Goal: Task Accomplishment & Management: Use online tool/utility

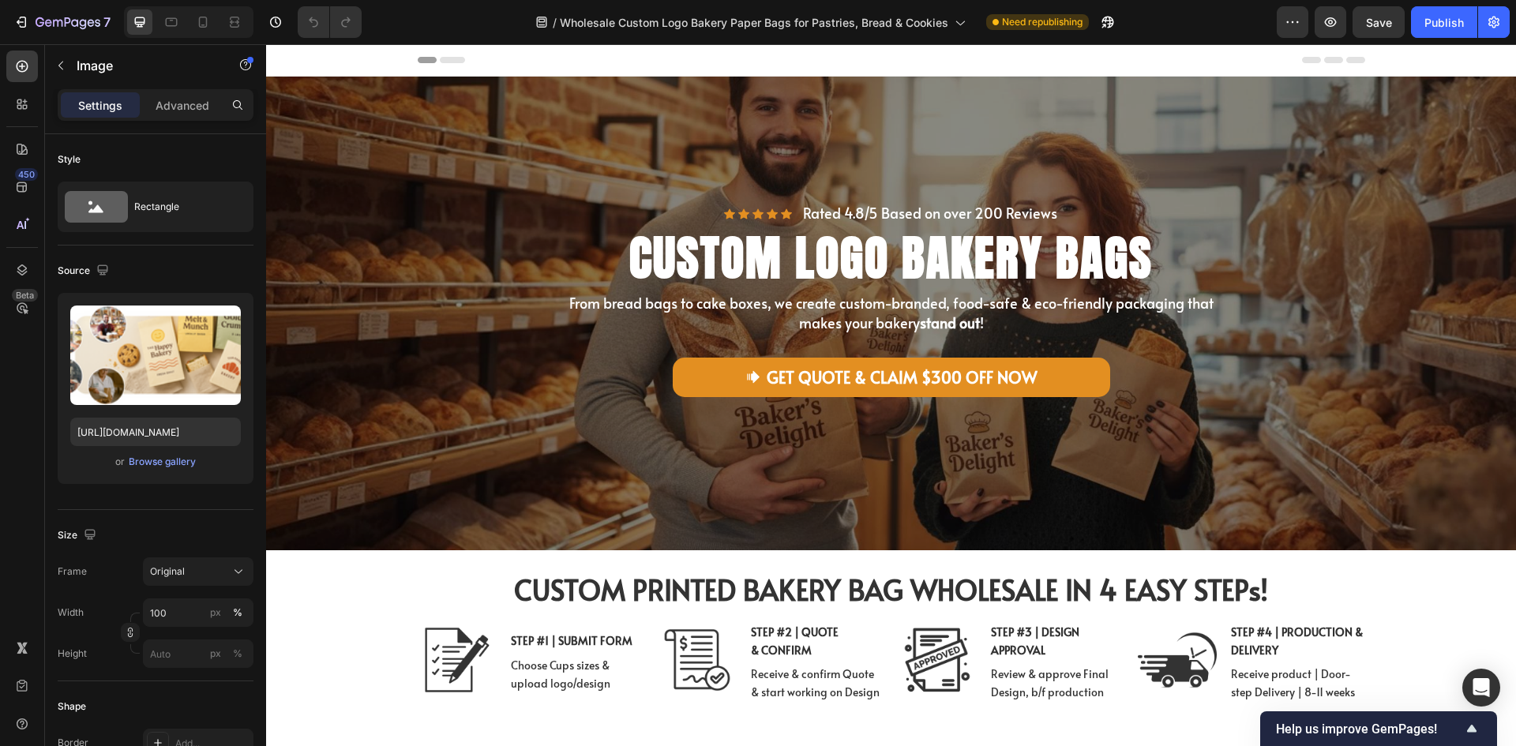
scroll to position [474, 0]
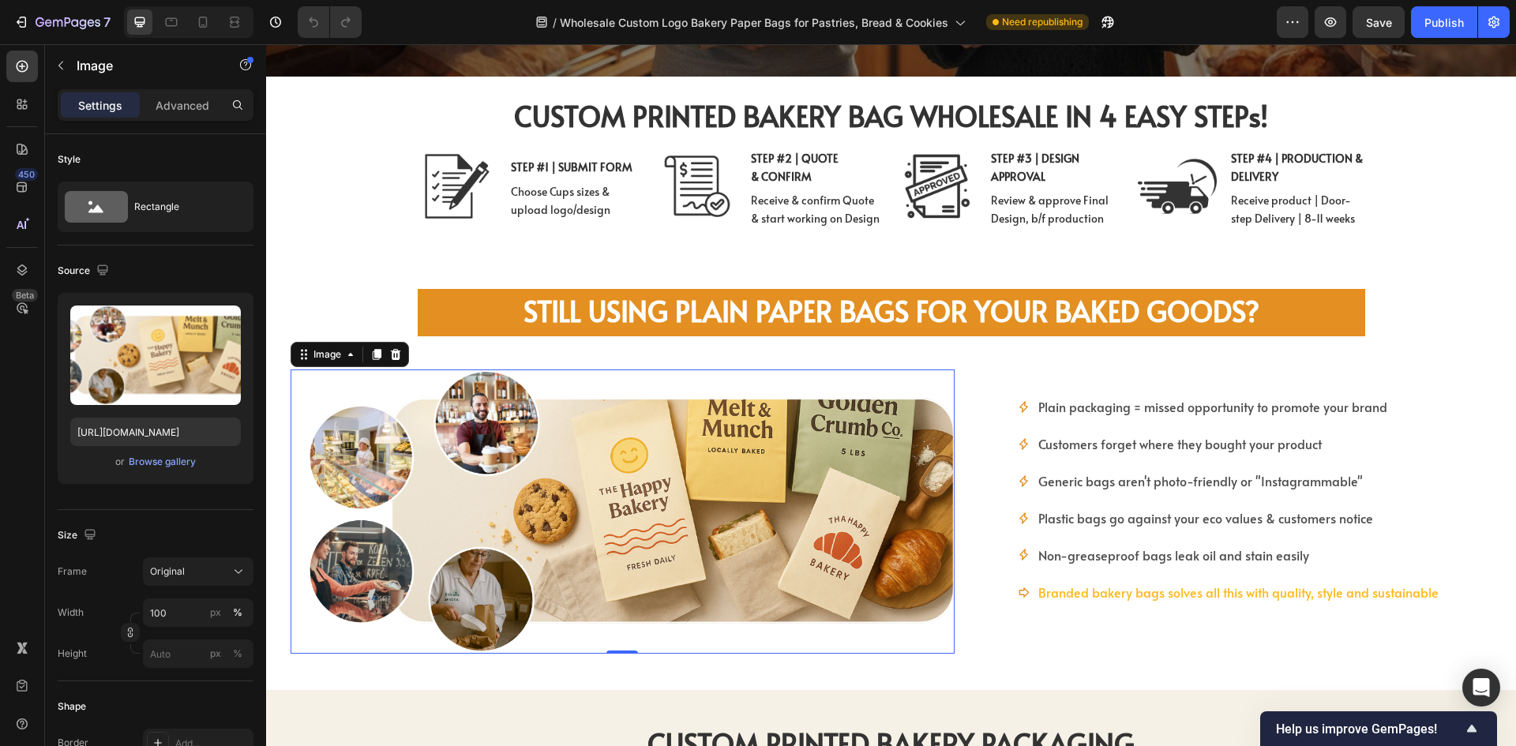
click at [510, 320] on h2 "Still Using Plain Paper Bags for Your Baked Goods?" at bounding box center [892, 312] width 948 height 47
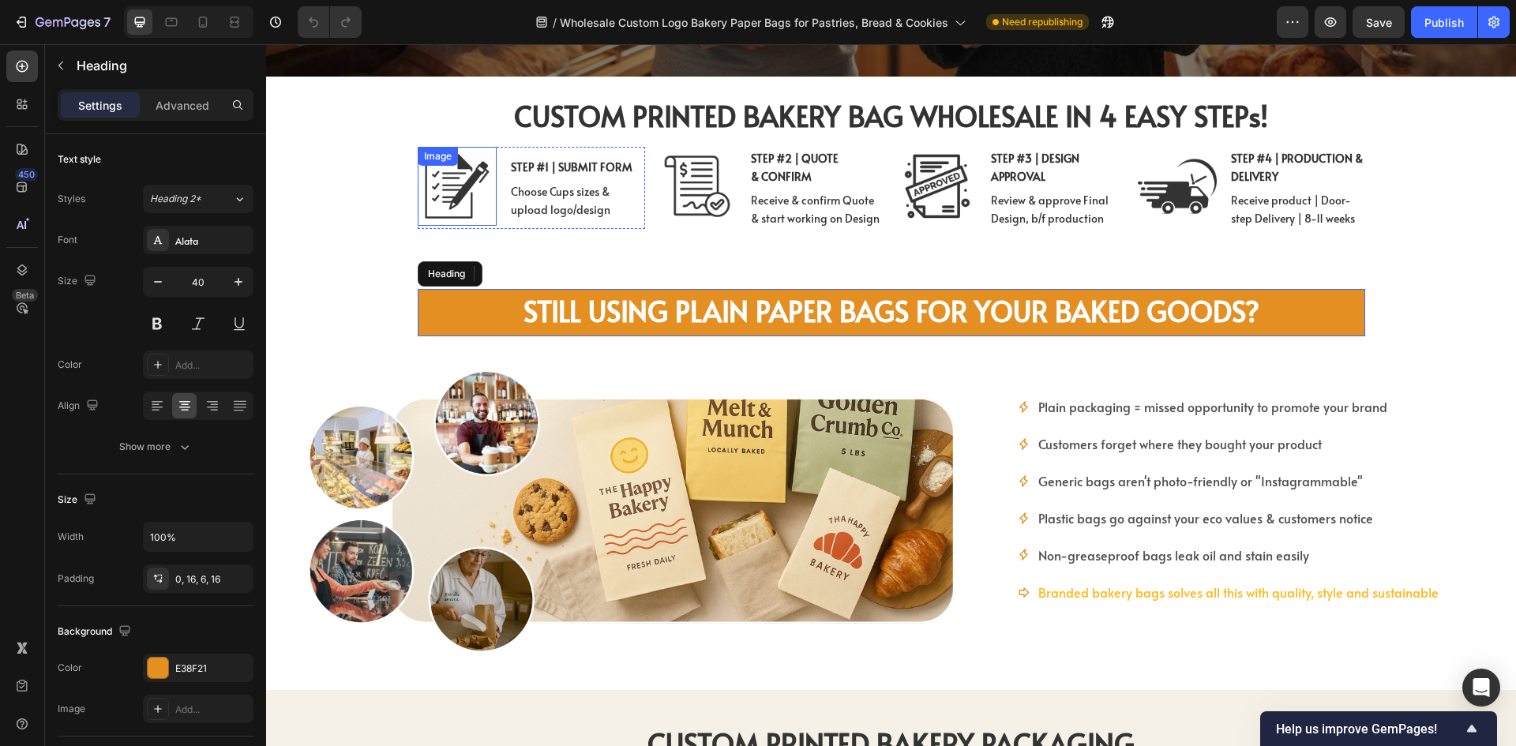
click at [423, 195] on img at bounding box center [457, 186] width 79 height 79
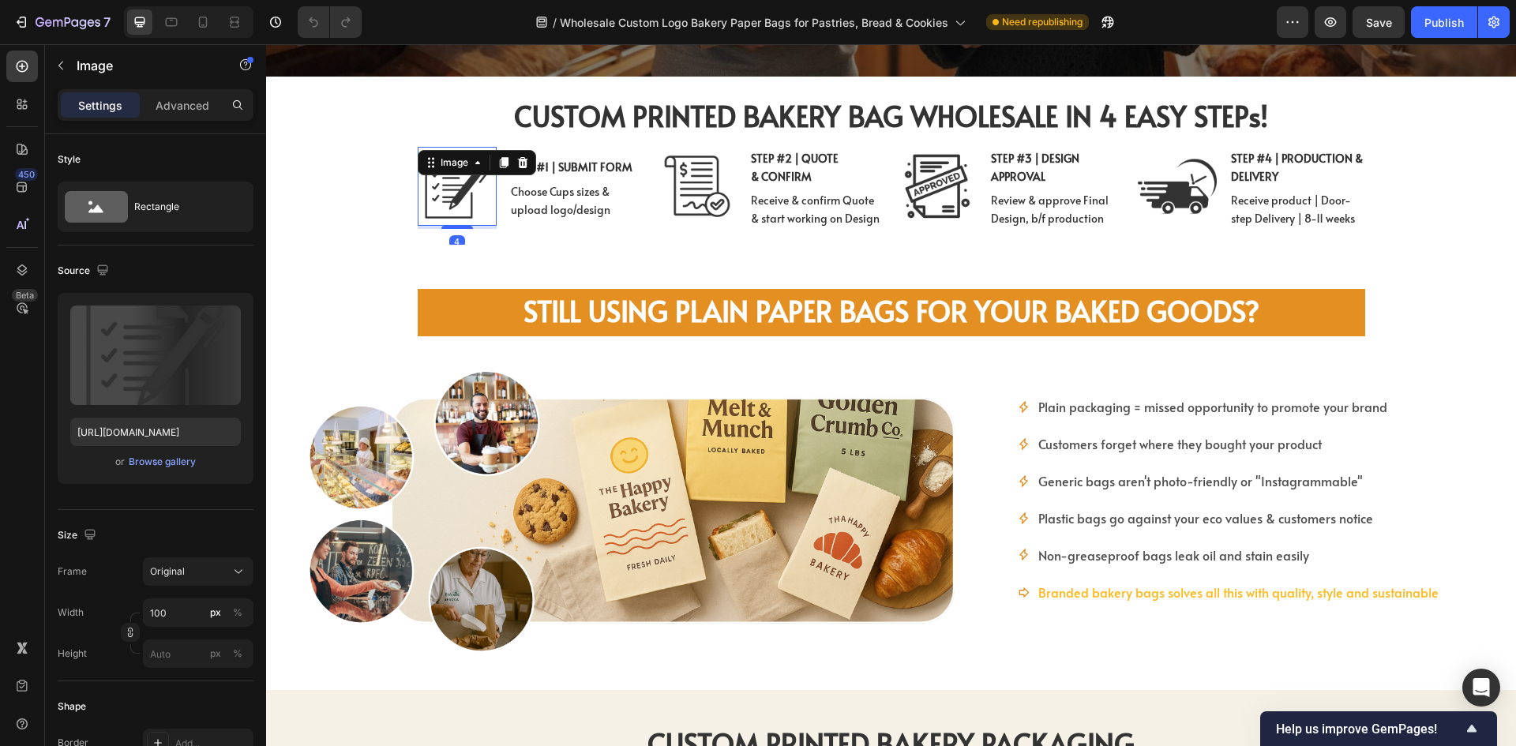
click at [402, 257] on div "Image 4 STEP #1 | SUBMIT FORM Text Block Choose Cups sizes & upload logo/design…" at bounding box center [891, 202] width 1042 height 111
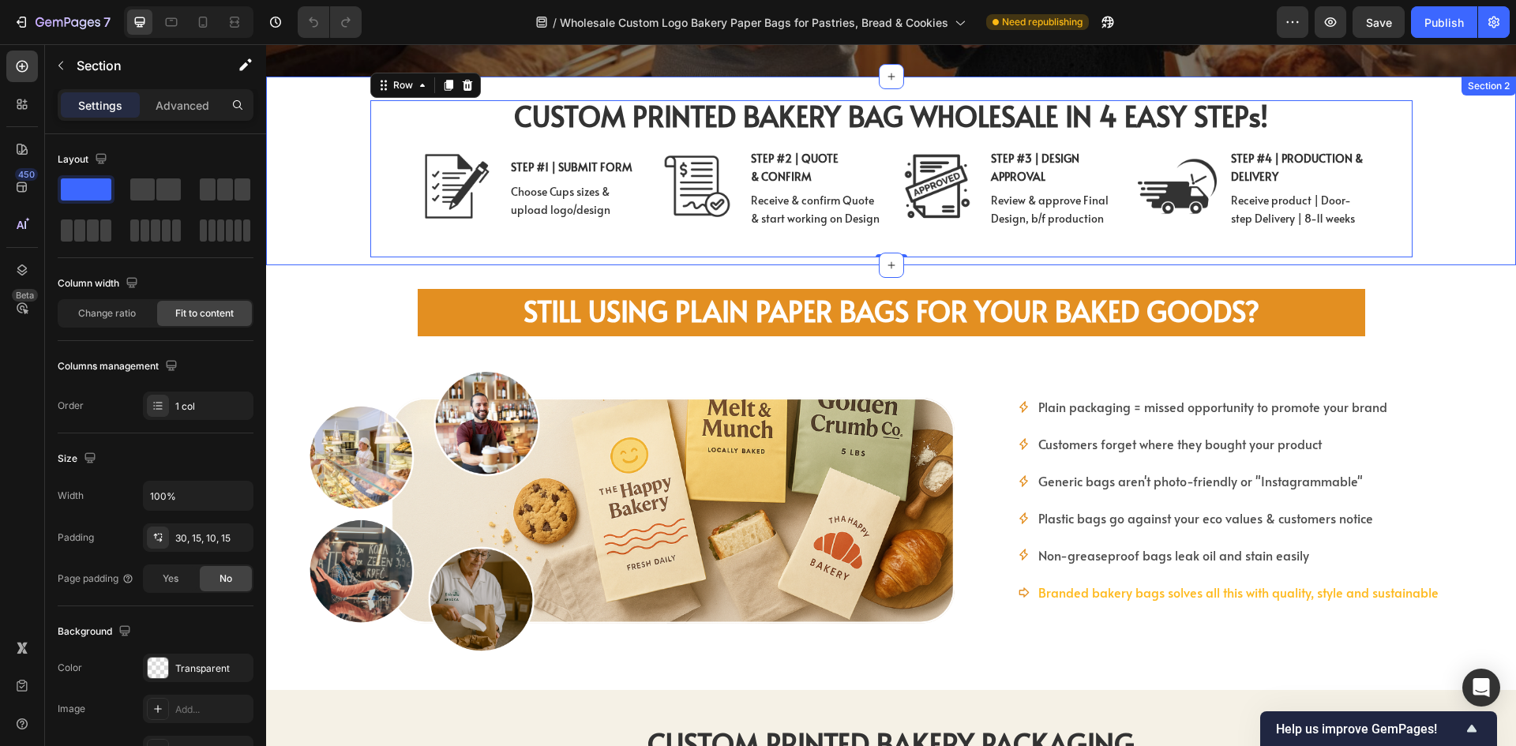
click at [338, 261] on div "CUSTOM PRINTED BAKERY BAG WHOLESALE IN 4 EASY STEPs! Heading CUSTOM BAKERY BAG …" at bounding box center [891, 171] width 1250 height 189
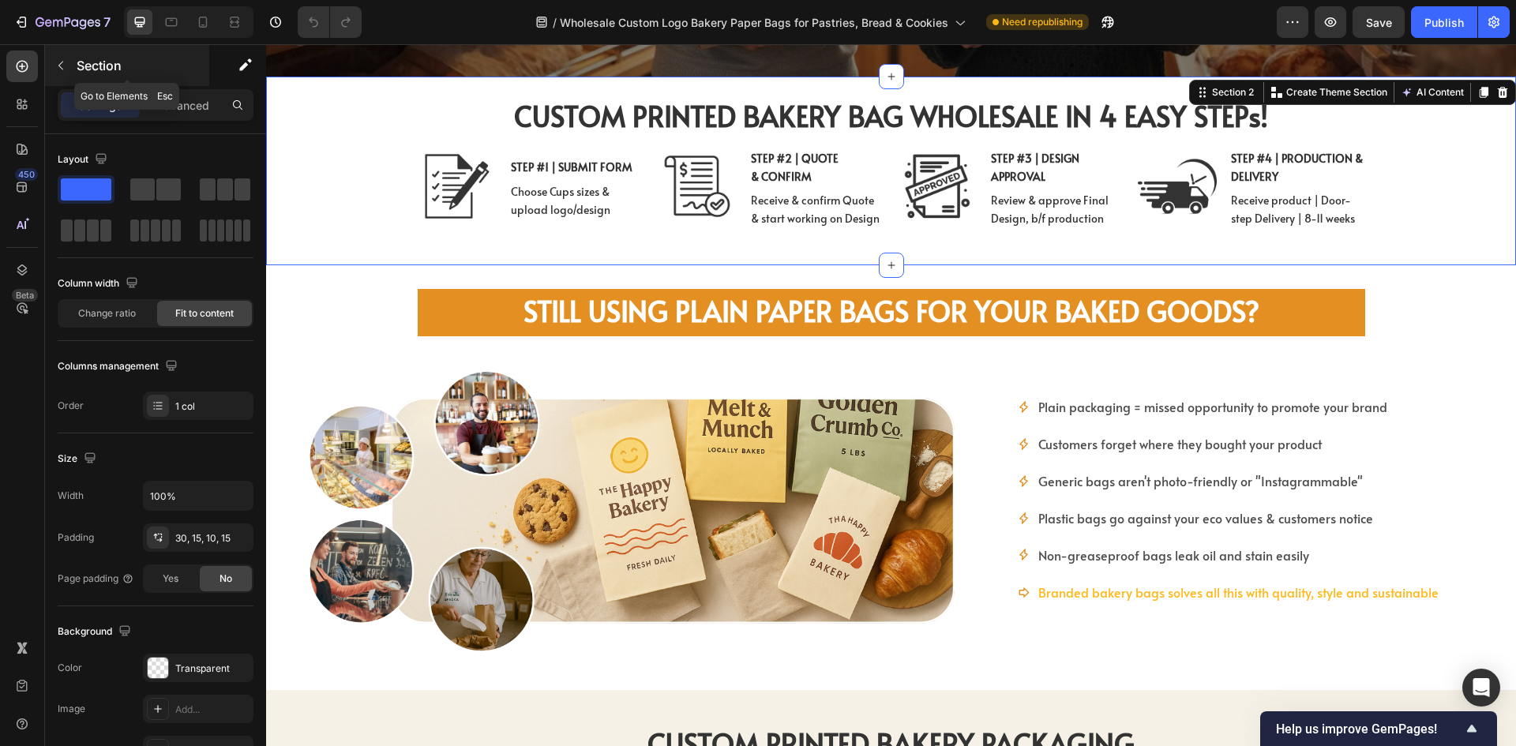
click at [62, 73] on button "button" at bounding box center [60, 65] width 25 height 25
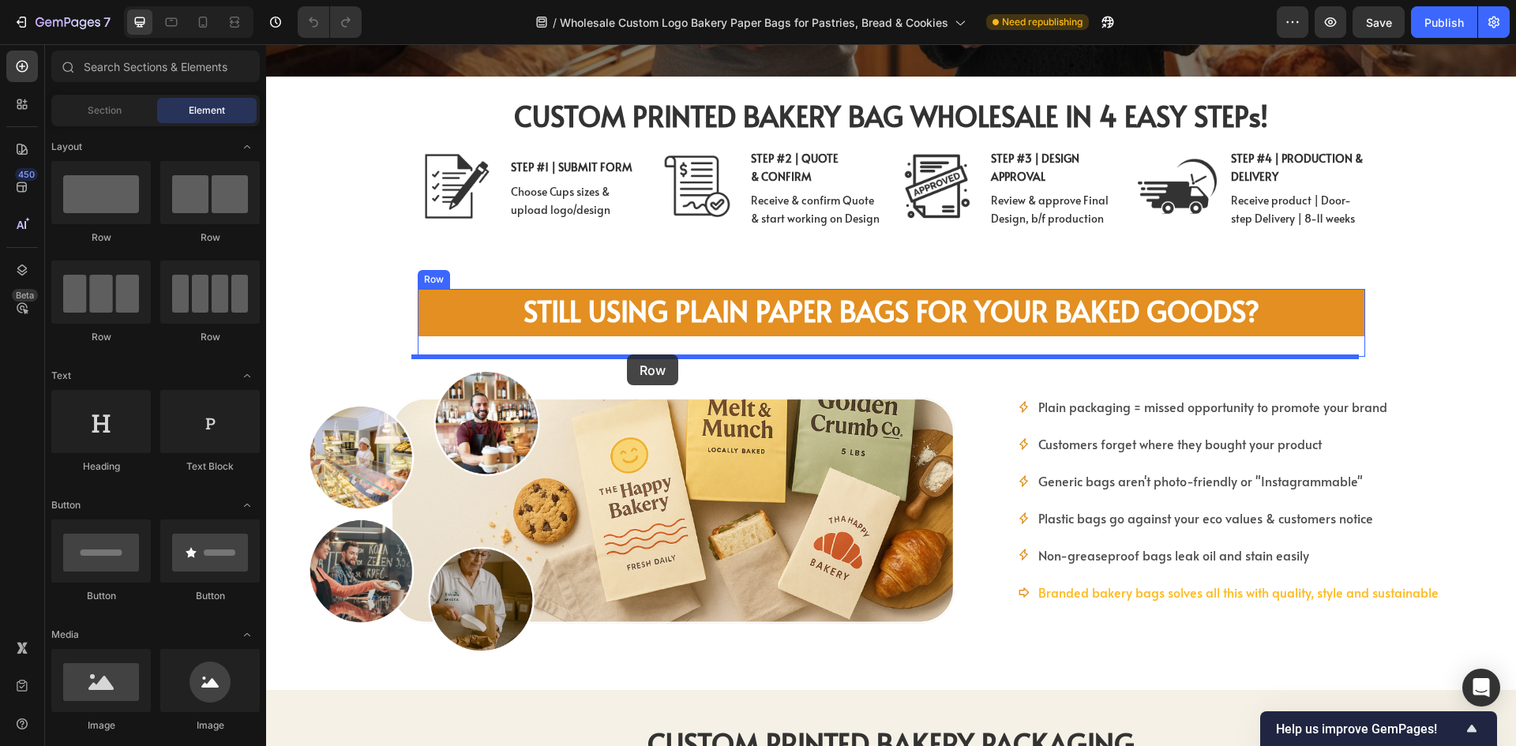
drag, startPoint x: 382, startPoint y: 258, endPoint x: 627, endPoint y: 355, distance: 263.1
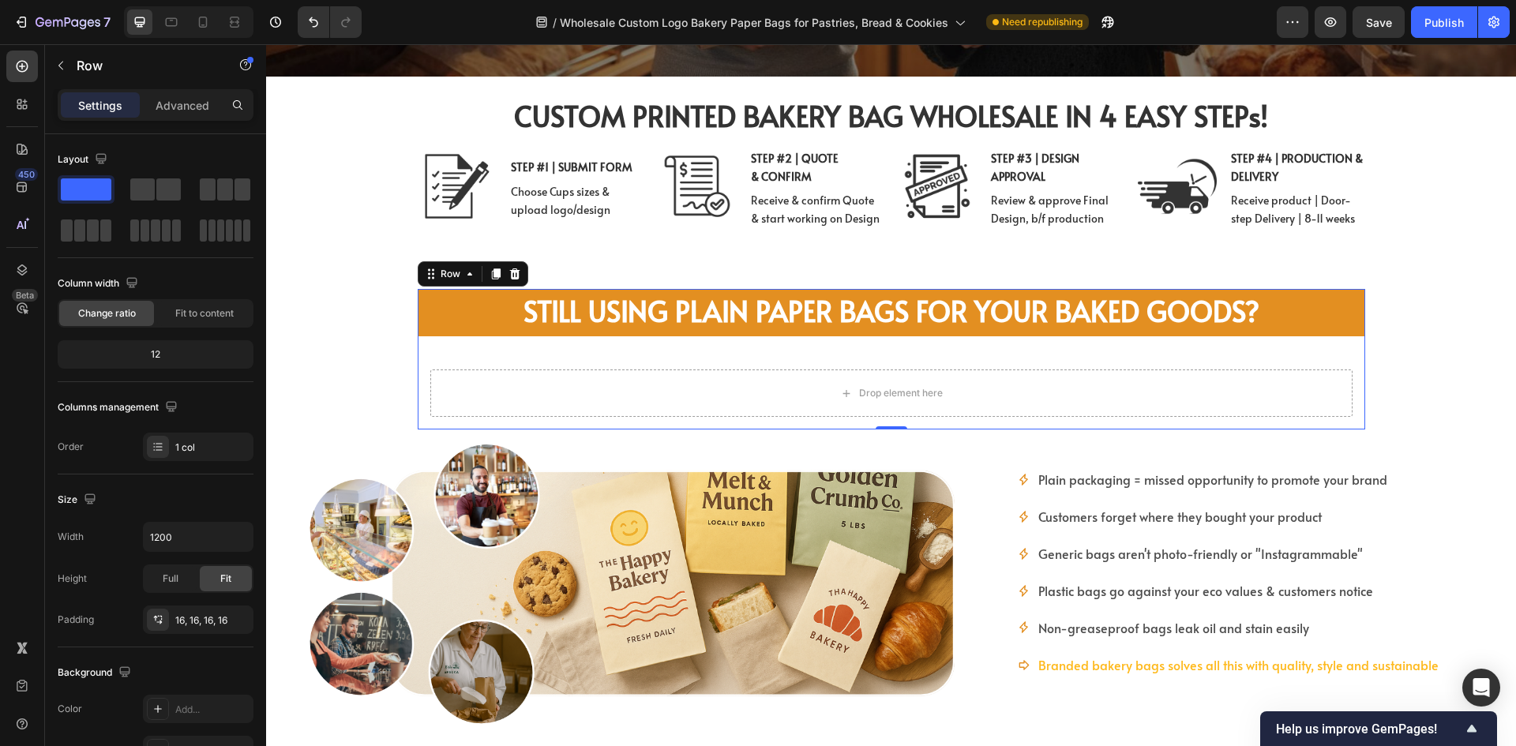
click at [617, 355] on div "Still Using Plain Paper Bags for Baked Goods? Heading Still Using Plain Paper B…" at bounding box center [892, 359] width 948 height 141
click at [629, 344] on div "Still Using Plain Paper Bags for Baked Goods? Heading Still Using Plain Paper B…" at bounding box center [892, 359] width 948 height 141
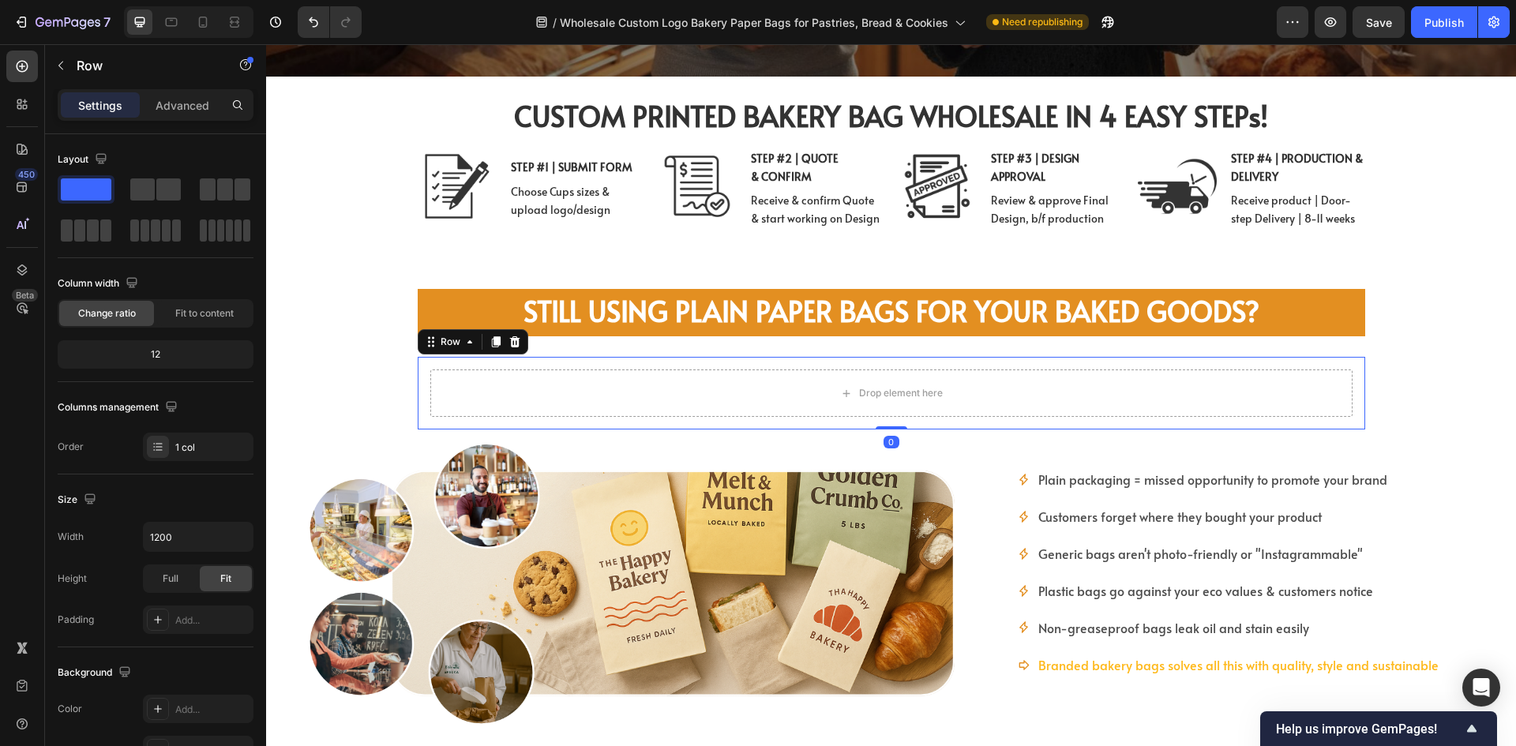
click at [472, 362] on div "Drop element here Row 0" at bounding box center [892, 393] width 948 height 73
click at [593, 315] on span "Still Using Plain Paper Bags for Your Baked Goods?" at bounding box center [892, 310] width 736 height 39
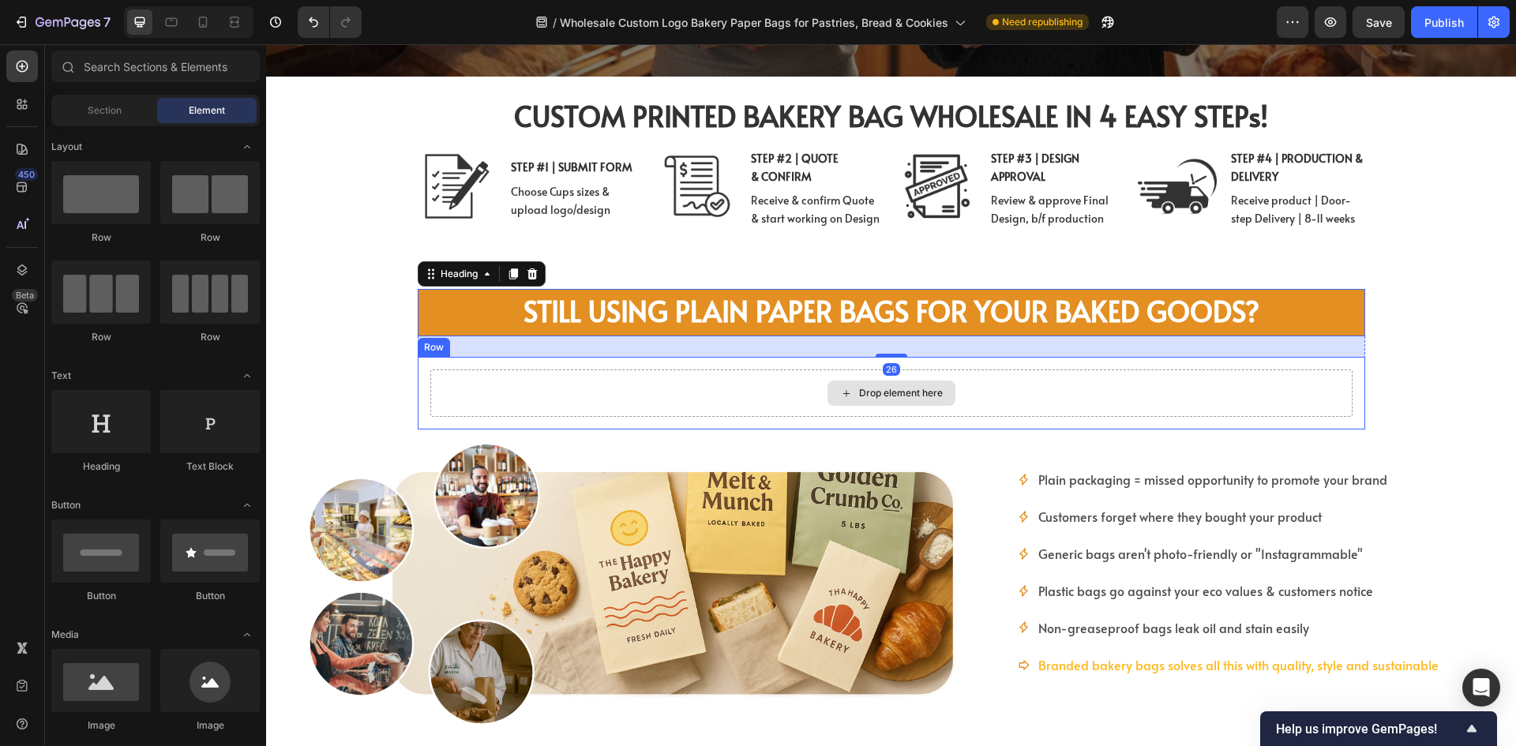
click at [929, 403] on div "Drop element here" at bounding box center [892, 393] width 128 height 25
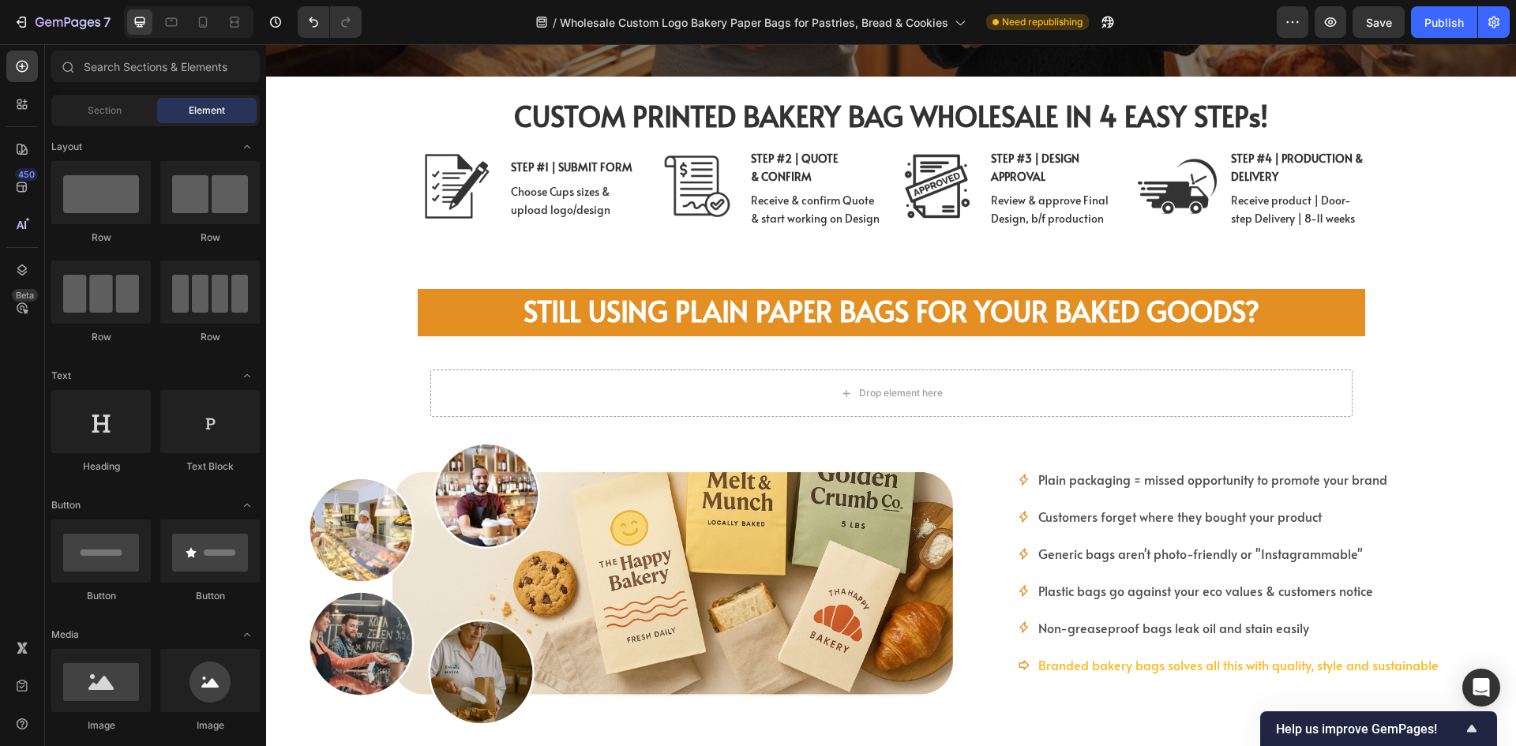
click at [111, 125] on div "Section Element" at bounding box center [155, 111] width 208 height 32
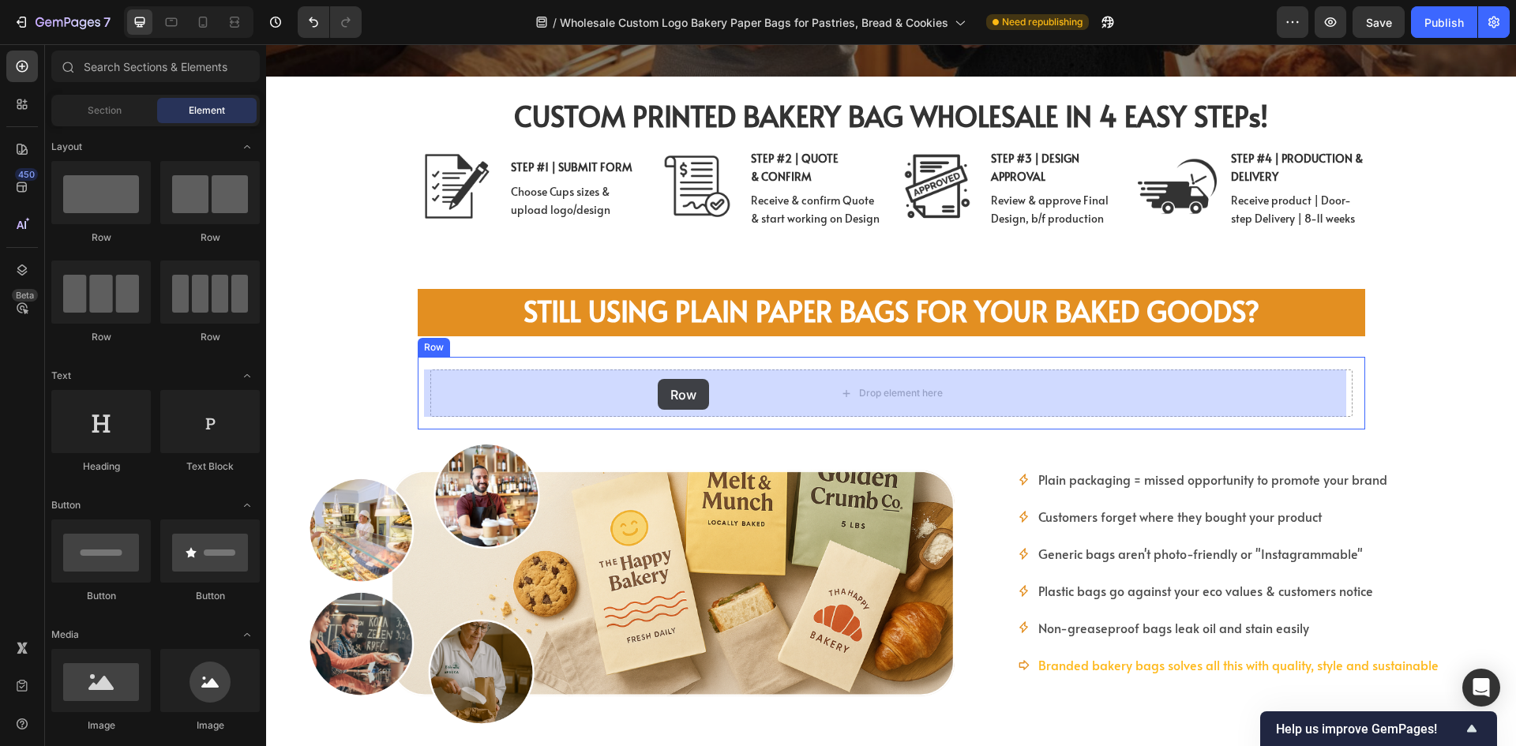
drag, startPoint x: 482, startPoint y: 234, endPoint x: 642, endPoint y: 370, distance: 210.0
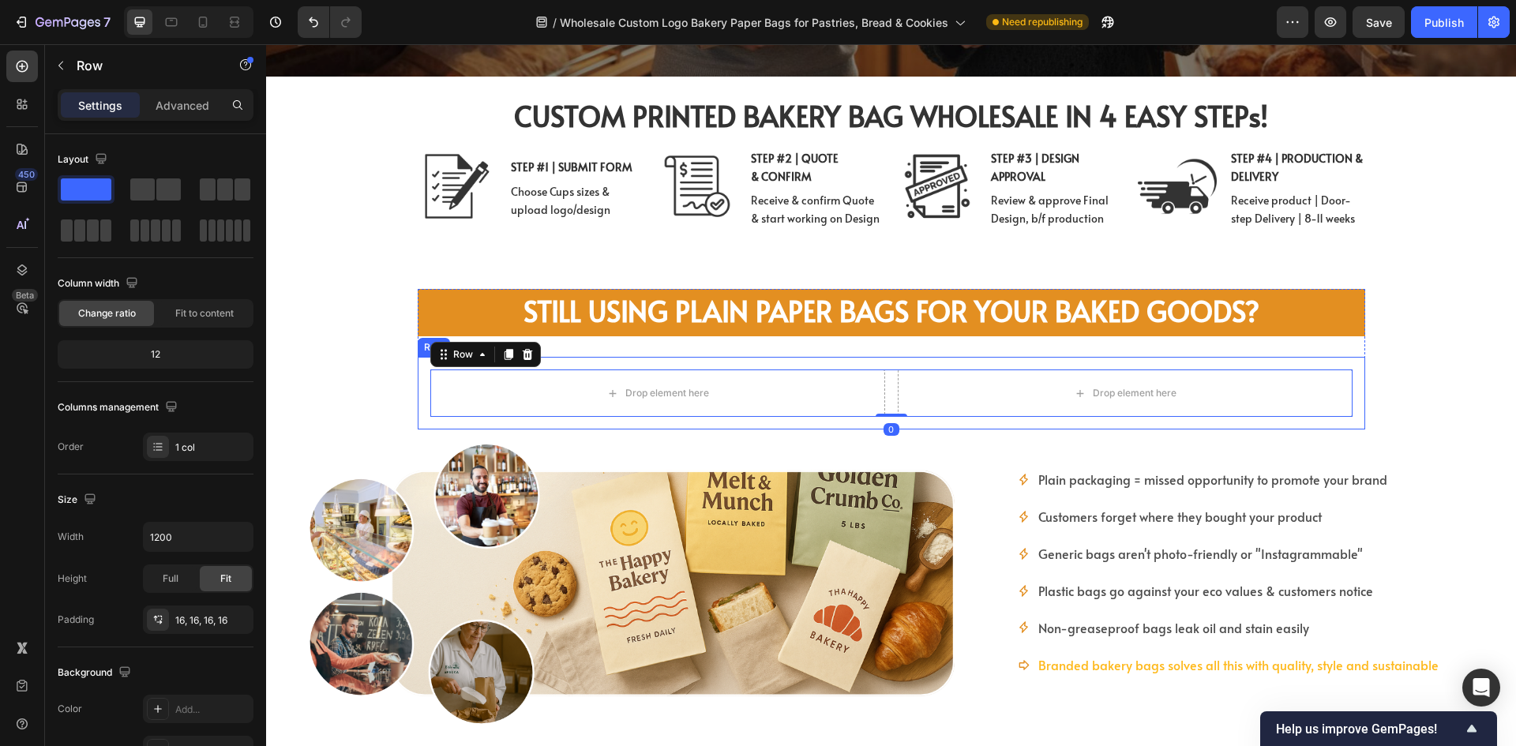
click at [418, 397] on div "Drop element here Drop element here Row 0 Row" at bounding box center [892, 393] width 948 height 73
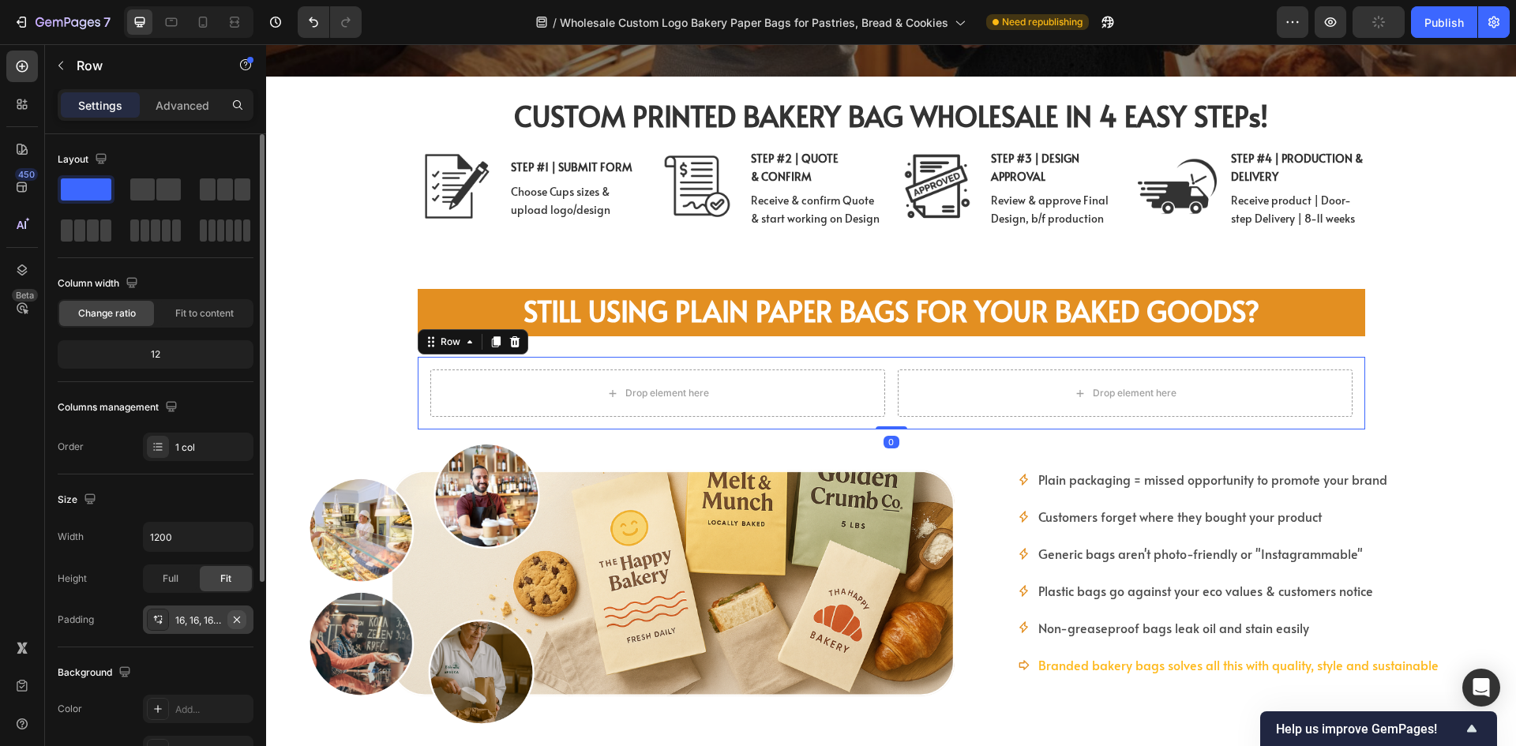
click at [237, 616] on icon "button" at bounding box center [237, 620] width 13 height 13
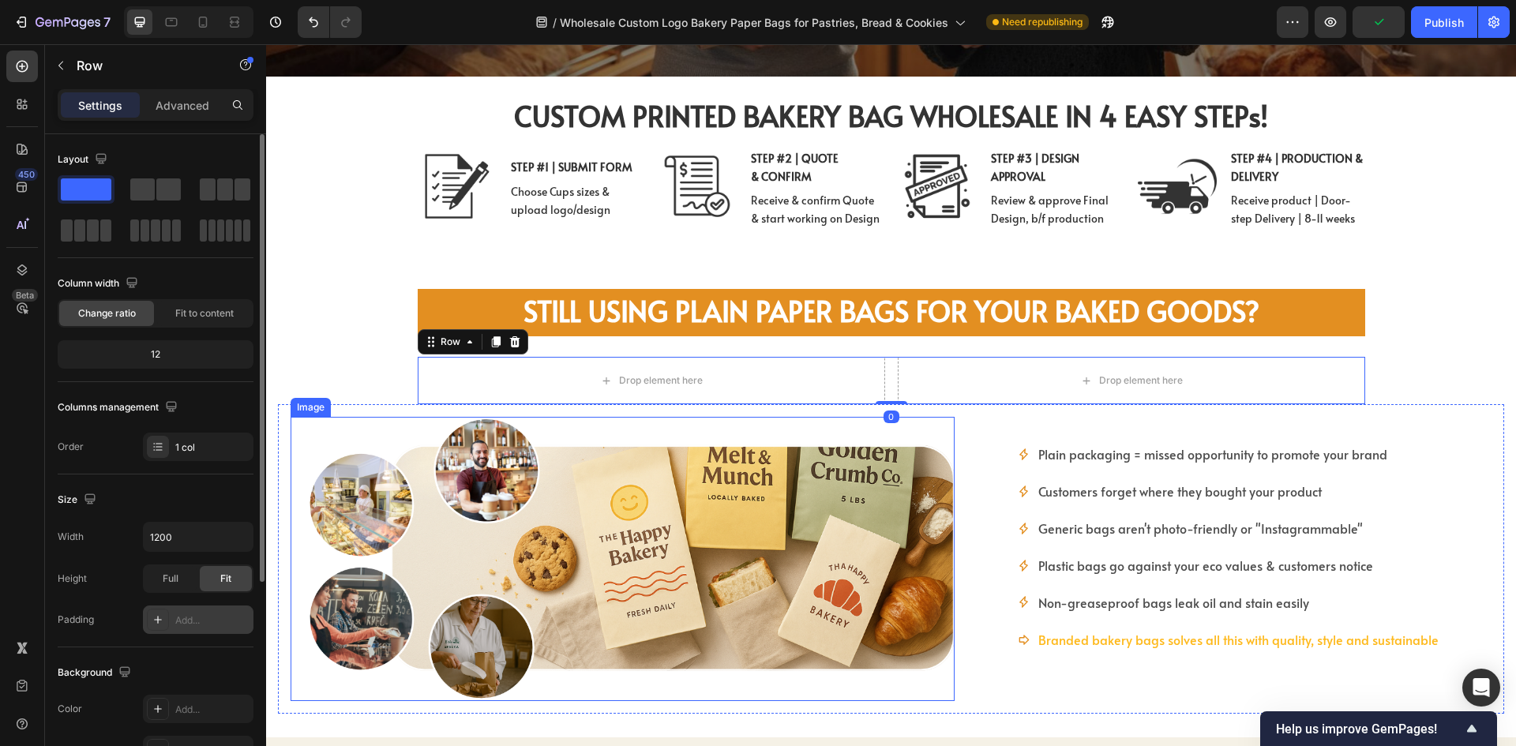
click at [750, 463] on img at bounding box center [623, 559] width 664 height 284
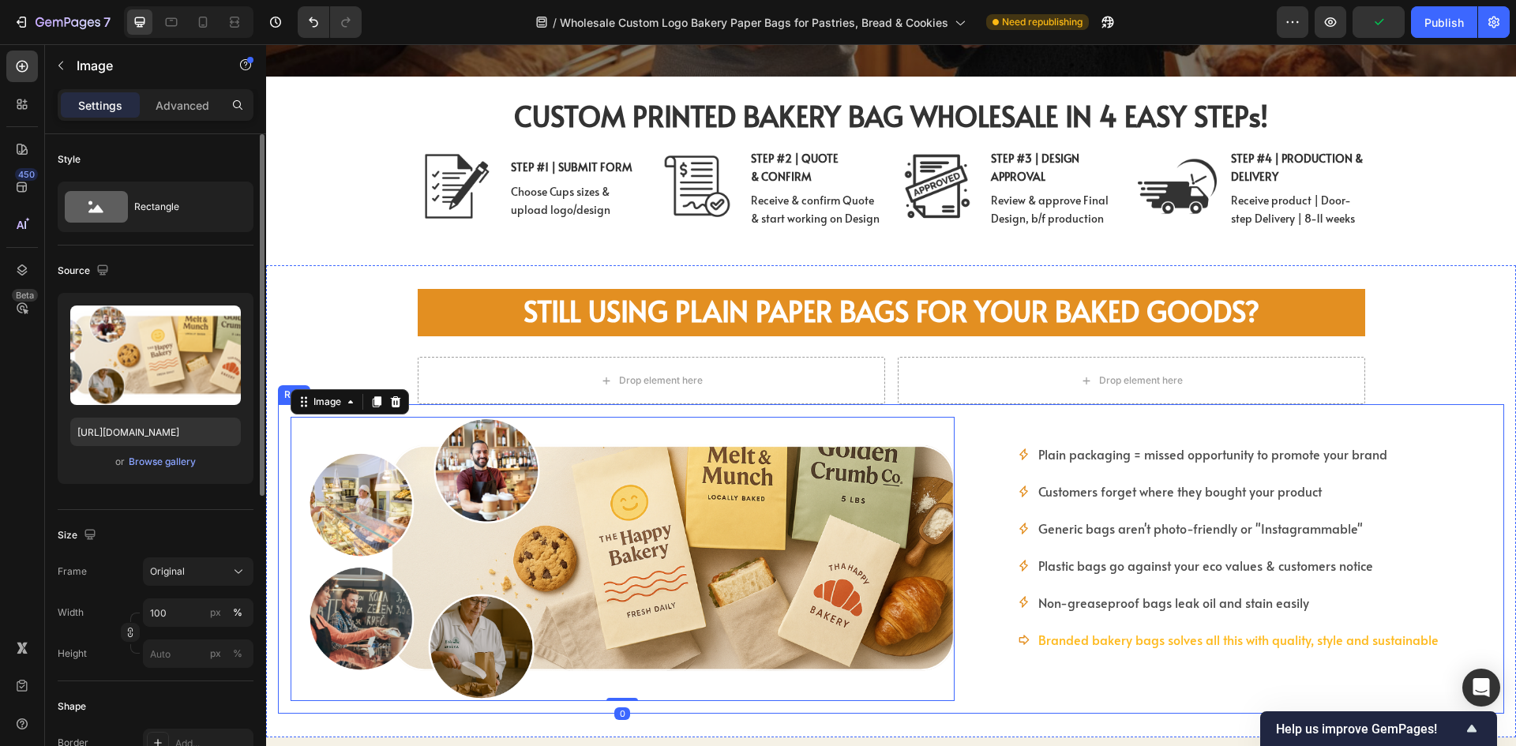
click at [760, 398] on div "Drop element here" at bounding box center [651, 380] width 467 height 47
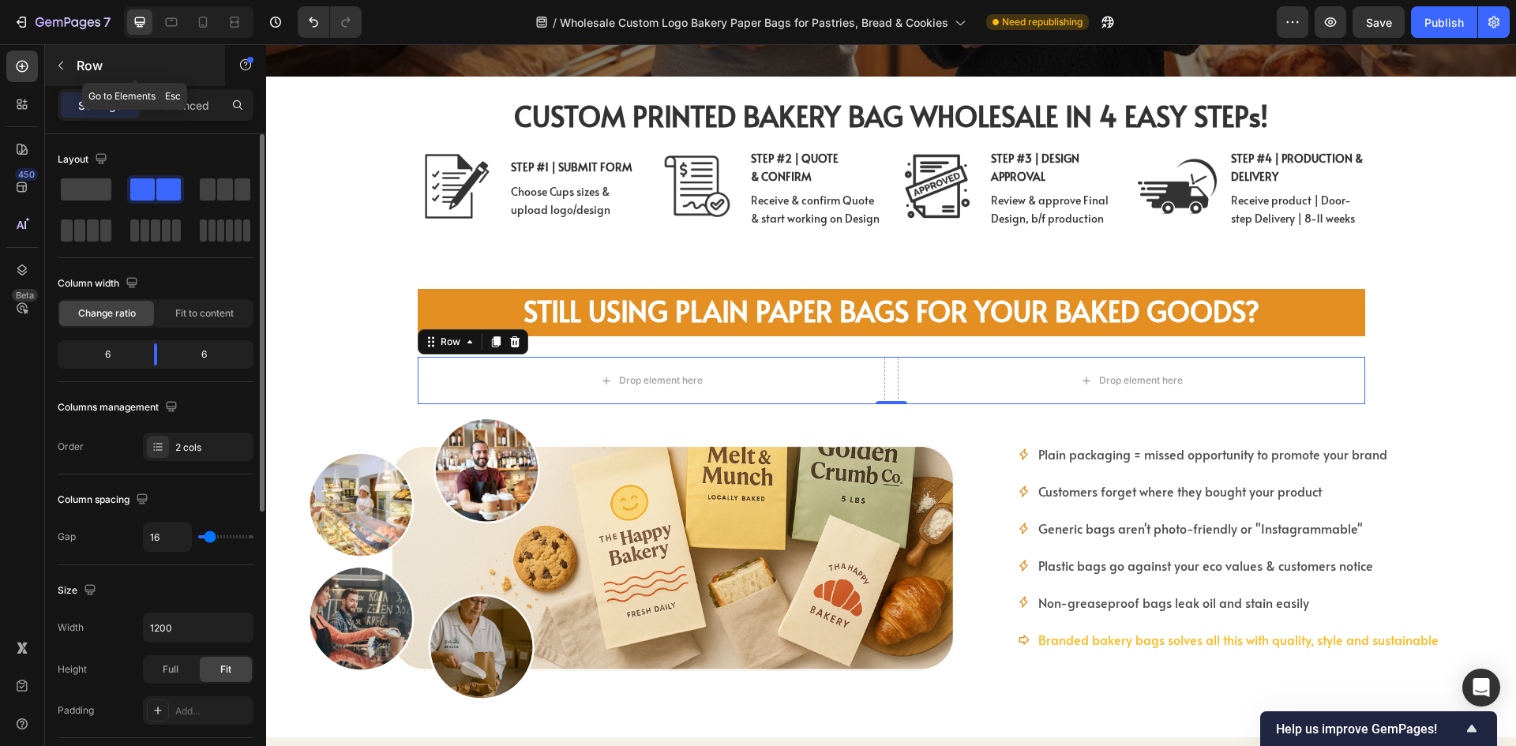
click at [61, 64] on icon "button" at bounding box center [60, 66] width 5 height 9
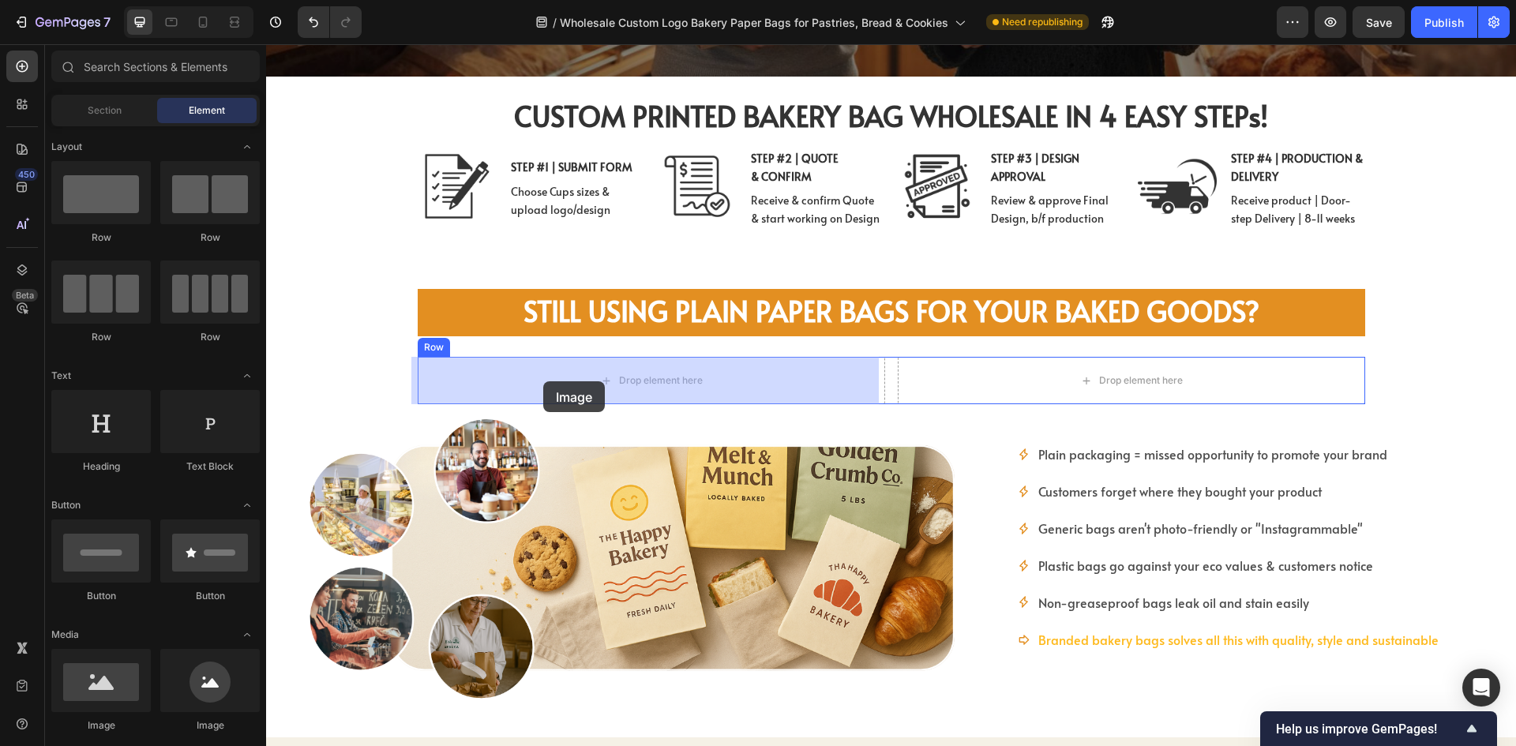
drag, startPoint x: 363, startPoint y: 723, endPoint x: 543, endPoint y: 381, distance: 386.4
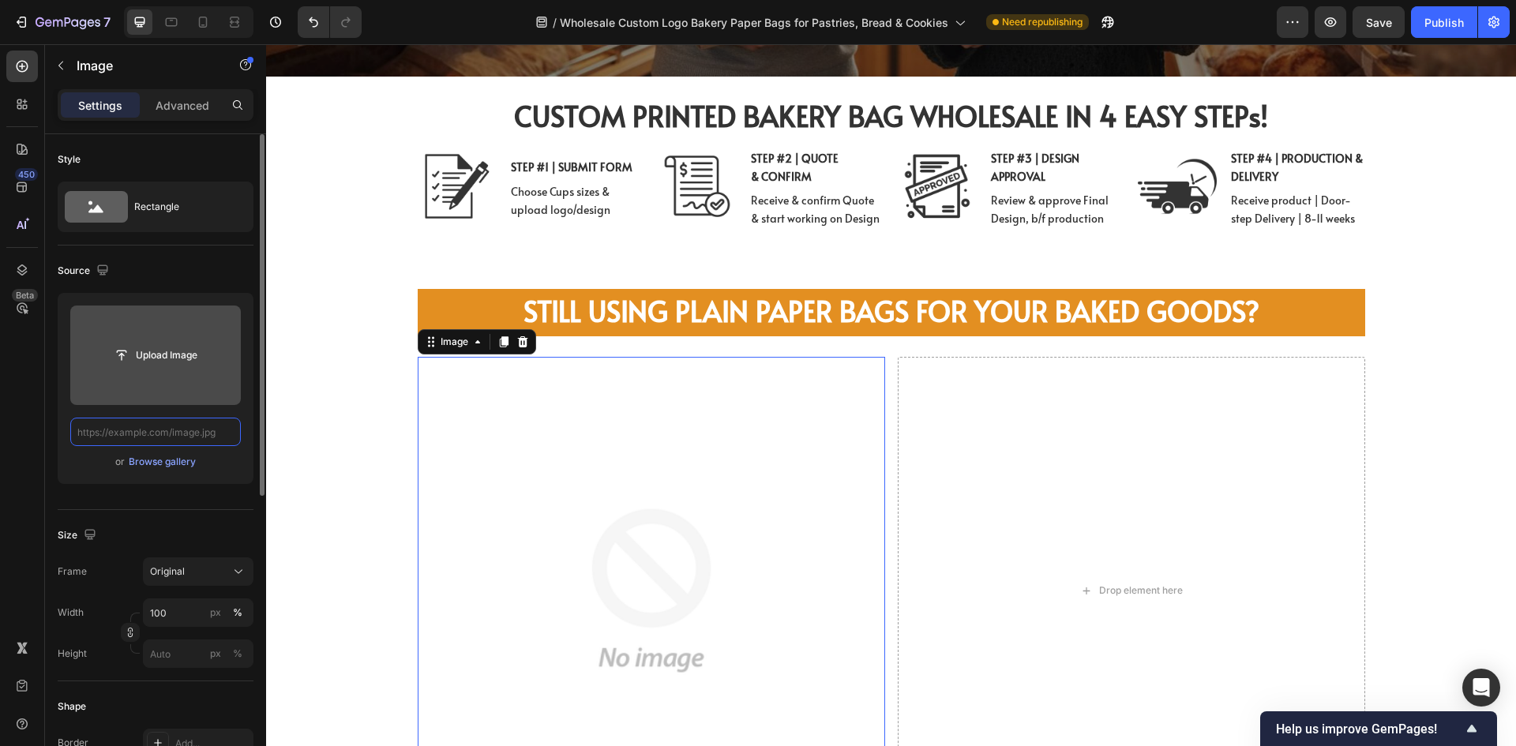
scroll to position [0, 0]
click at [152, 381] on input "file" at bounding box center [155, 355] width 171 height 99
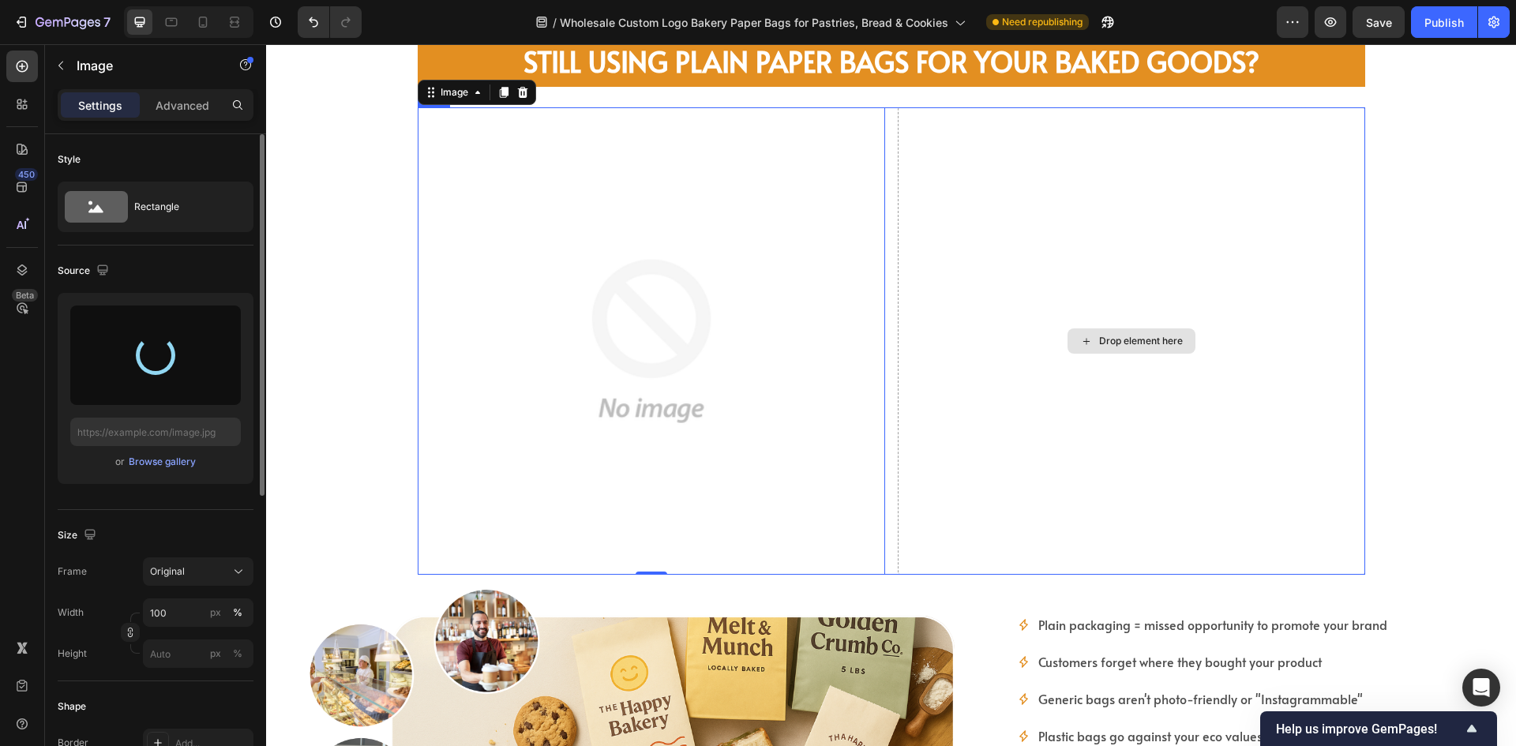
scroll to position [790, 0]
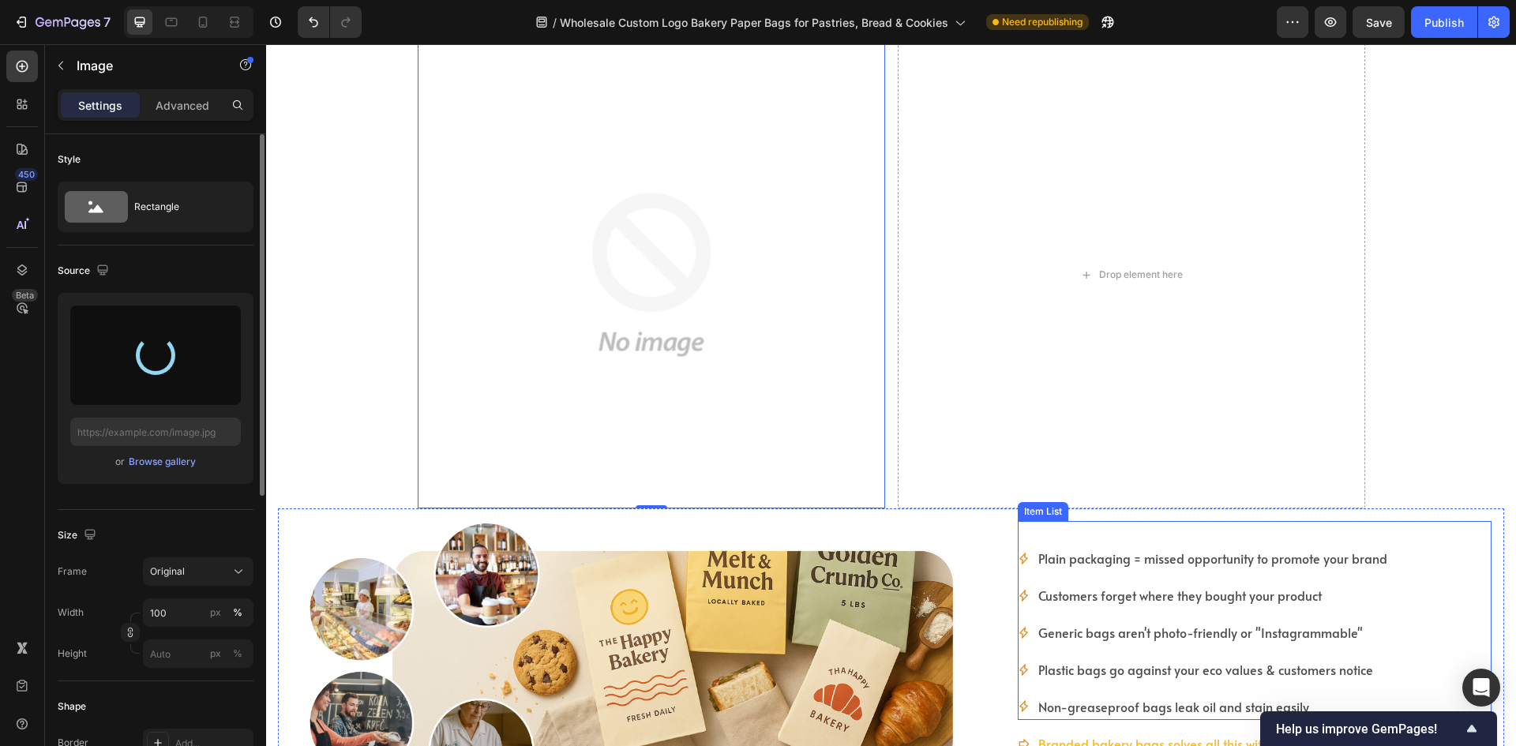
type input "[URL][DOMAIN_NAME]"
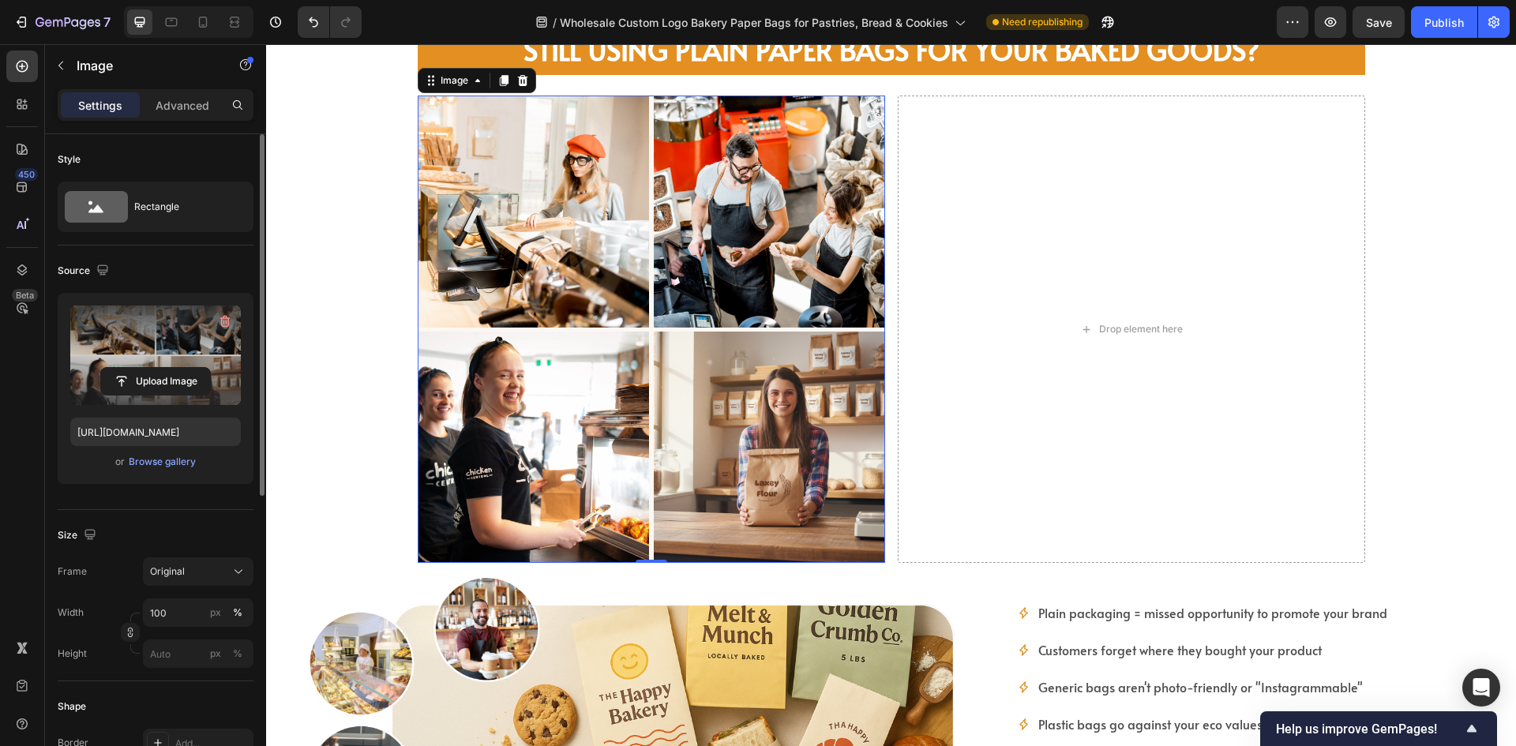
scroll to position [711, 0]
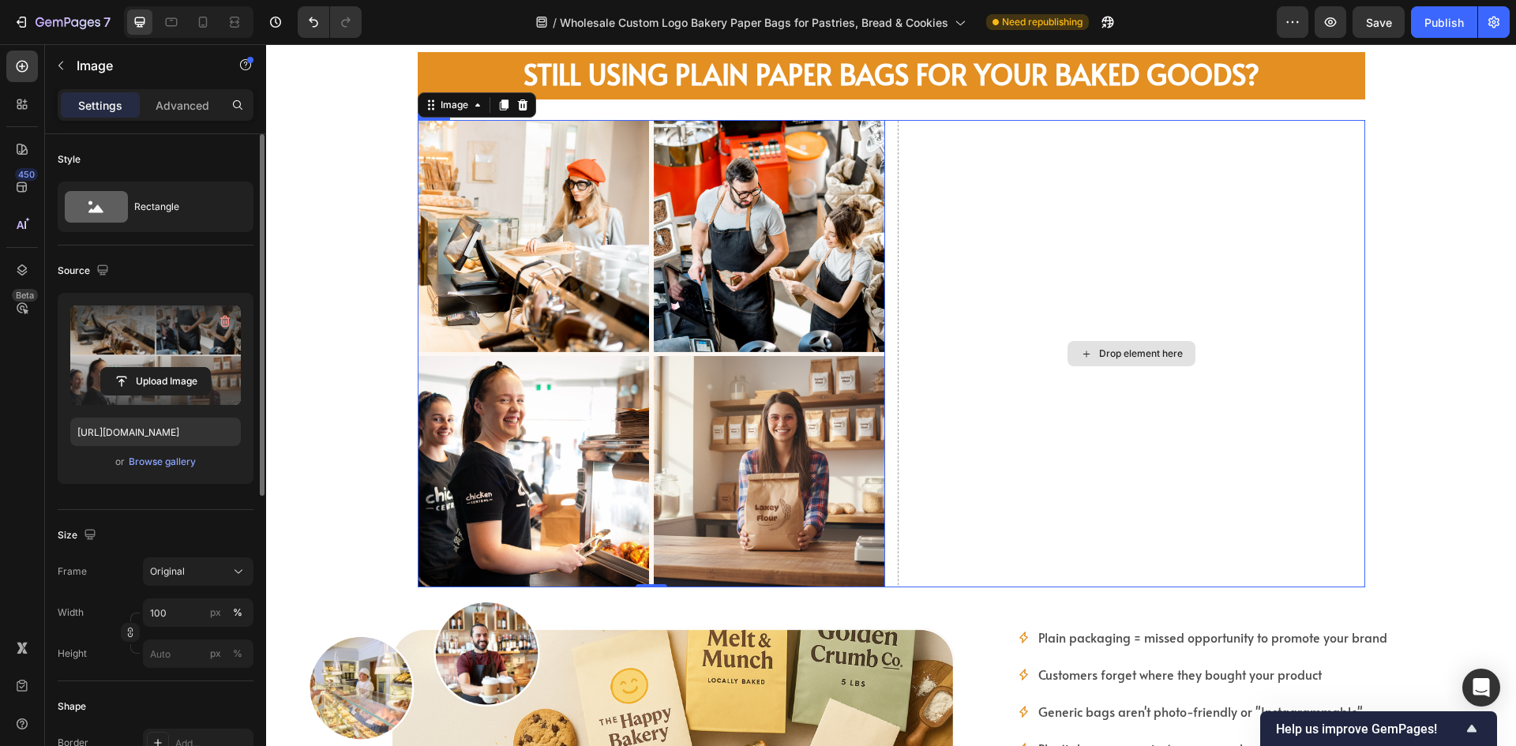
click at [1076, 384] on div "Drop element here" at bounding box center [1131, 353] width 467 height 467
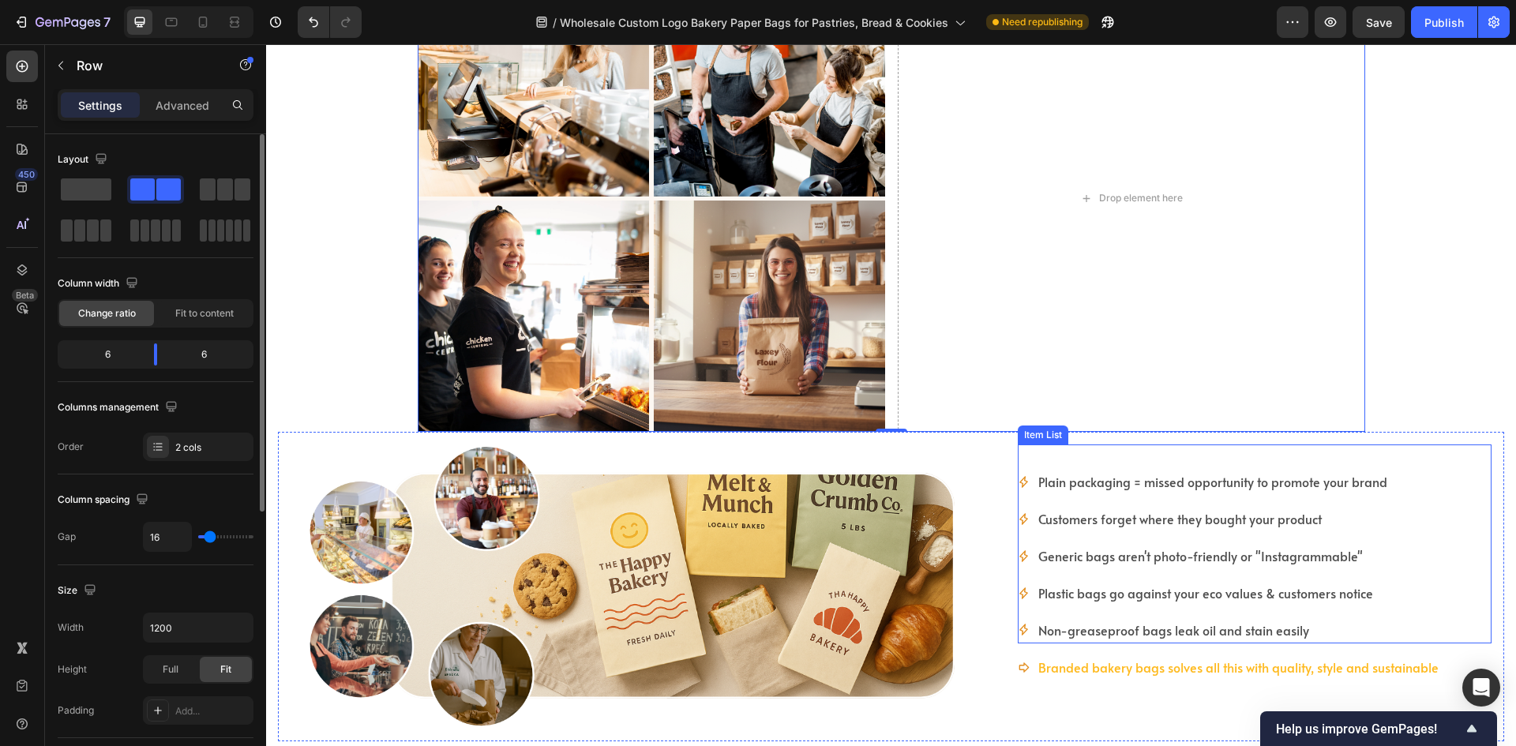
scroll to position [1027, 0]
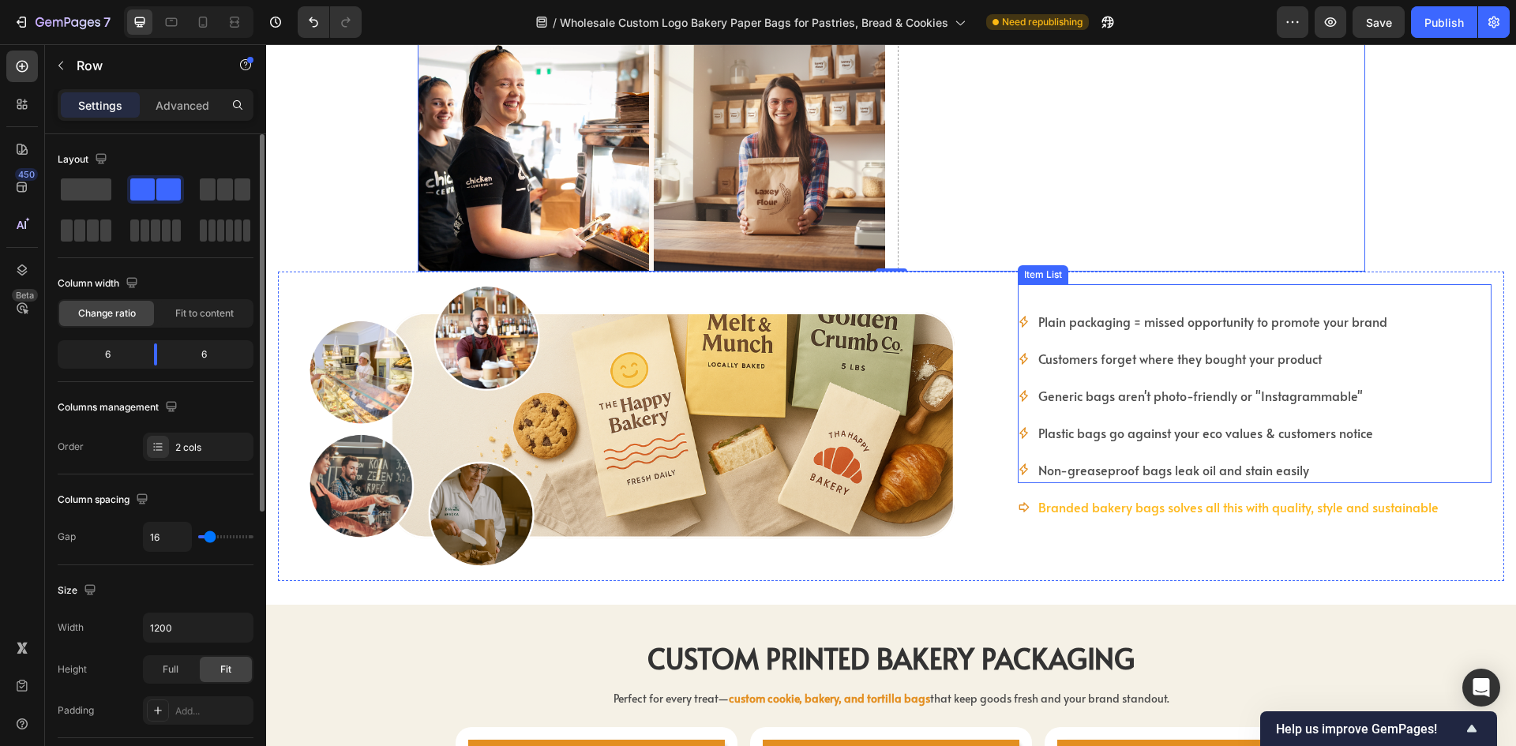
click at [1036, 309] on div "Plain packaging = missed opportunity to promote your brand" at bounding box center [1213, 322] width 354 height 28
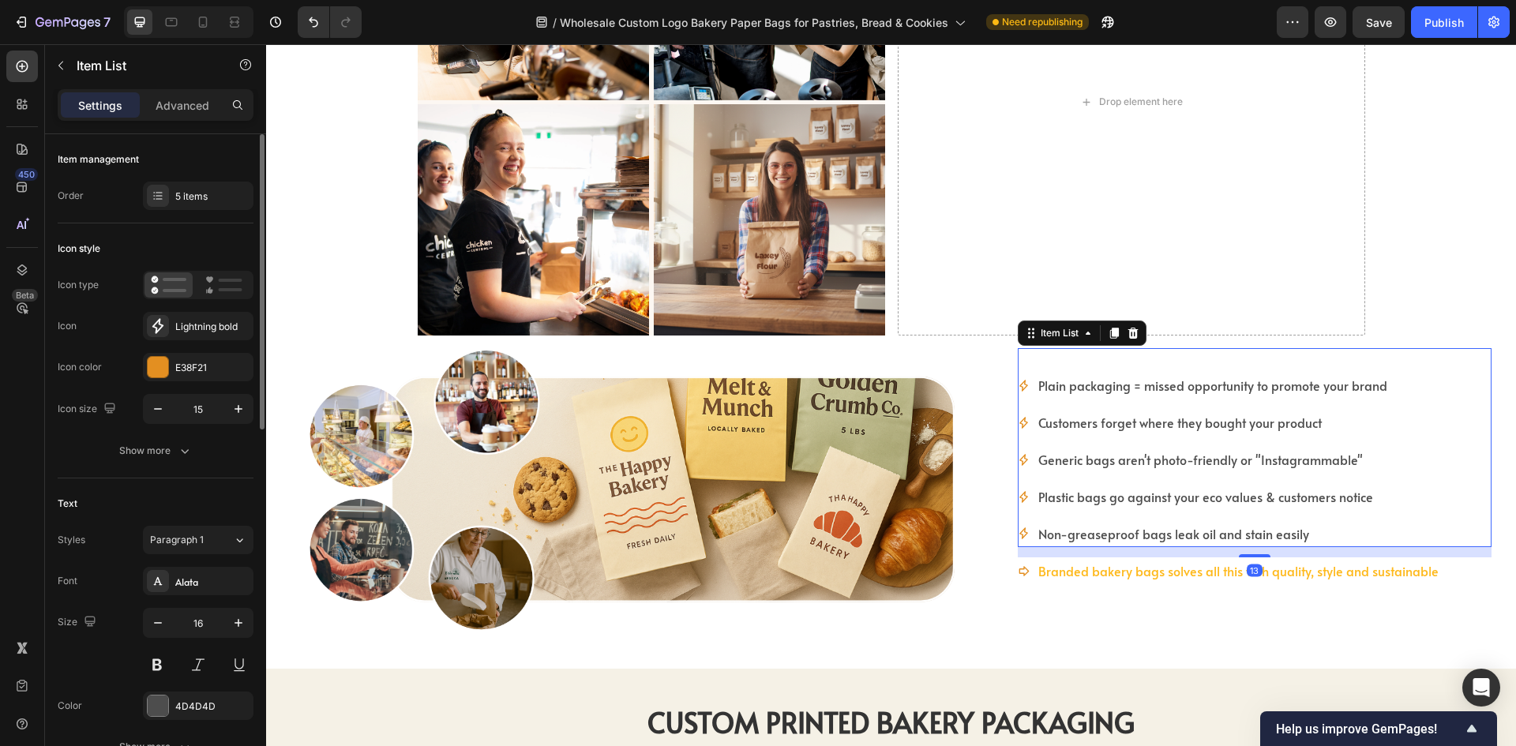
scroll to position [869, 0]
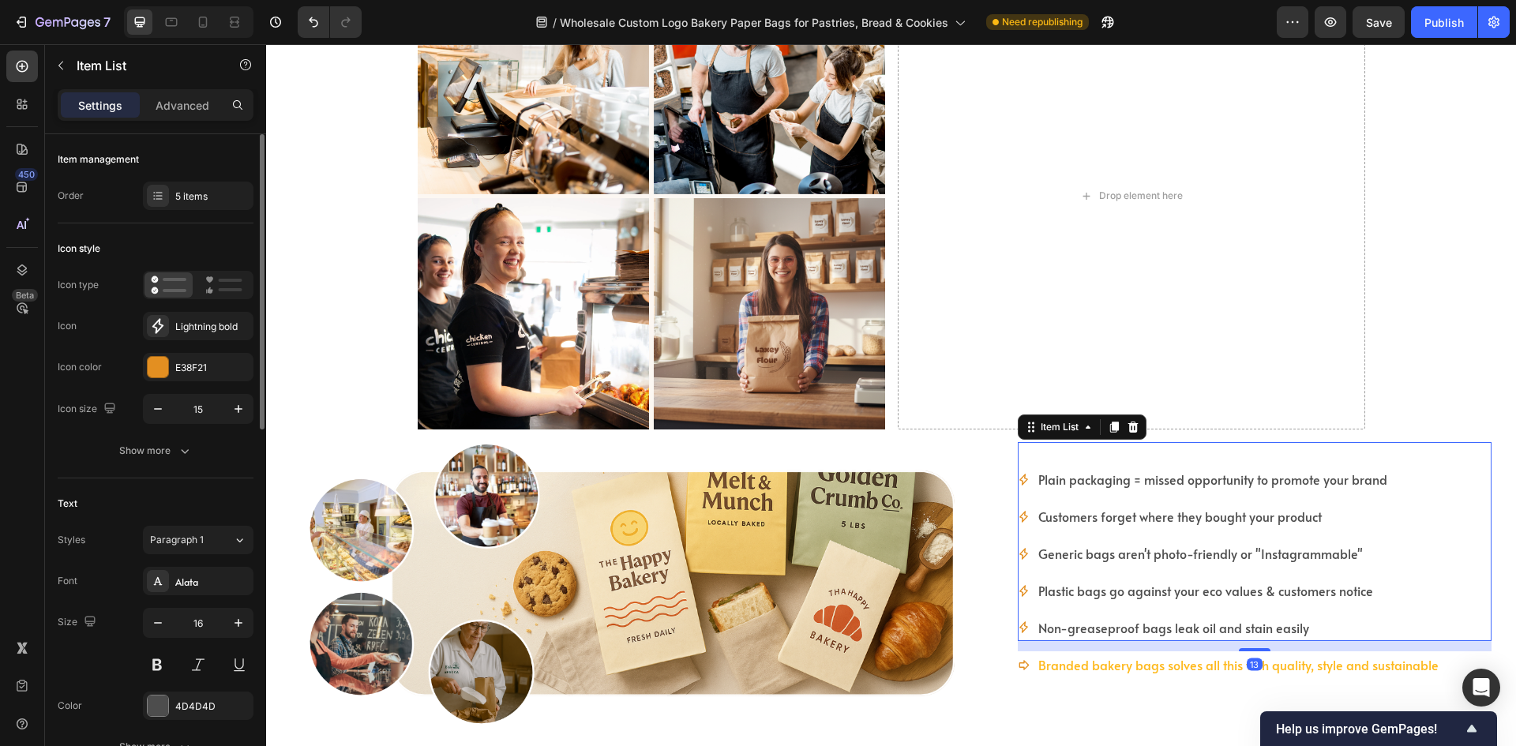
click at [1055, 460] on div "Plain packaging = missed opportunity to promote your brand Customers forget whe…" at bounding box center [1255, 541] width 474 height 199
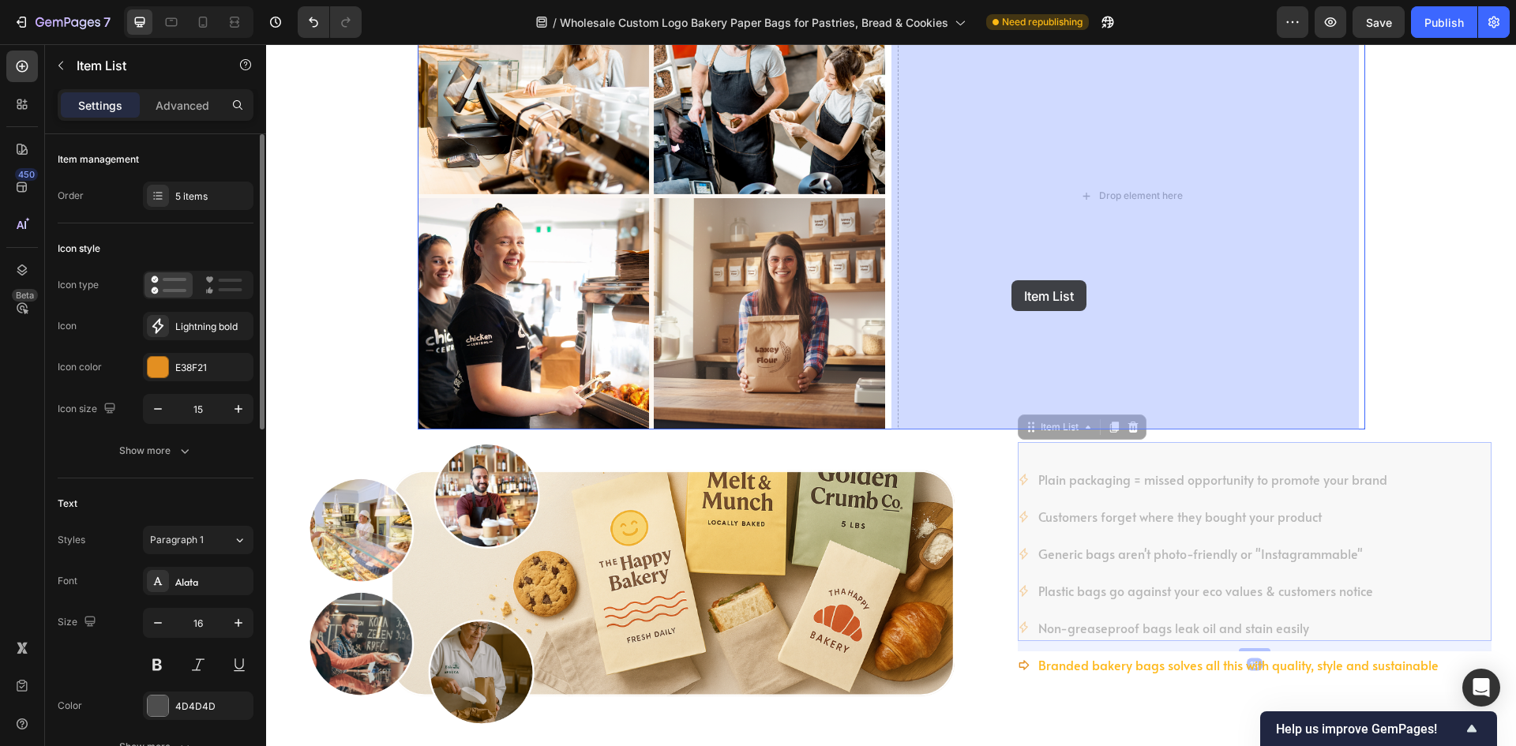
drag, startPoint x: 1046, startPoint y: 428, endPoint x: 1012, endPoint y: 280, distance: 151.5
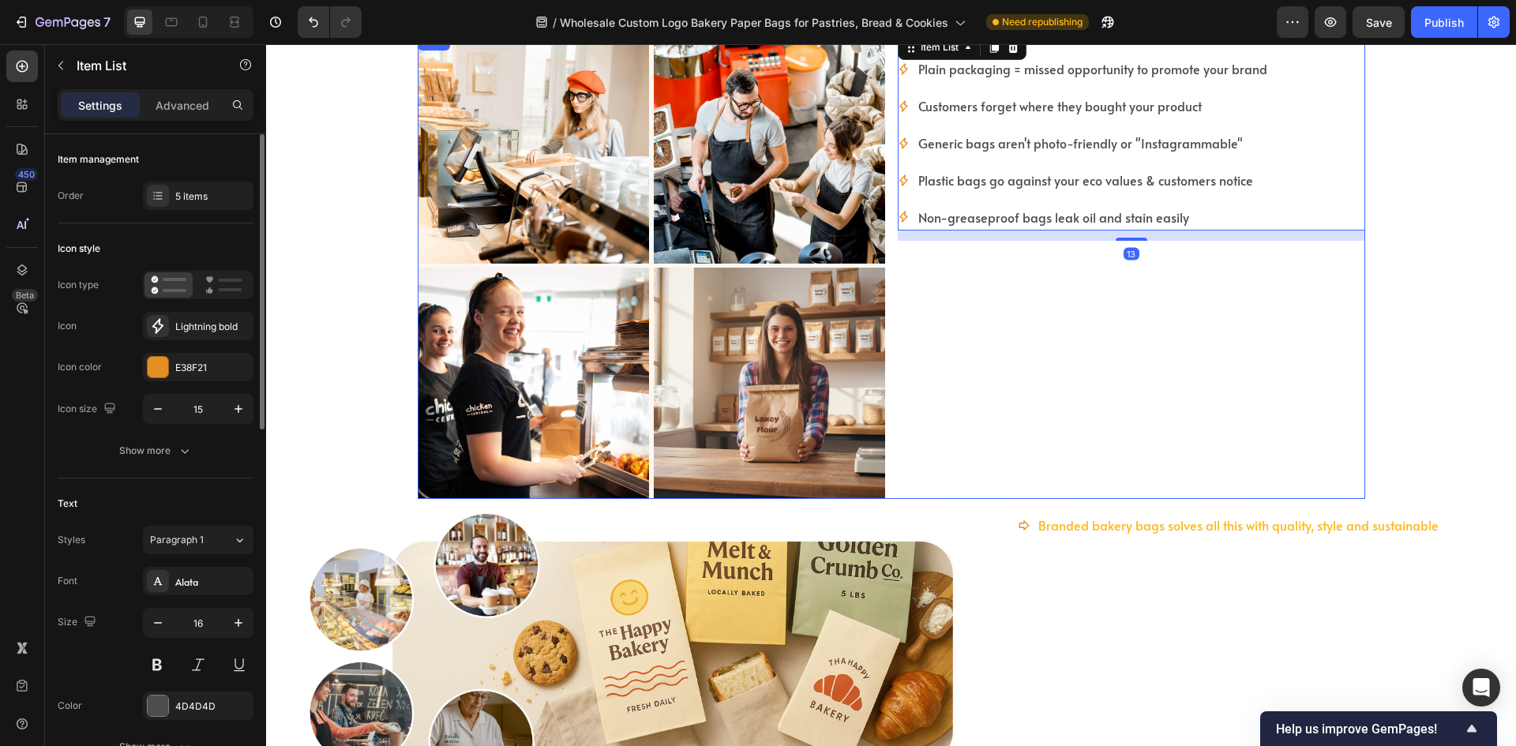
scroll to position [790, 0]
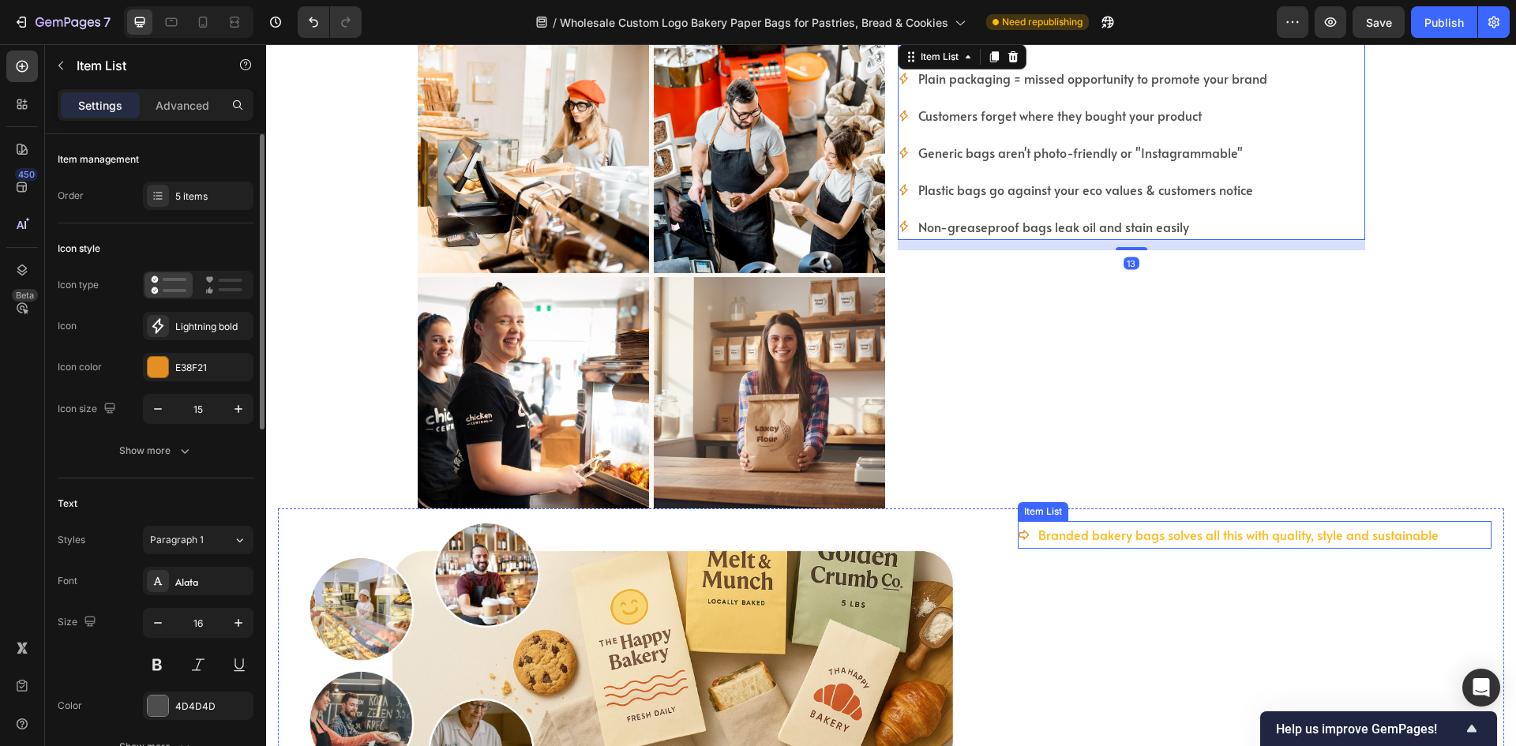
click at [1018, 539] on icon at bounding box center [1024, 535] width 12 height 12
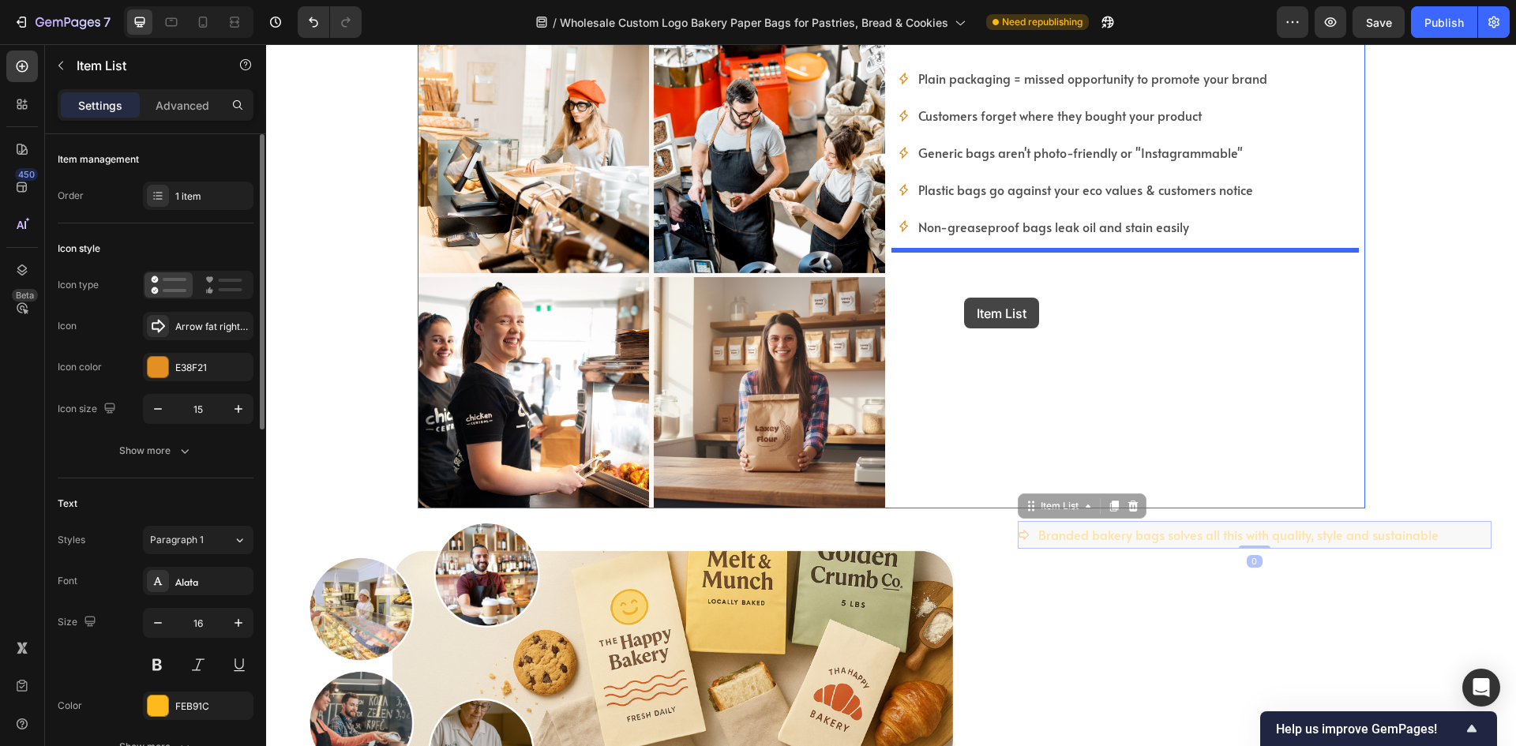
drag, startPoint x: 1034, startPoint y: 506, endPoint x: 964, endPoint y: 298, distance: 219.7
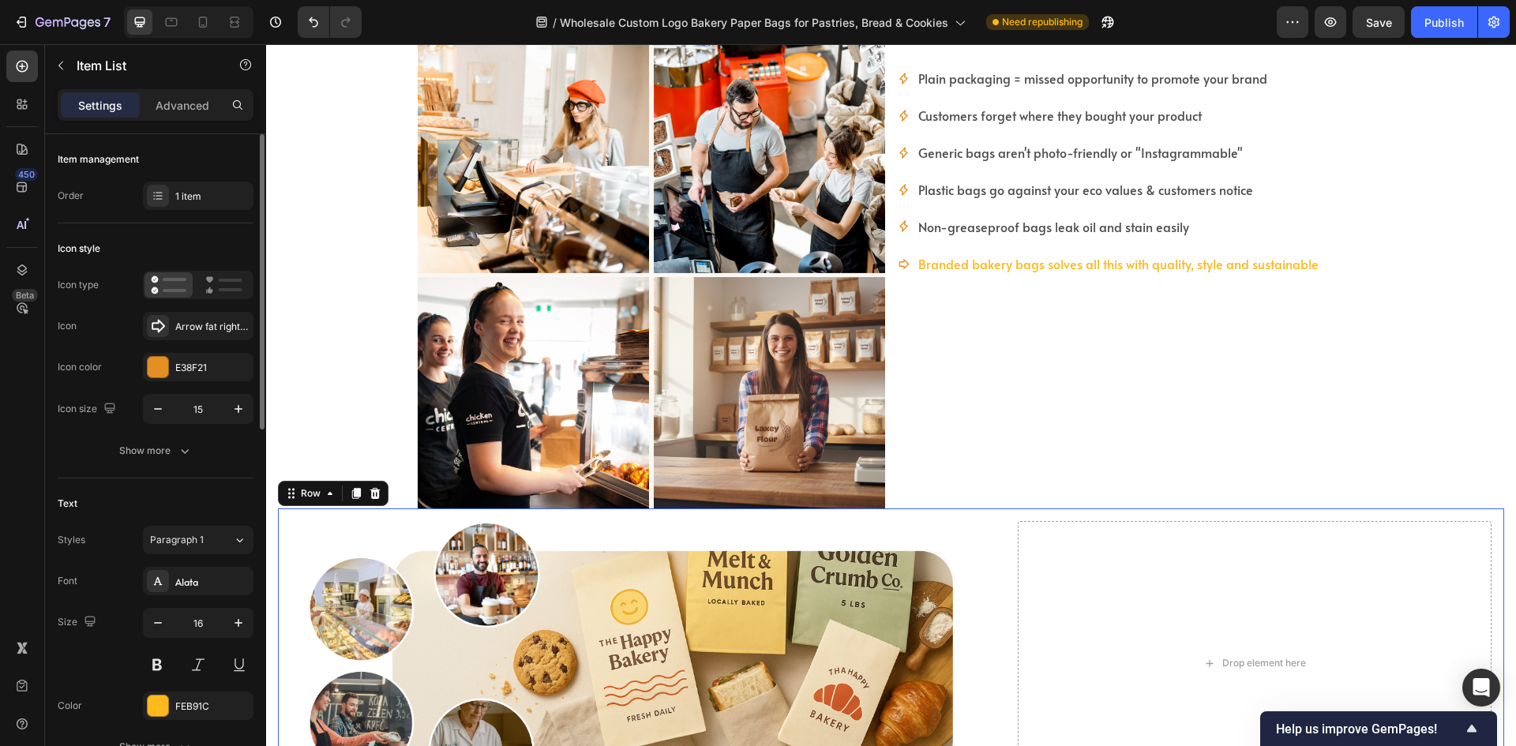
click at [987, 547] on div "Image Drop element here Row 0" at bounding box center [891, 664] width 1226 height 310
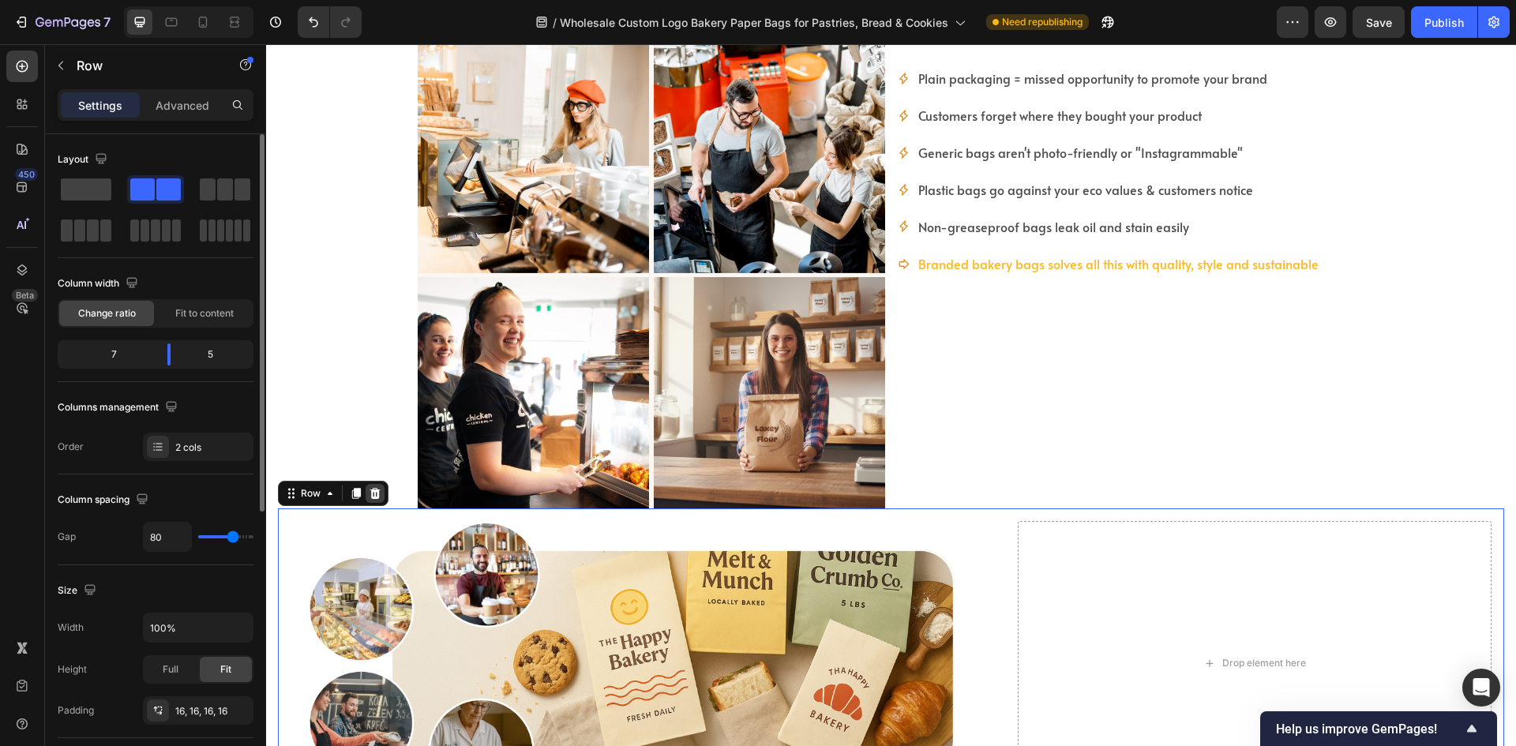
click at [373, 491] on icon at bounding box center [375, 493] width 10 height 11
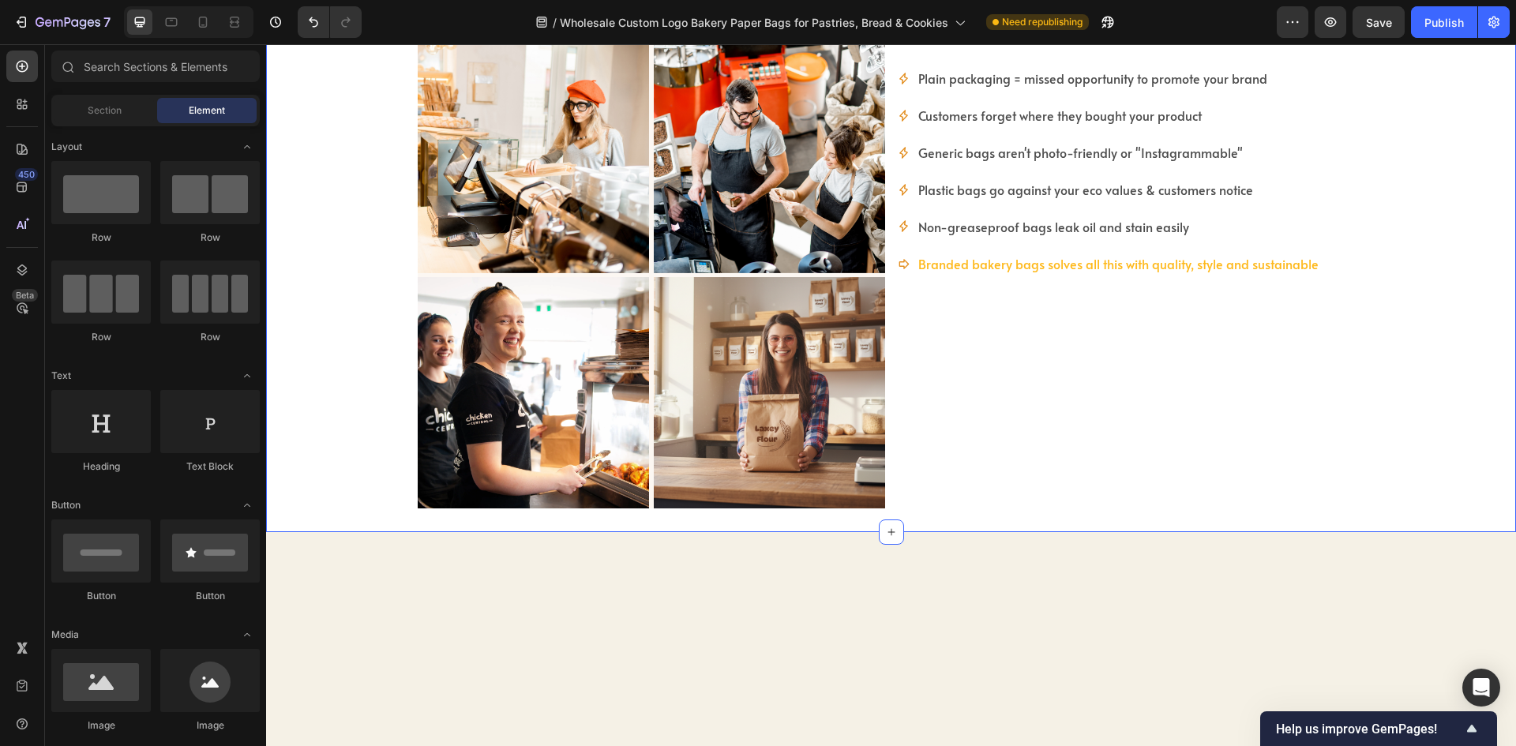
click at [363, 457] on div "Still Using Plain Paper Bags for Baked Goods? Heading Still Using Plain Paper B…" at bounding box center [891, 240] width 1226 height 535
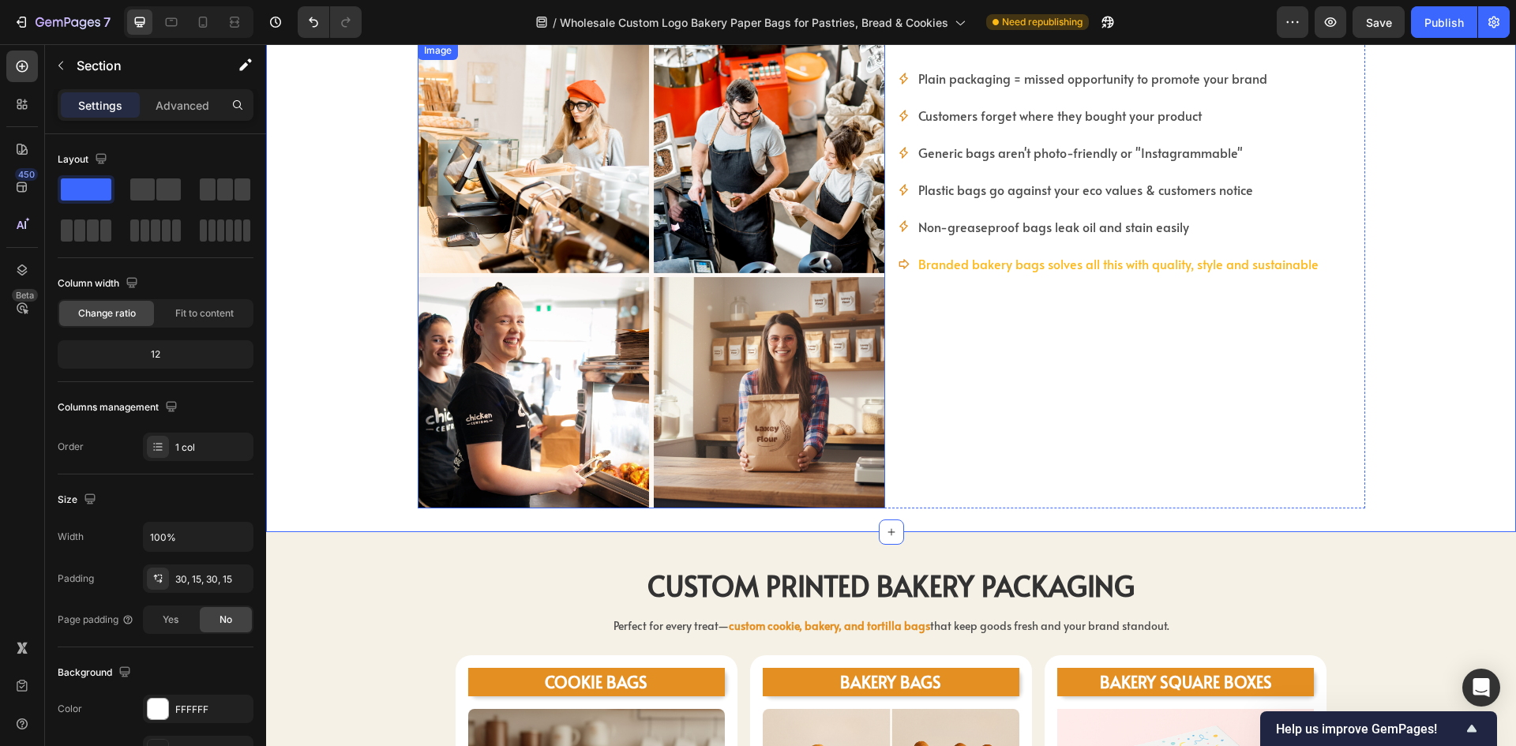
scroll to position [632, 0]
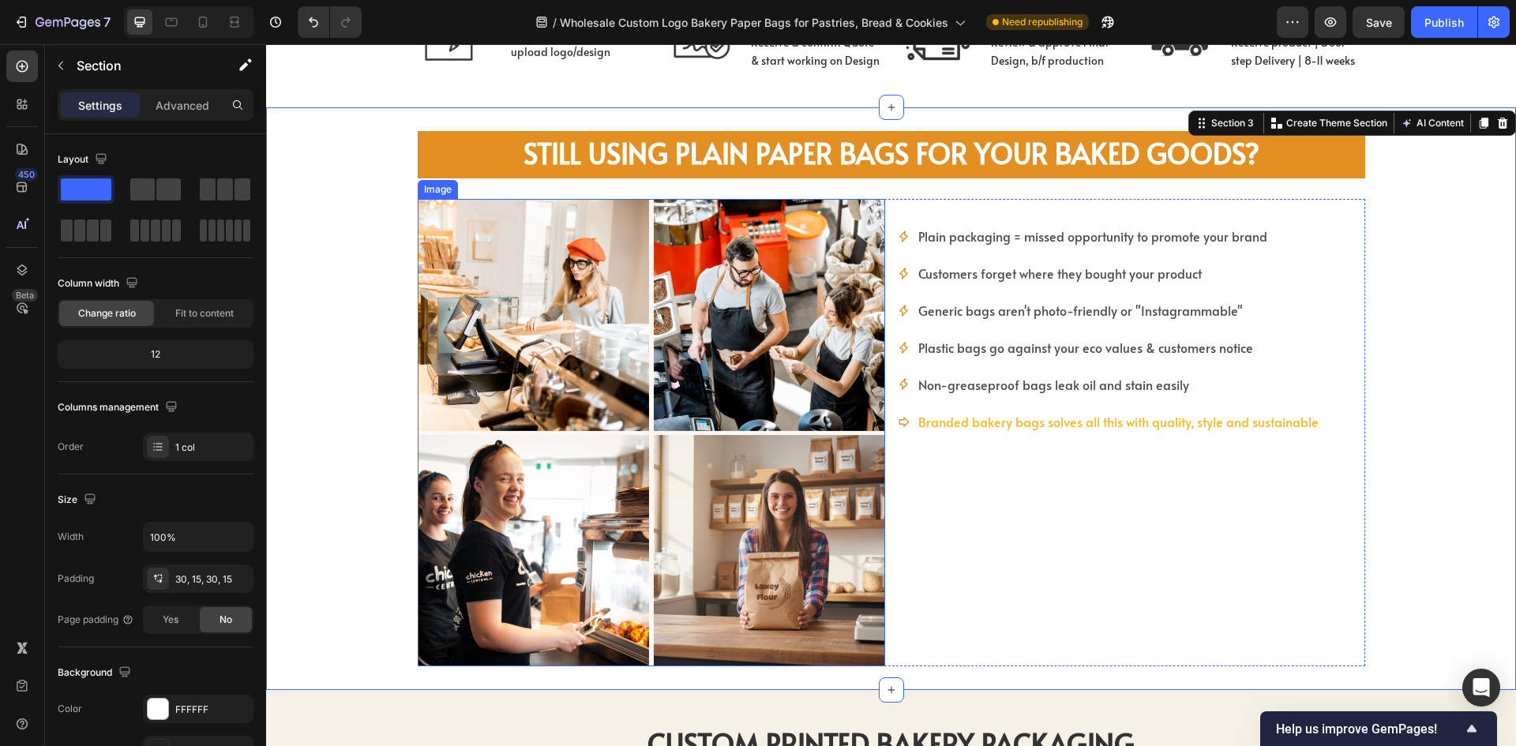
click at [796, 347] on img at bounding box center [651, 432] width 467 height 467
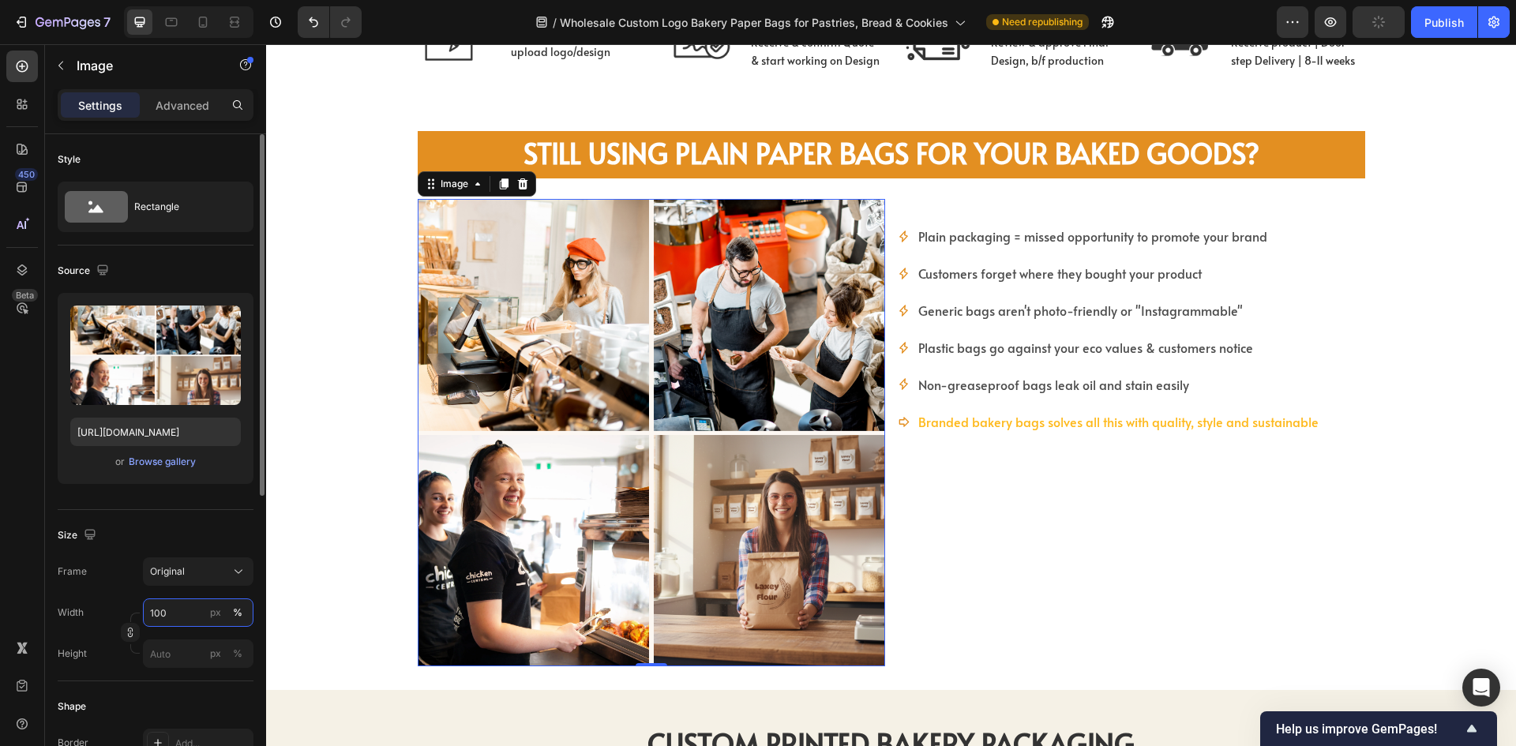
click at [188, 618] on input "100" at bounding box center [198, 613] width 111 height 28
click at [171, 618] on input "100" at bounding box center [198, 613] width 111 height 28
click at [187, 612] on input "100" at bounding box center [198, 613] width 111 height 28
click at [918, 524] on div "Plain packaging = missed opportunity to promote your brand Customers forget whe…" at bounding box center [1131, 432] width 467 height 467
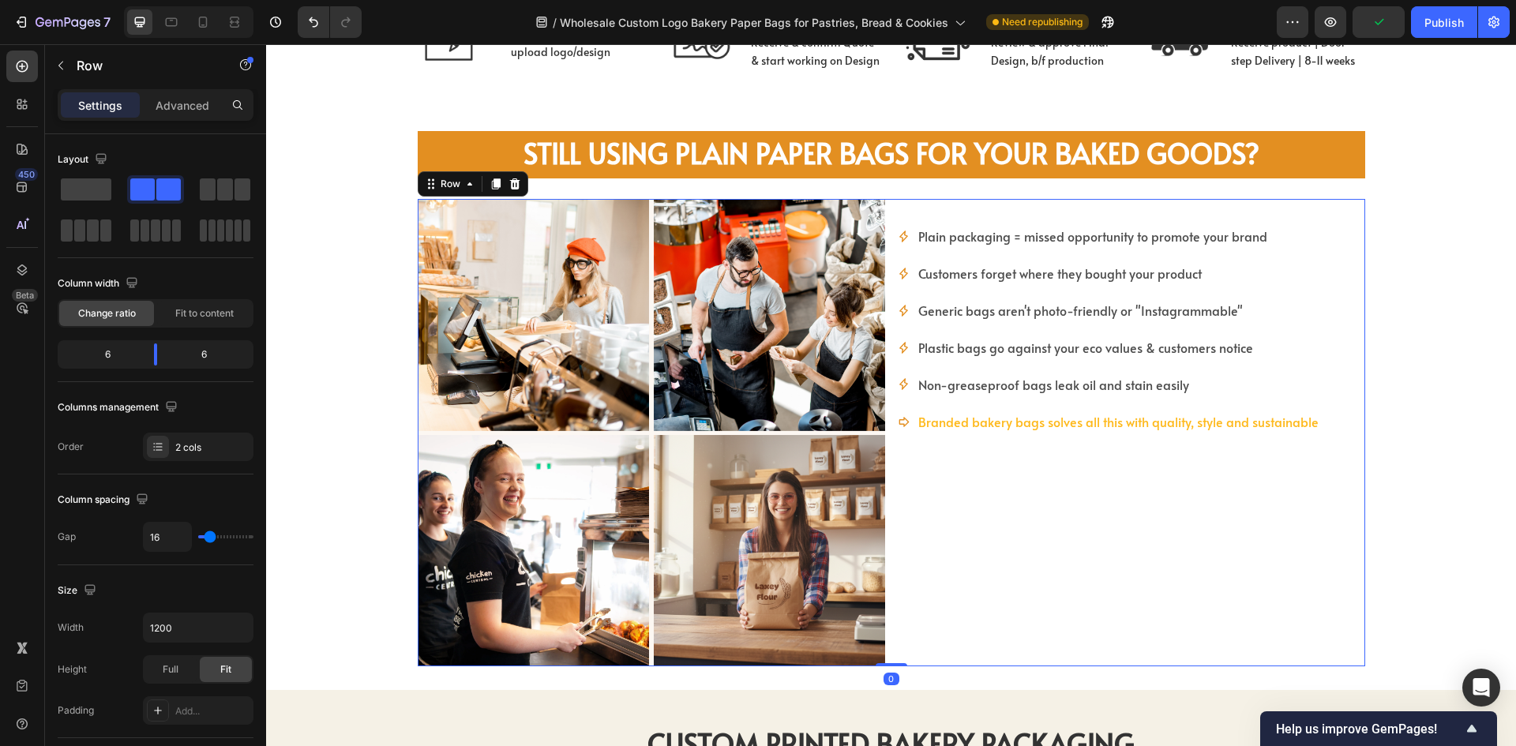
click at [1008, 534] on div "Plain packaging = missed opportunity to promote your brand Customers forget whe…" at bounding box center [1131, 432] width 467 height 467
click at [140, 0] on body "7 Version history / Wholesale Custom Logo Bakery Paper Bags for Pastries, Bread…" at bounding box center [758, 0] width 1516 height 0
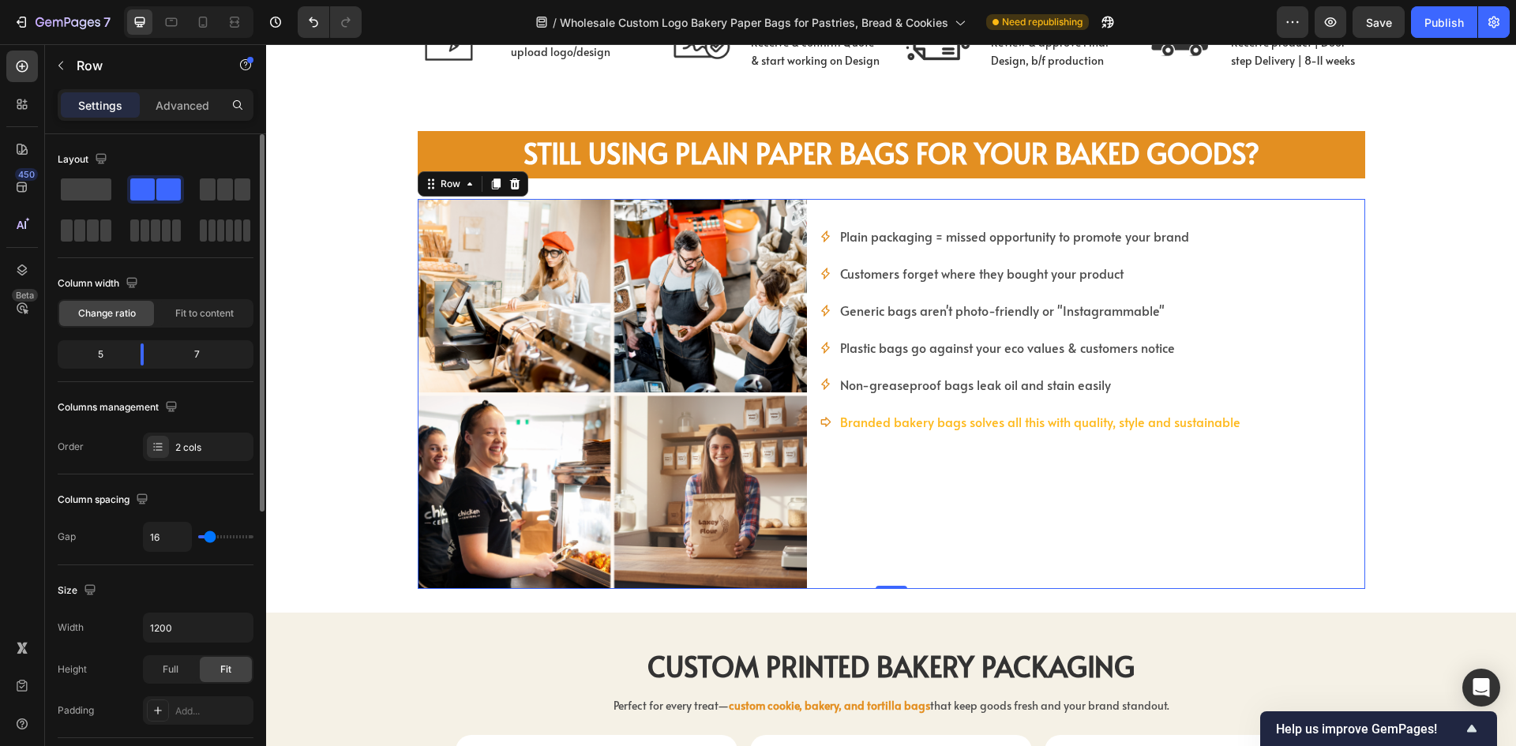
type input "44"
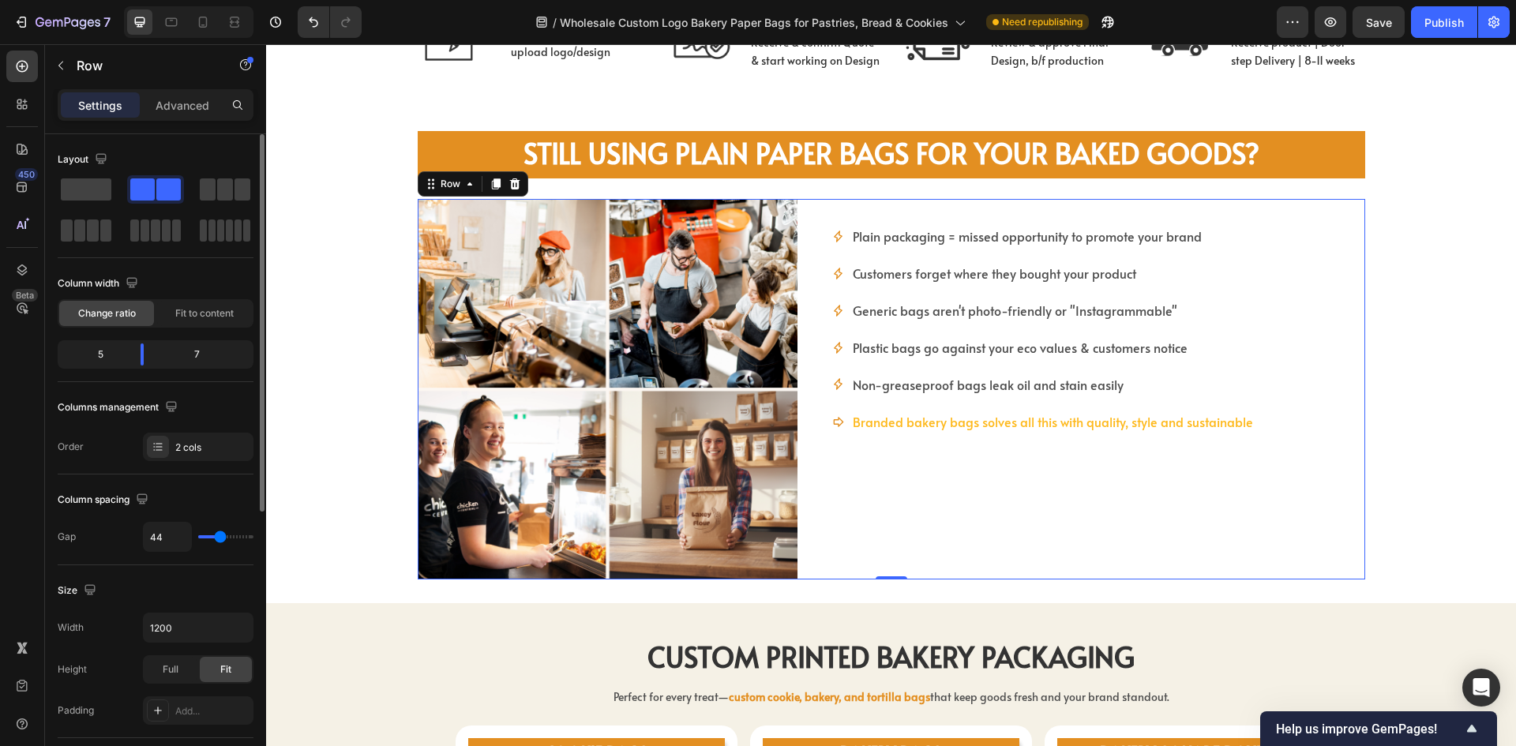
type input "47"
type input "44"
type input "42"
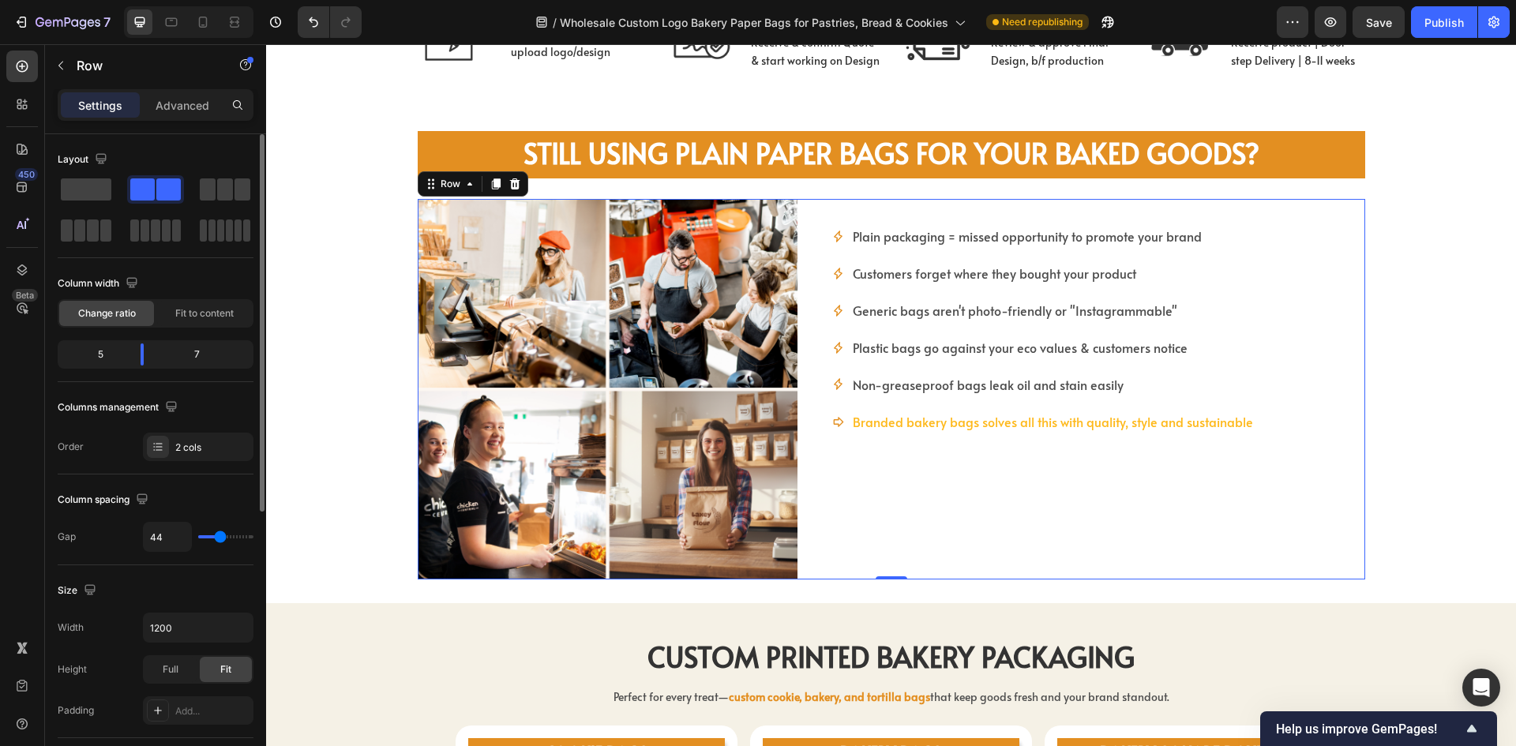
type input "42"
type input "44"
type input "51"
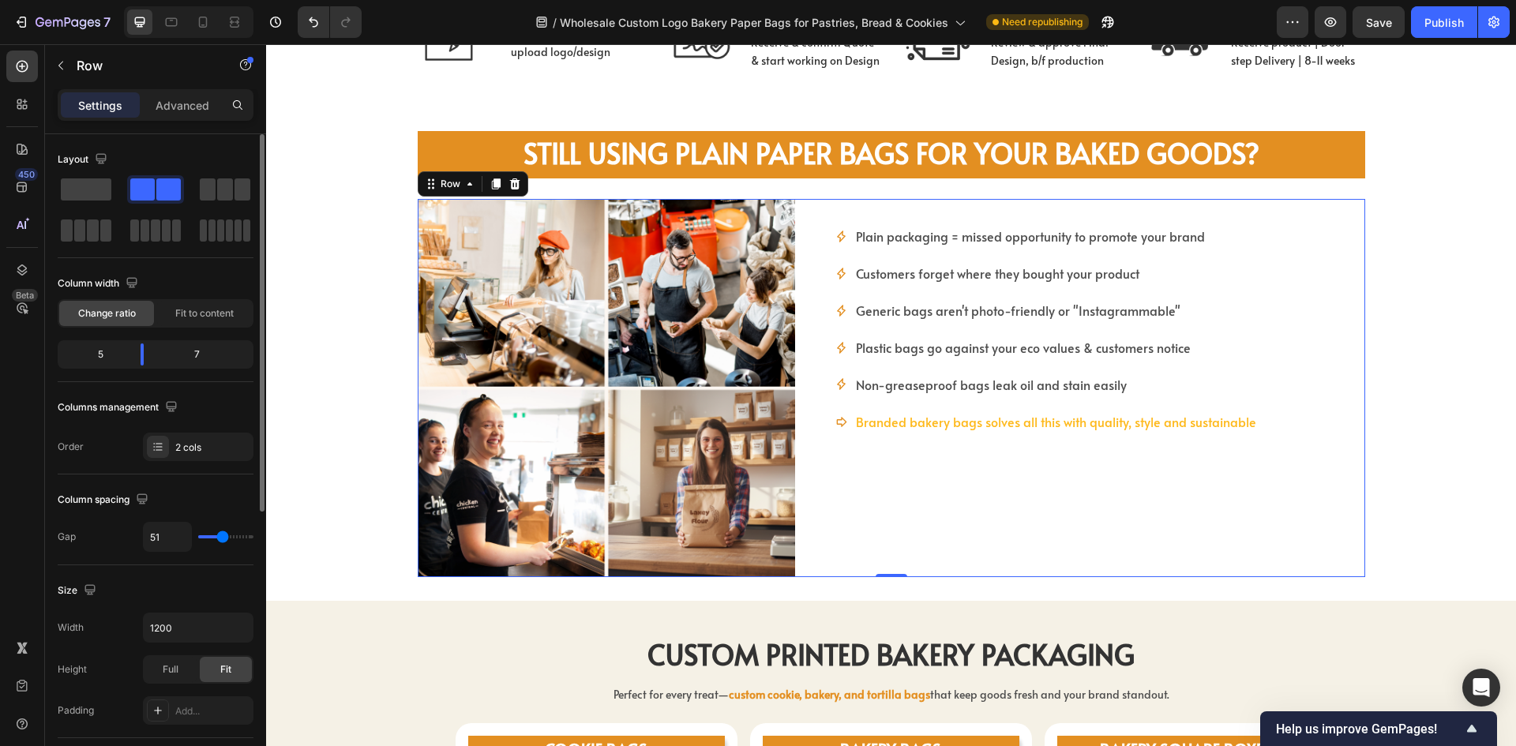
drag, startPoint x: 208, startPoint y: 540, endPoint x: 223, endPoint y: 543, distance: 15.3
type input "51"
click at [223, 539] on input "range" at bounding box center [225, 536] width 55 height 3
click at [169, 539] on input "51" at bounding box center [167, 537] width 47 height 28
type input "6"
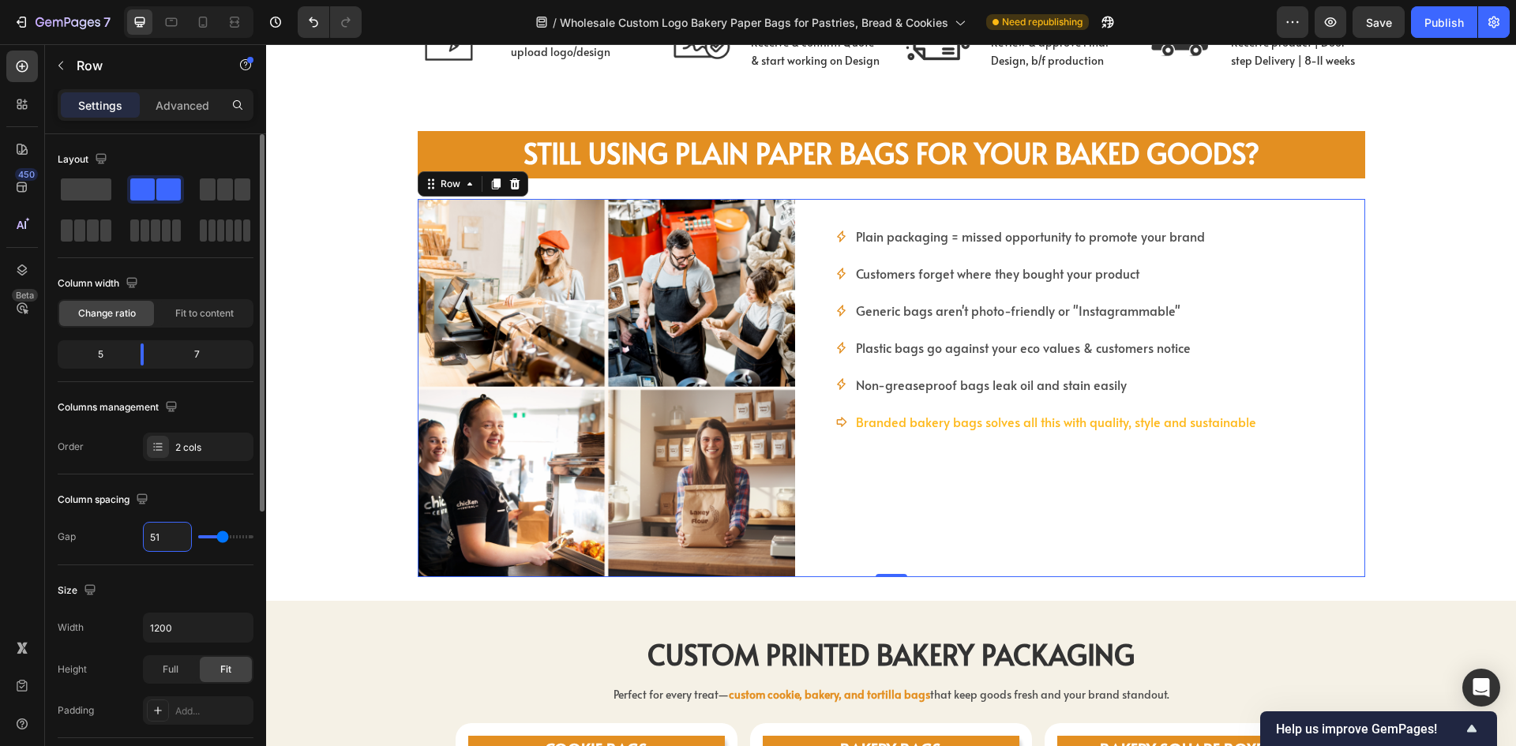
type input "6"
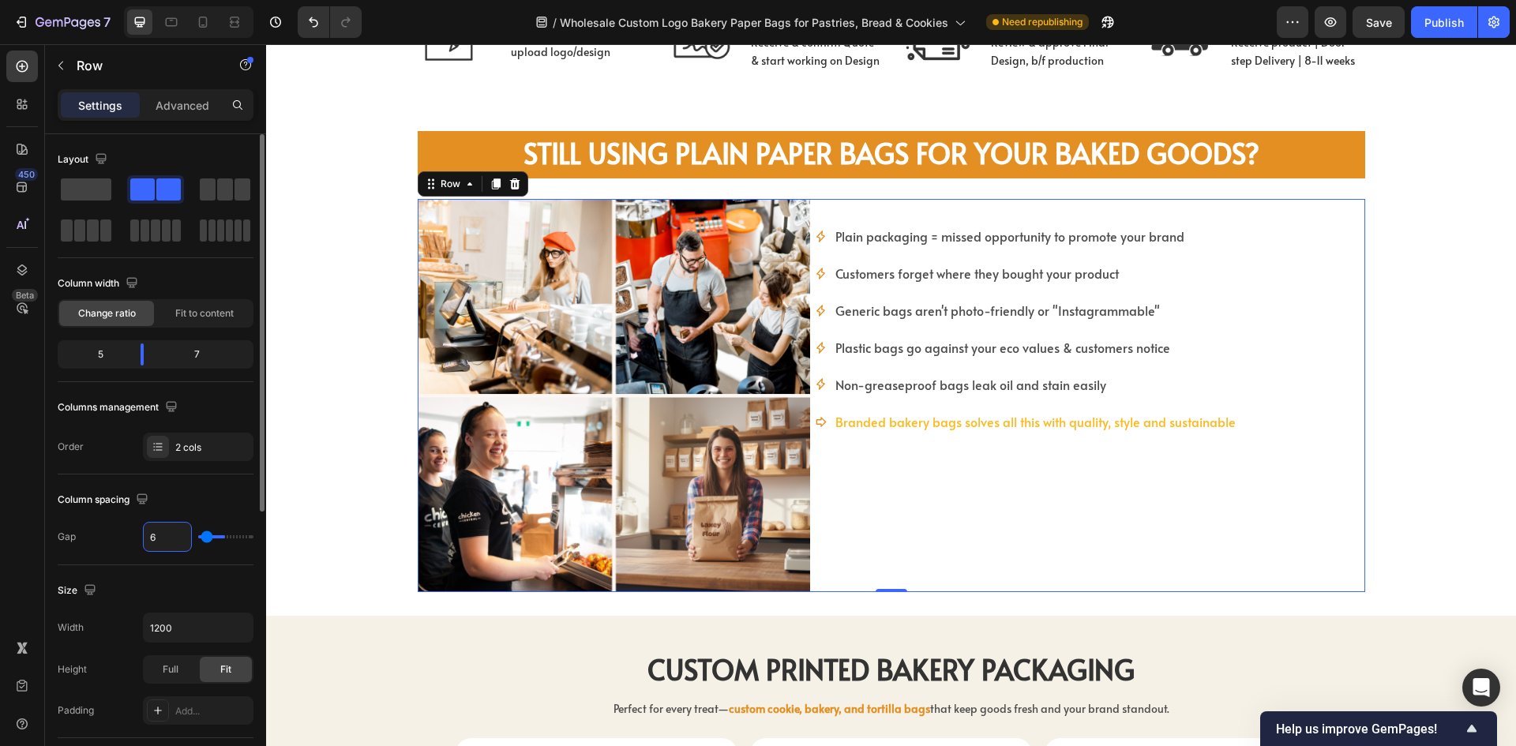
type input "60"
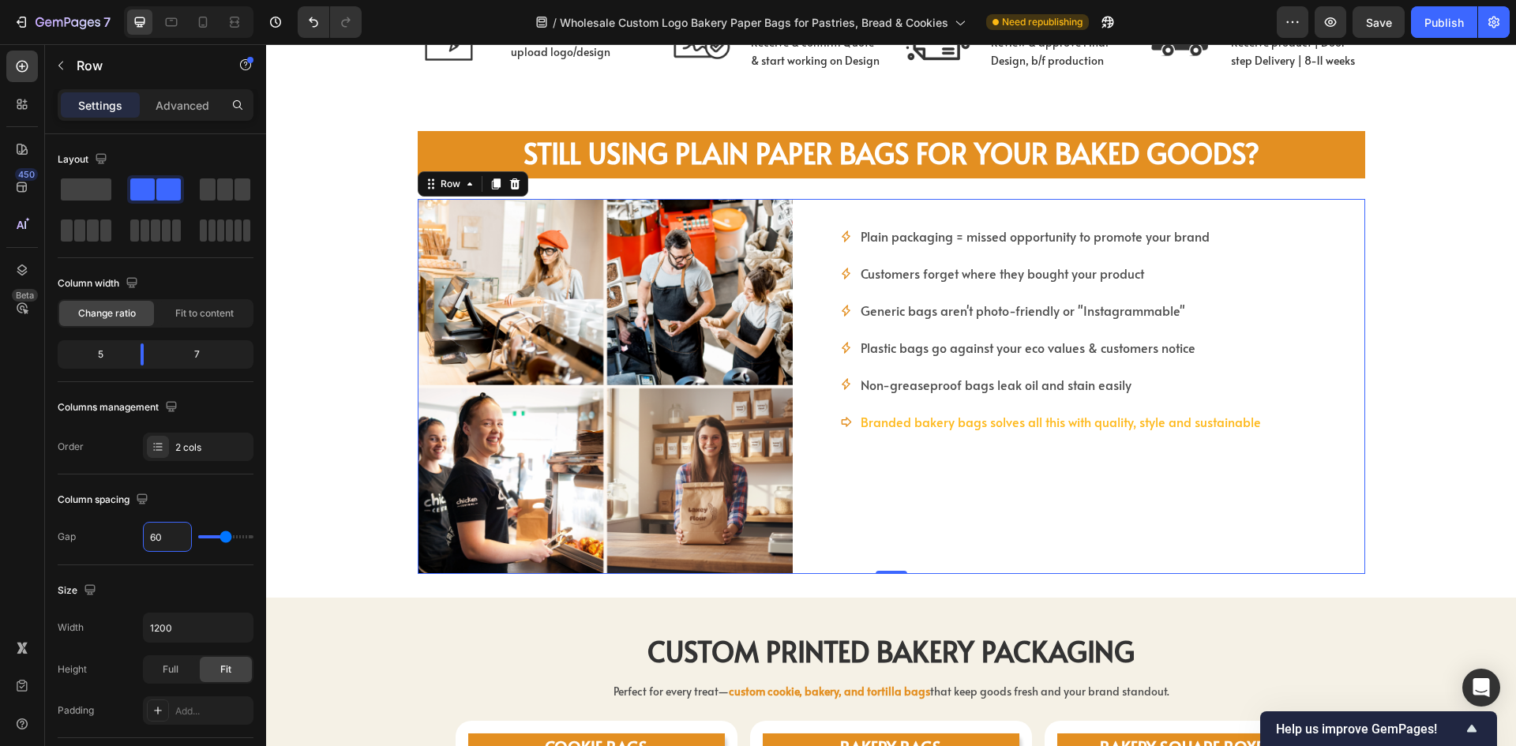
click at [1026, 491] on div "Plain packaging = missed opportunity to promote your brand Customers forget whe…" at bounding box center [1102, 386] width 525 height 375
click at [194, 24] on div at bounding box center [202, 21] width 25 height 25
type input "16"
type input "100%"
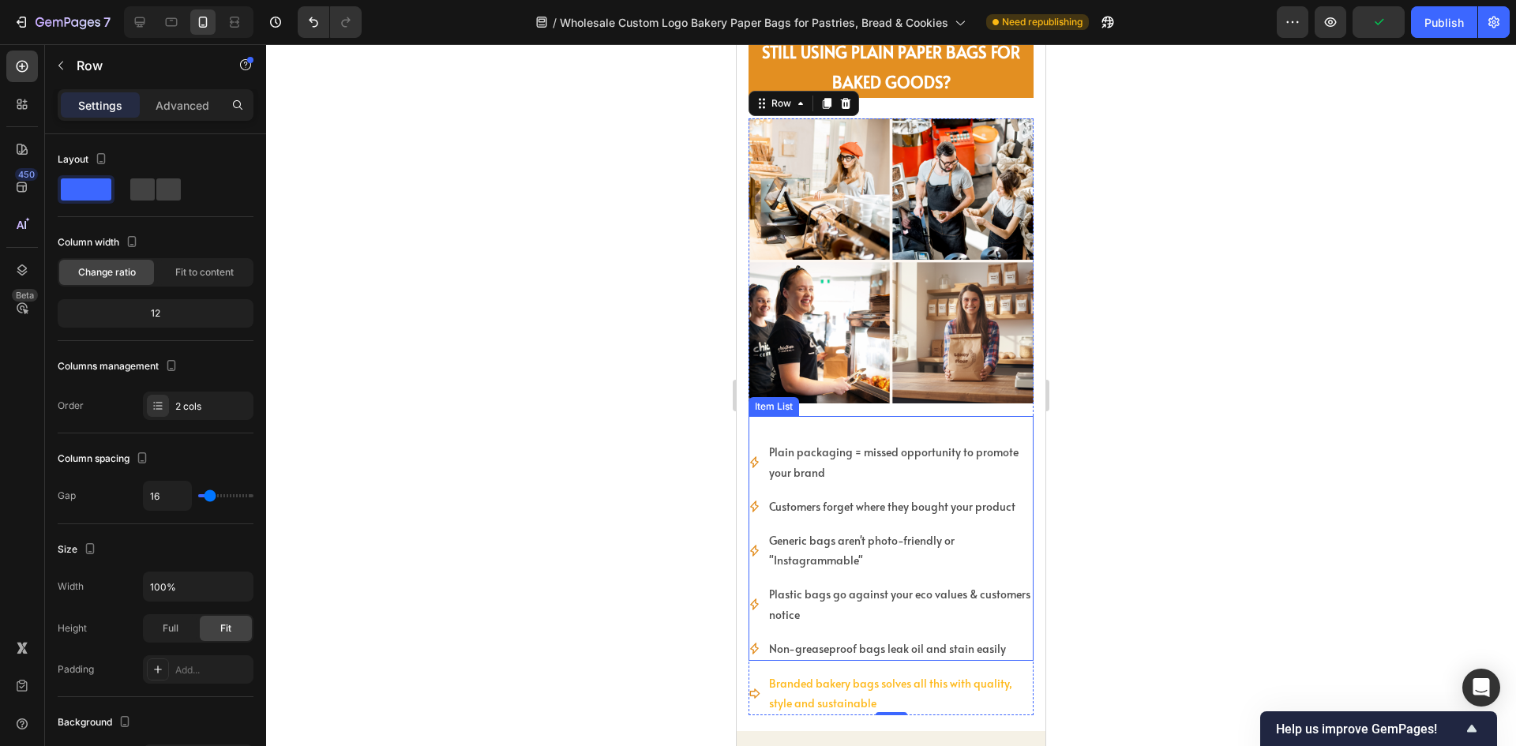
scroll to position [781, 0]
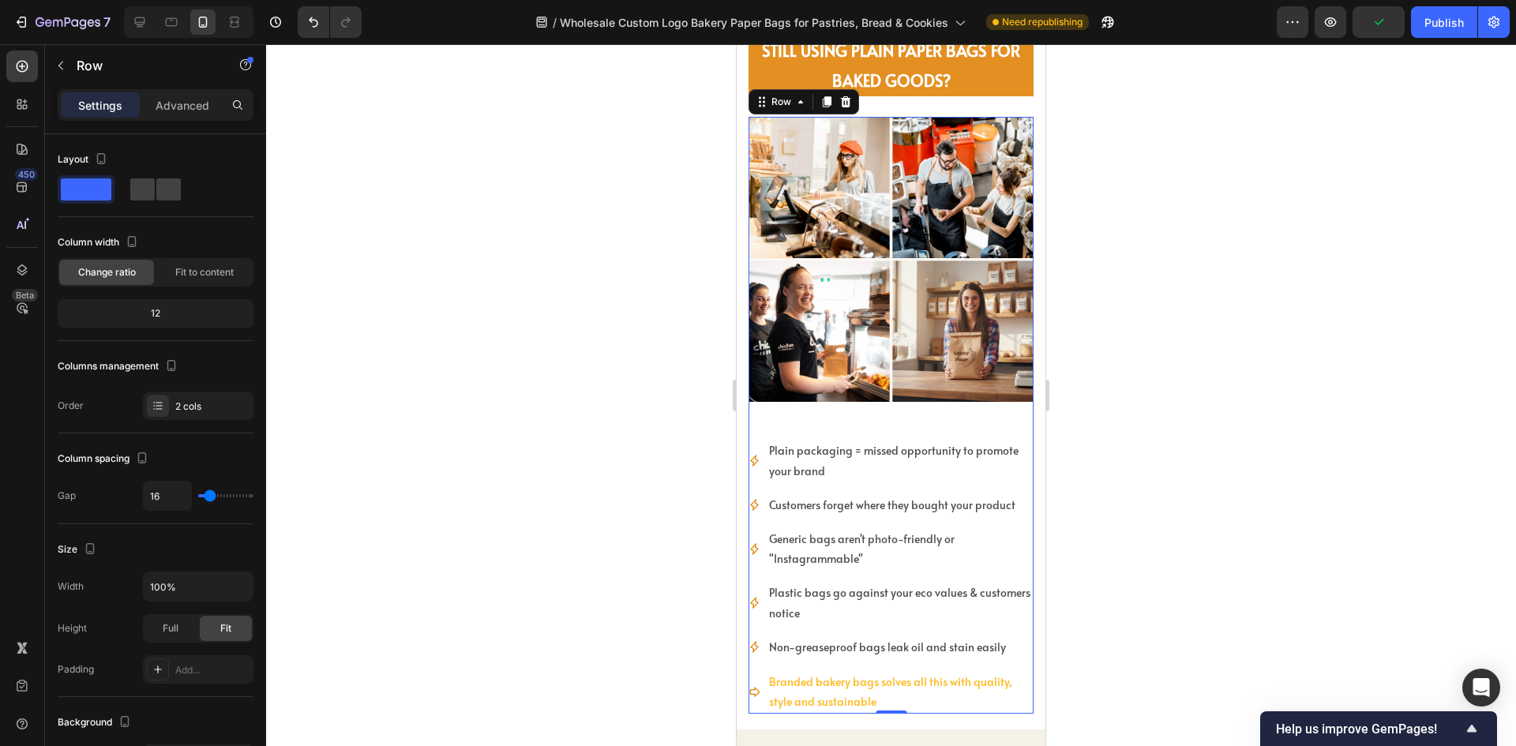
click at [933, 398] on div "Image Plain packaging = missed opportunity to promote your brand Customers forg…" at bounding box center [891, 415] width 285 height 597
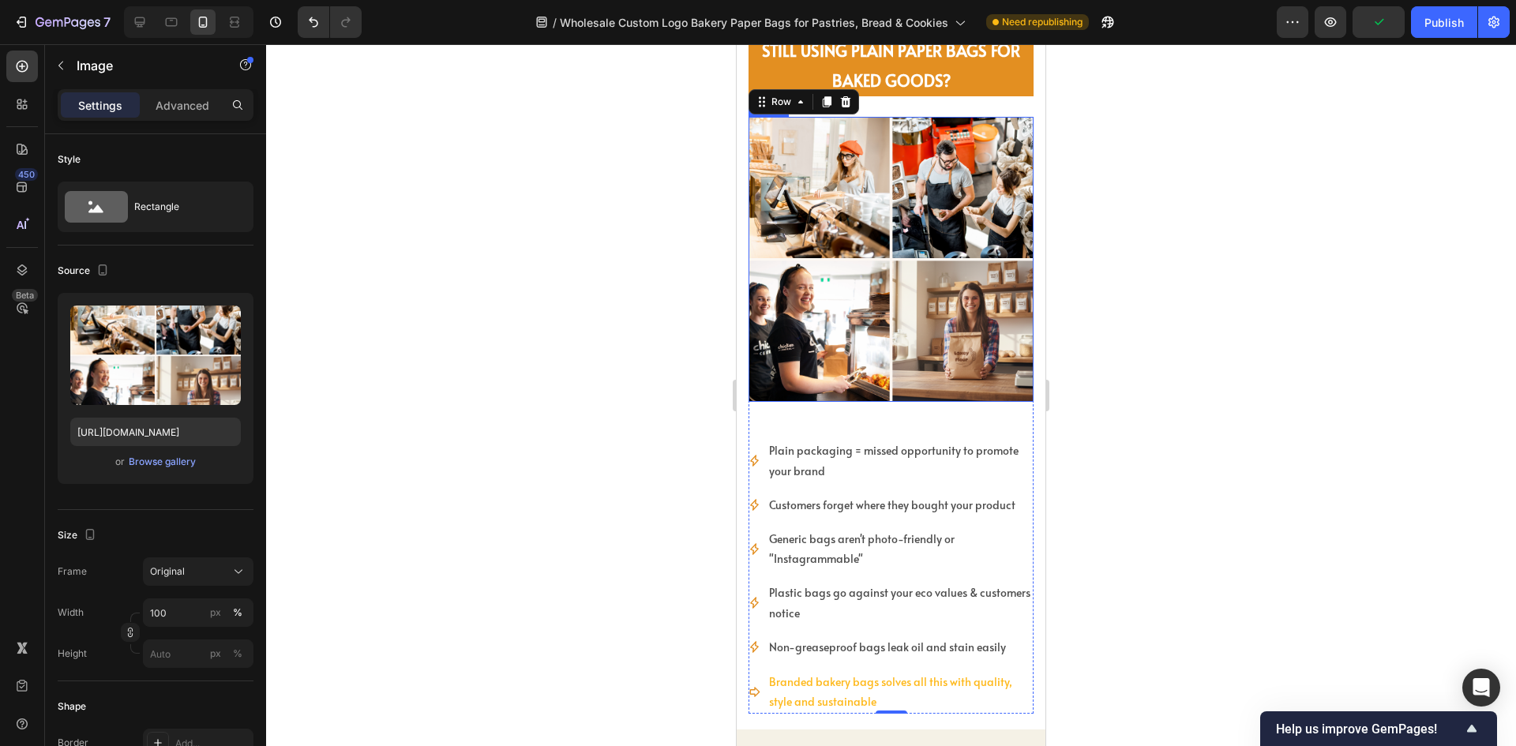
click at [945, 378] on img at bounding box center [891, 259] width 285 height 285
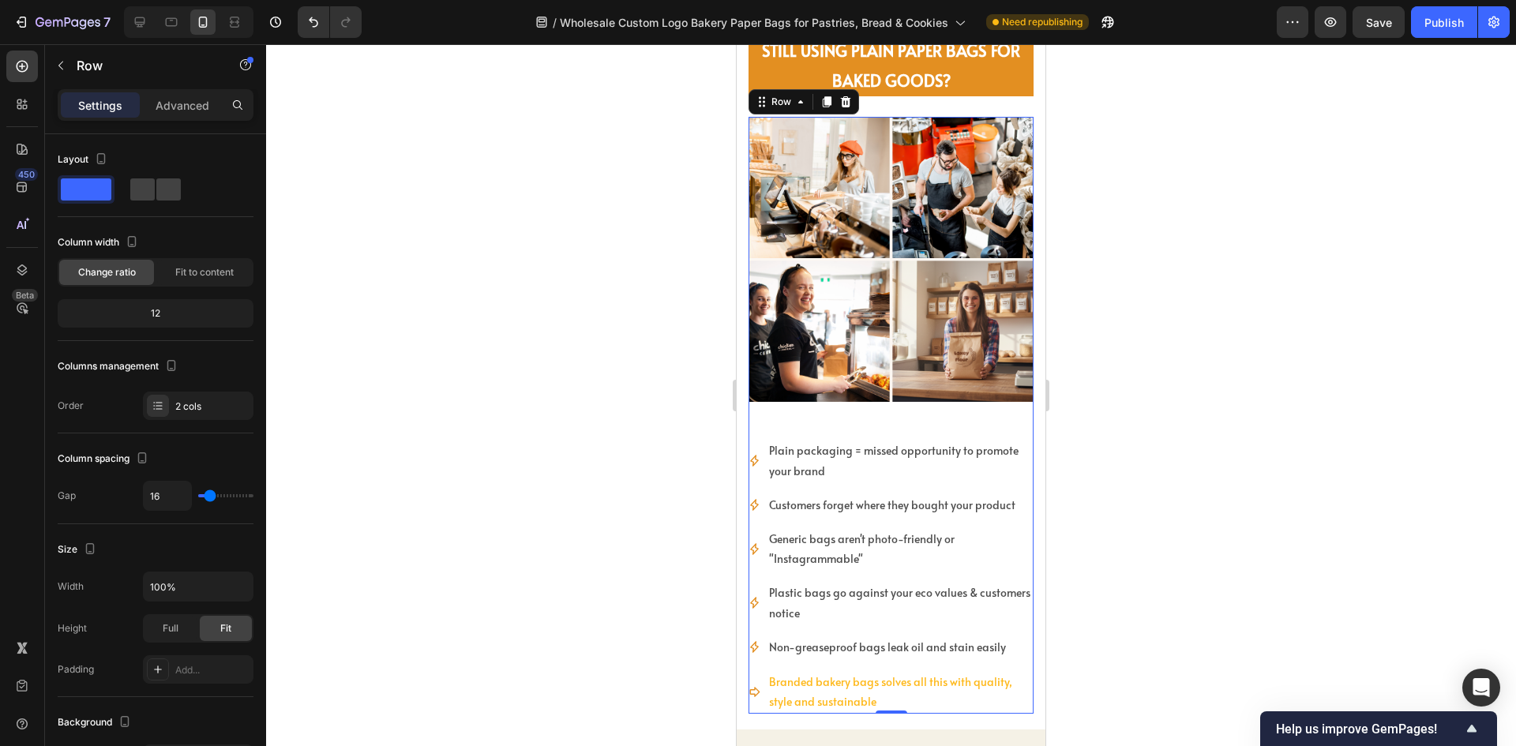
click at [905, 396] on div "Image Plain packaging = missed opportunity to promote your brand Customers forg…" at bounding box center [891, 415] width 285 height 597
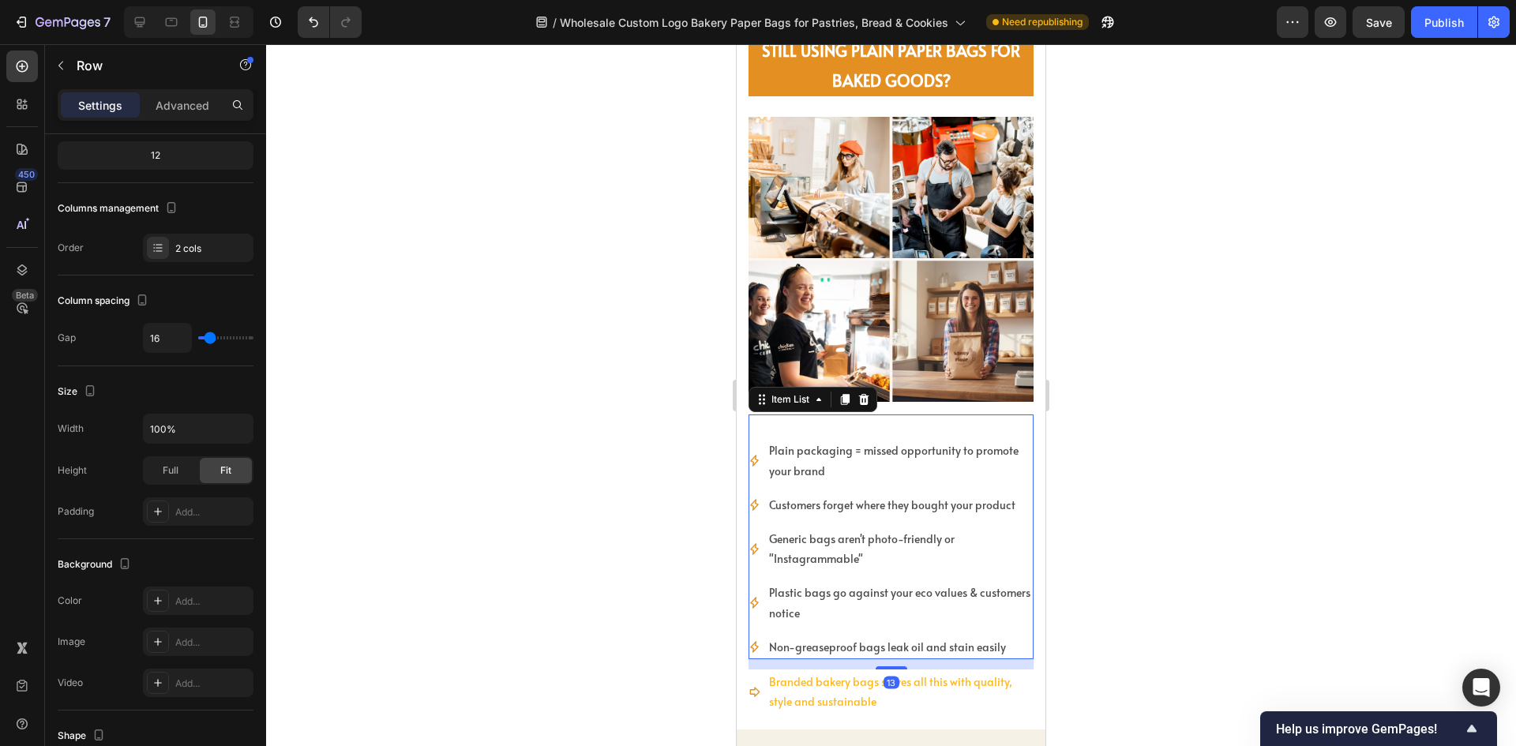
click at [832, 423] on div "Plain packaging = missed opportunity to promote your brand Customers forget whe…" at bounding box center [891, 537] width 285 height 245
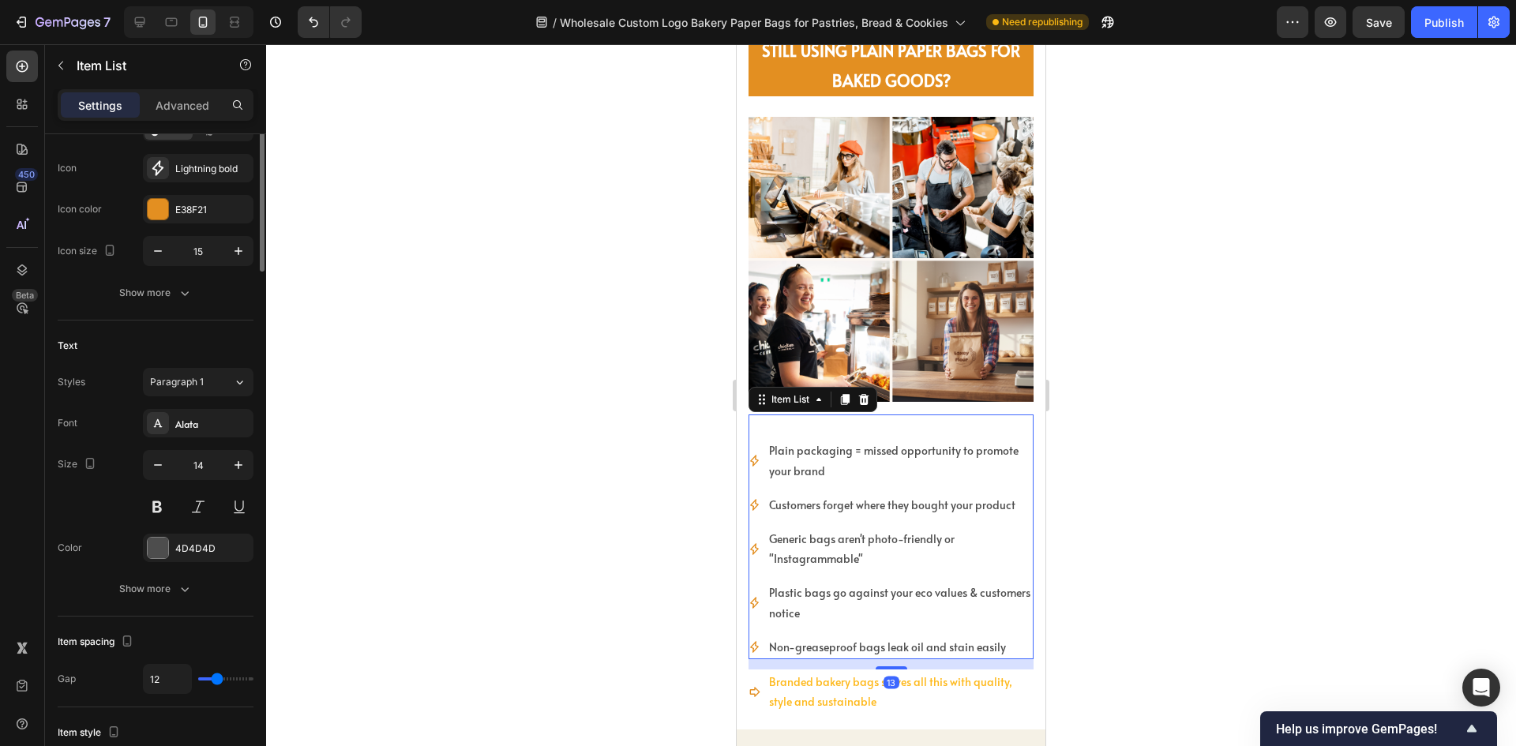
scroll to position [0, 0]
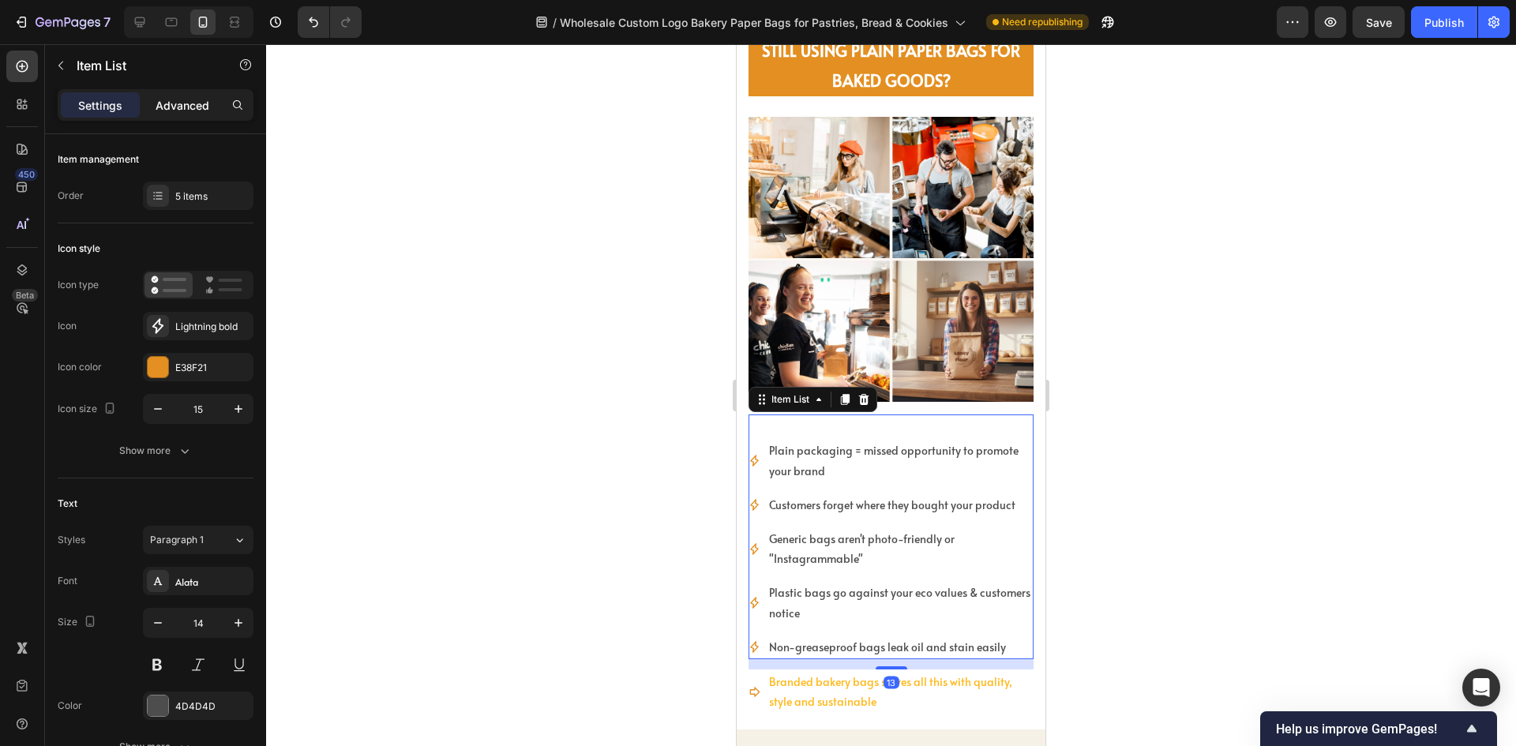
click at [163, 107] on p "Advanced" at bounding box center [183, 105] width 54 height 17
type input "100%"
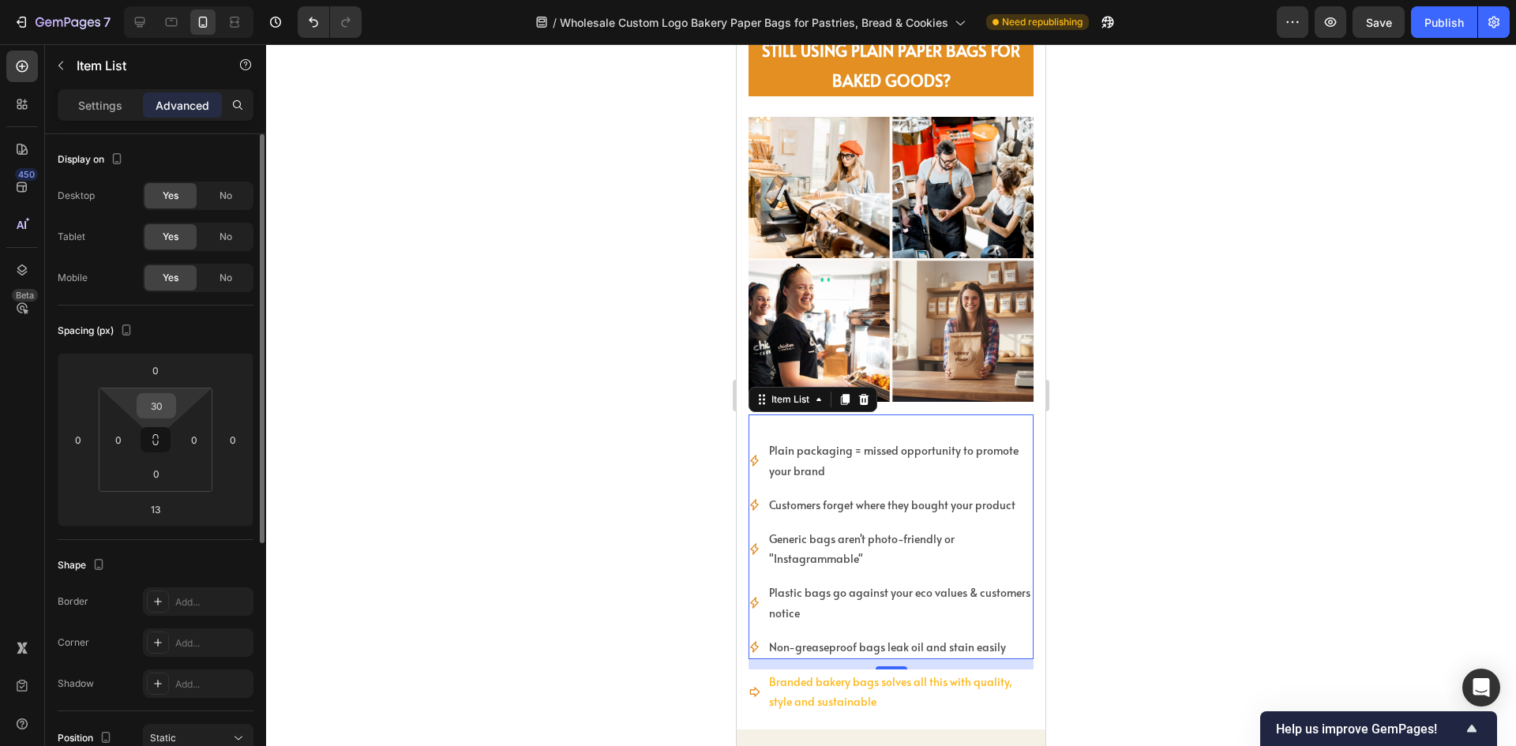
click at [161, 408] on input "30" at bounding box center [157, 406] width 32 height 24
type input "0"
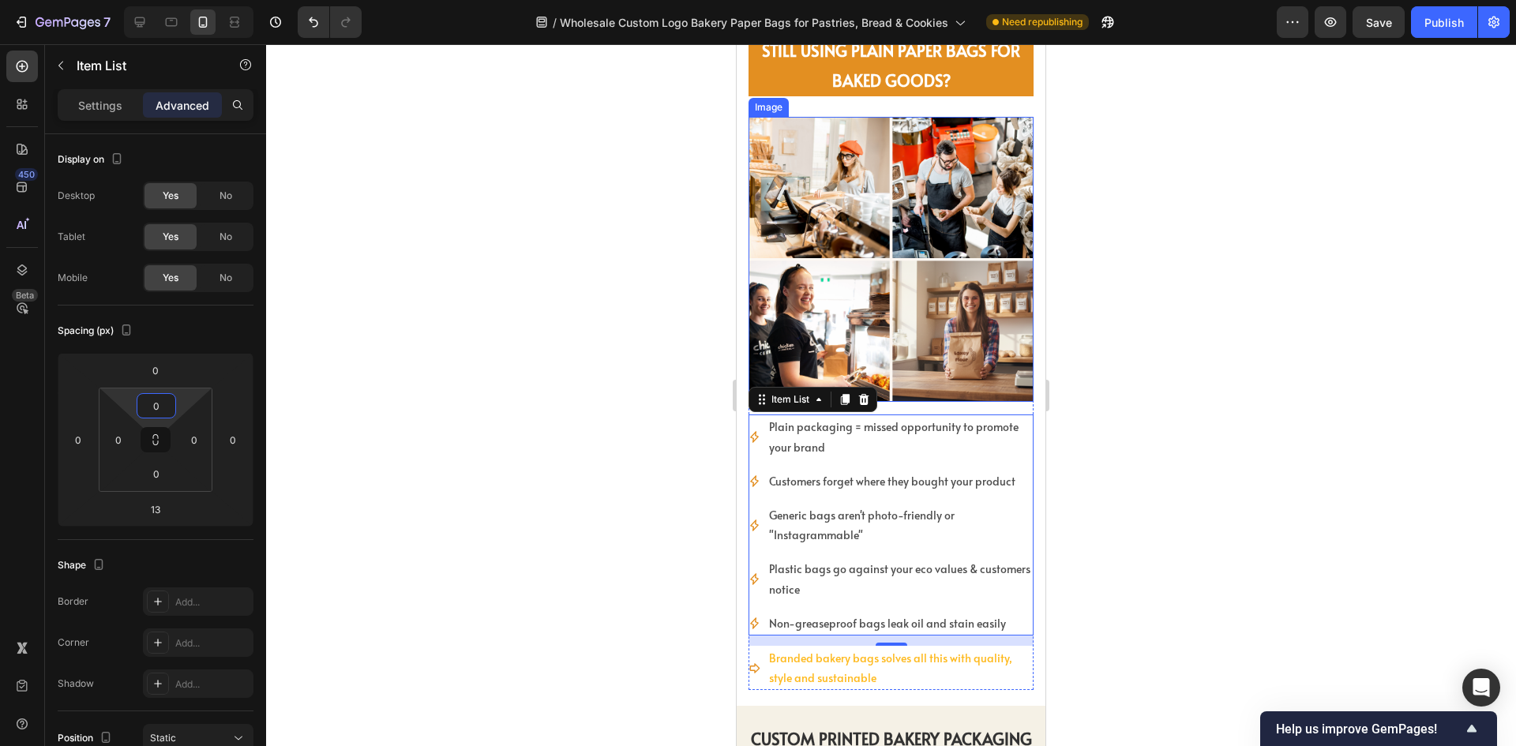
click at [813, 288] on img at bounding box center [891, 259] width 285 height 285
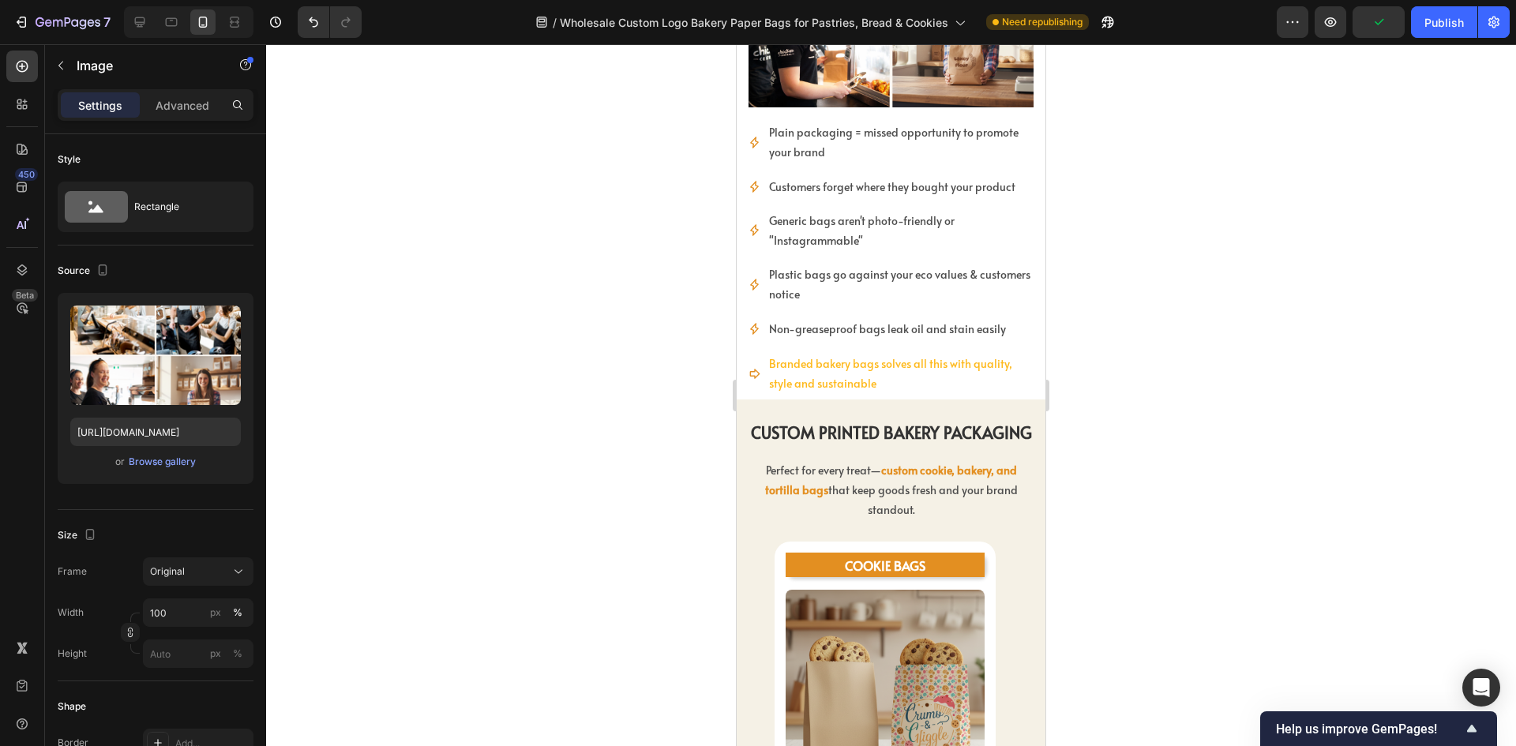
scroll to position [989, 0]
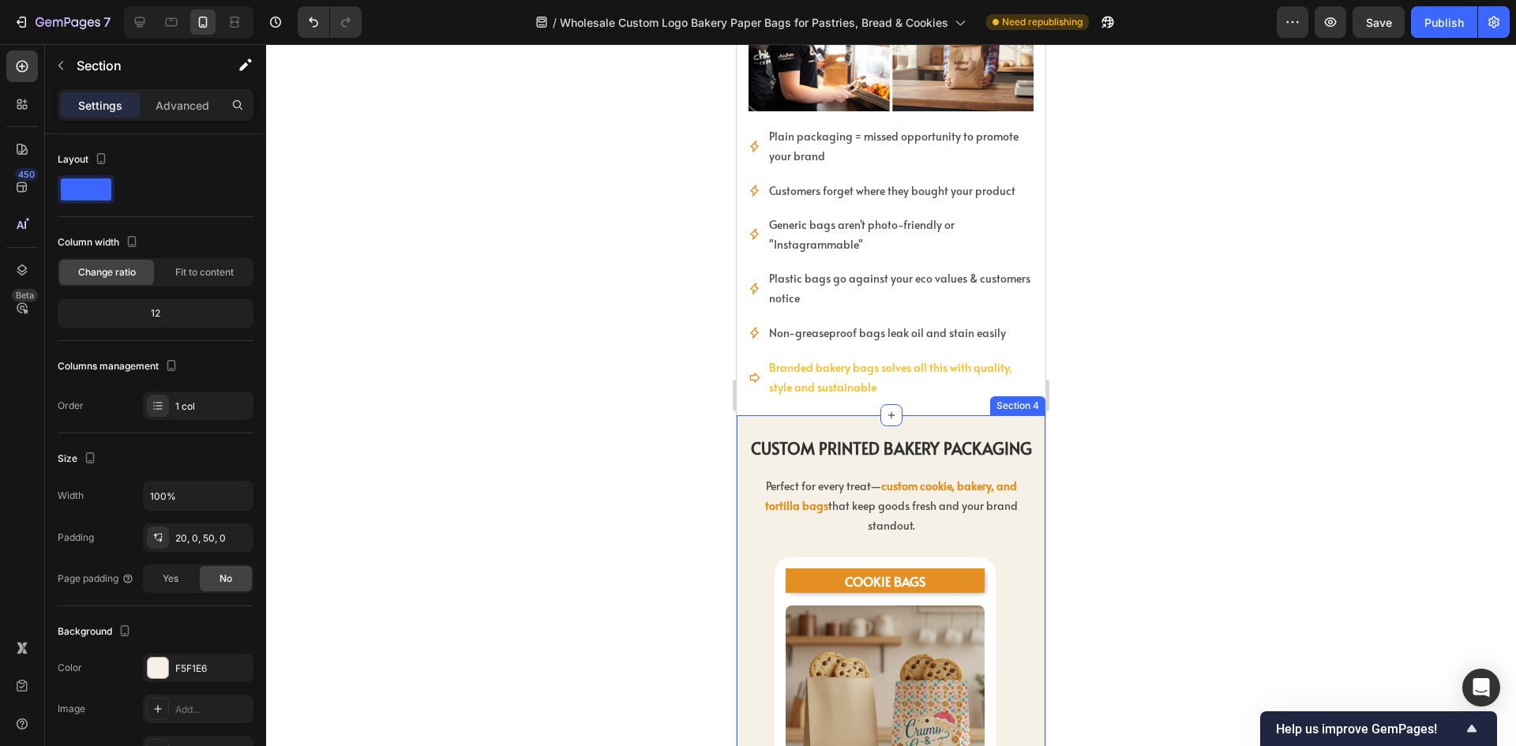
click at [900, 415] on div "CUSTOM PRINTED BAKERY PACKAGING Heading CUSTOM PRINTED BAKERY PACKAGING Heading…" at bounding box center [891, 744] width 309 height 659
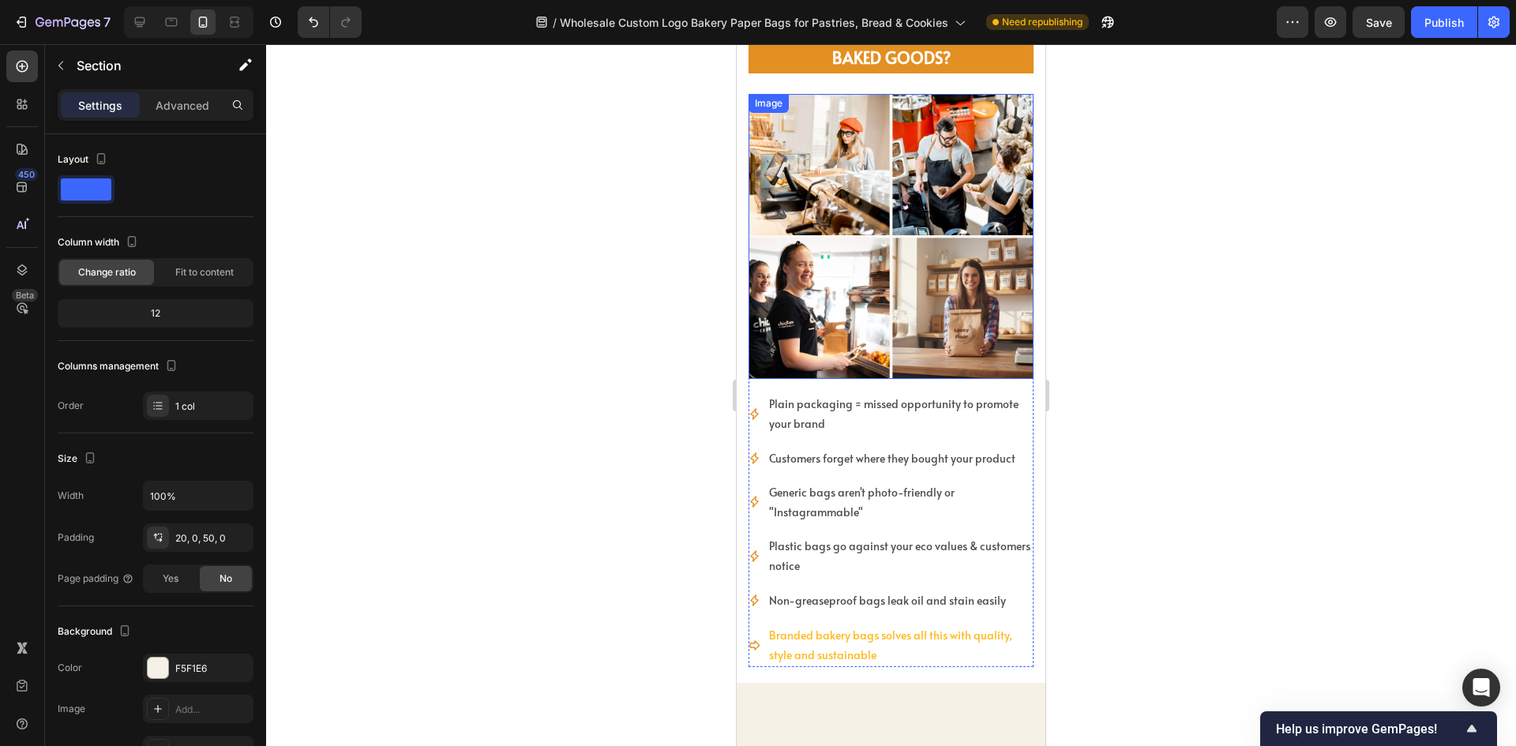
scroll to position [594, 0]
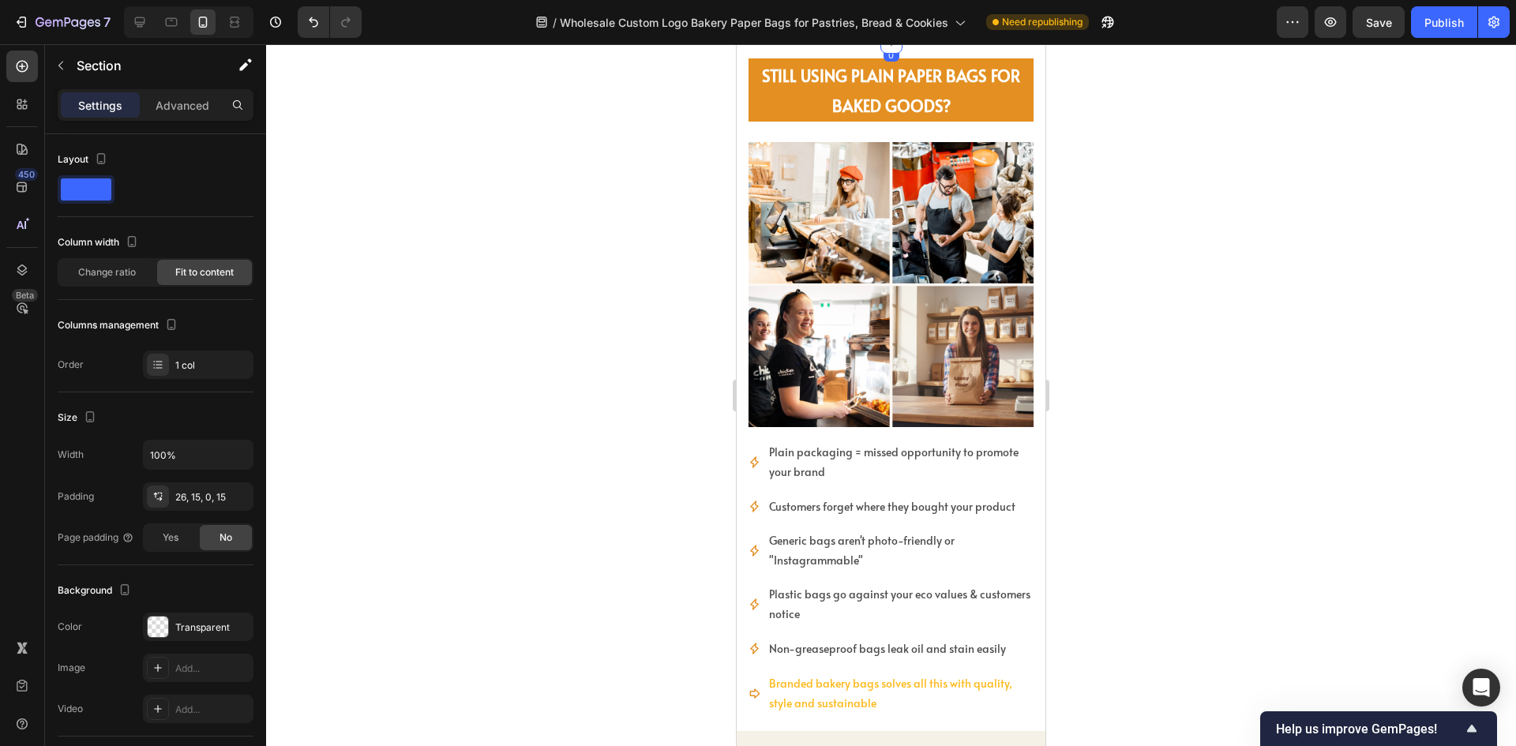
click at [742, 130] on div "Still Using Plain Paper Bags for Baked Goods? Heading Still Using Plain Paper B…" at bounding box center [891, 387] width 309 height 689
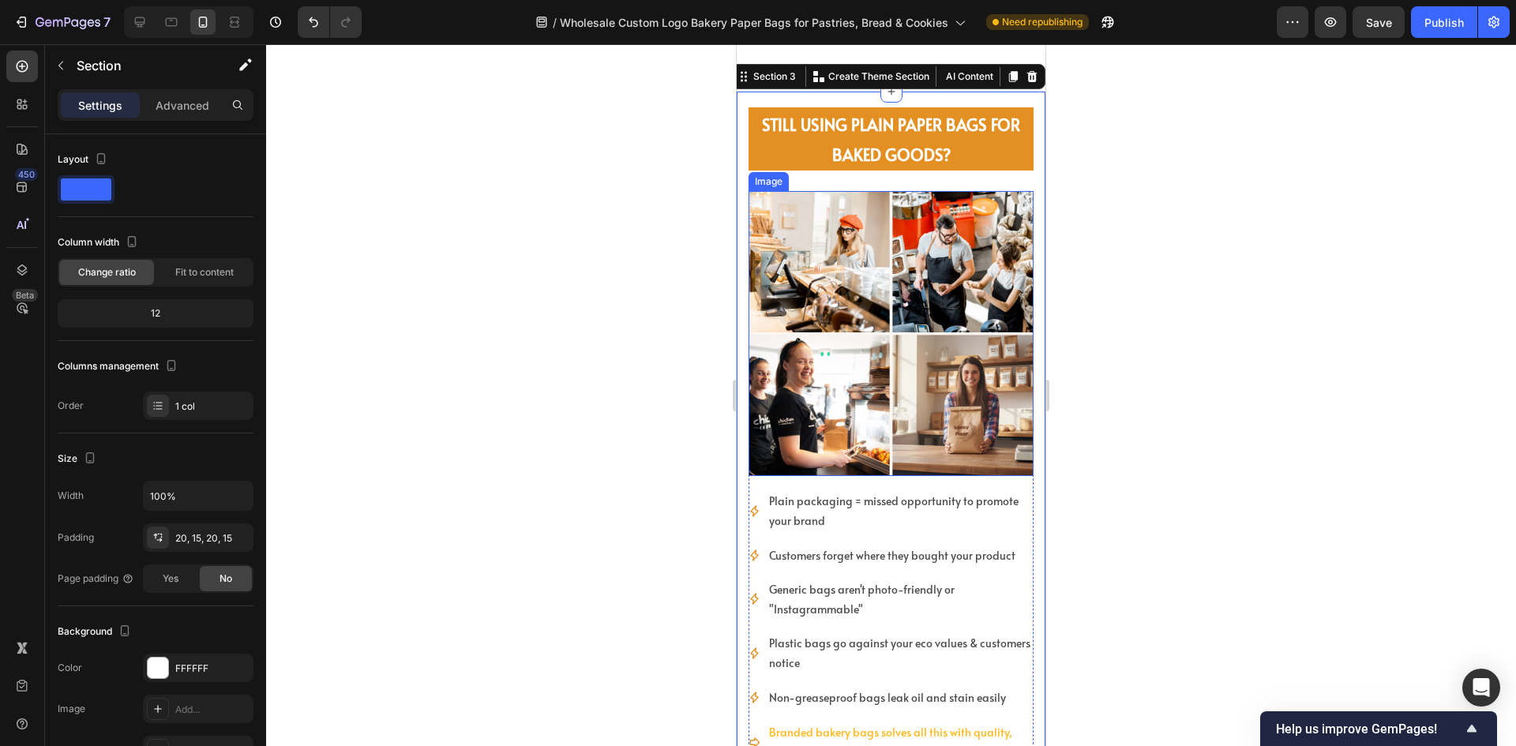
scroll to position [831, 0]
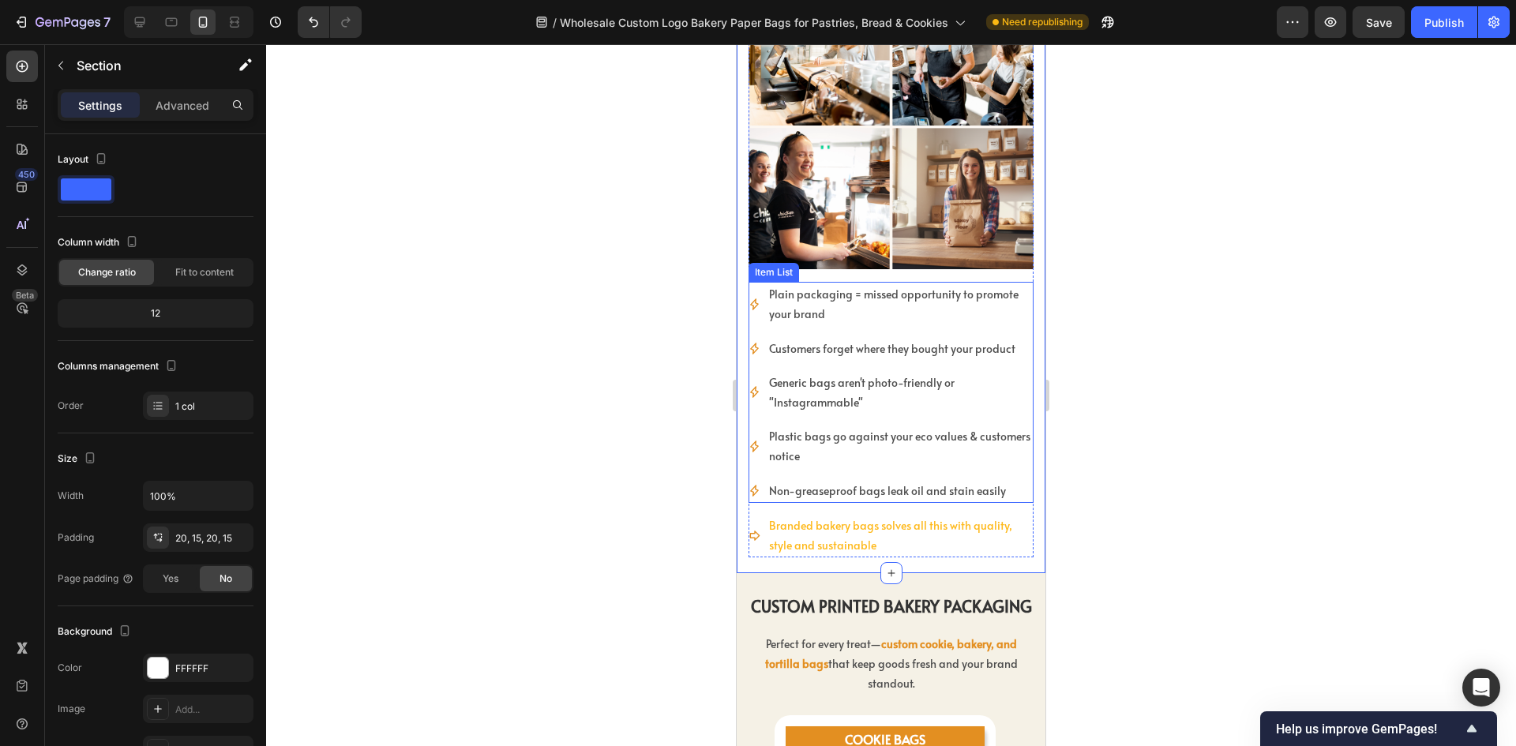
click at [955, 310] on p "Plain packaging = missed opportunity to promote your brand" at bounding box center [900, 303] width 262 height 39
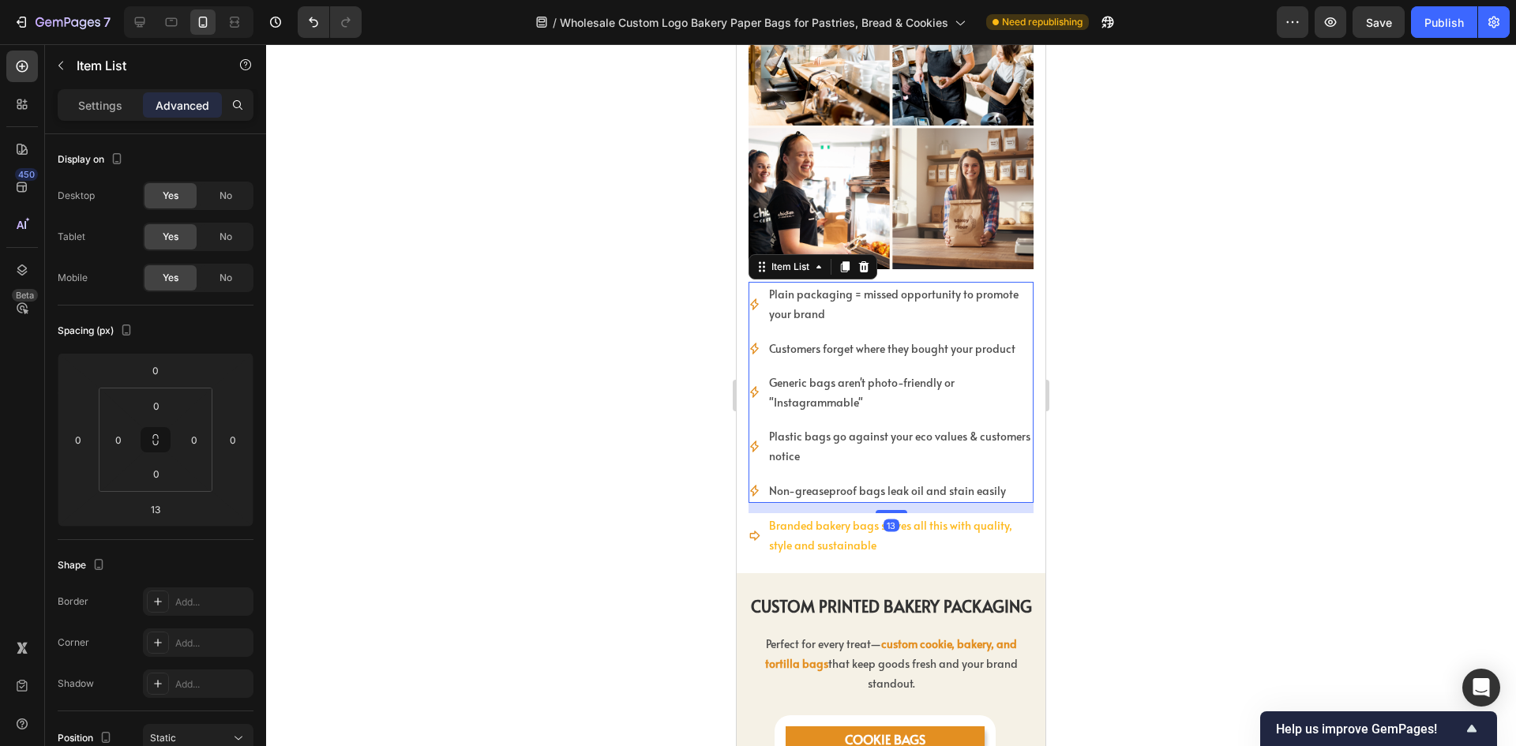
click at [919, 298] on p "Plain packaging = missed opportunity to promote your brand" at bounding box center [900, 303] width 262 height 39
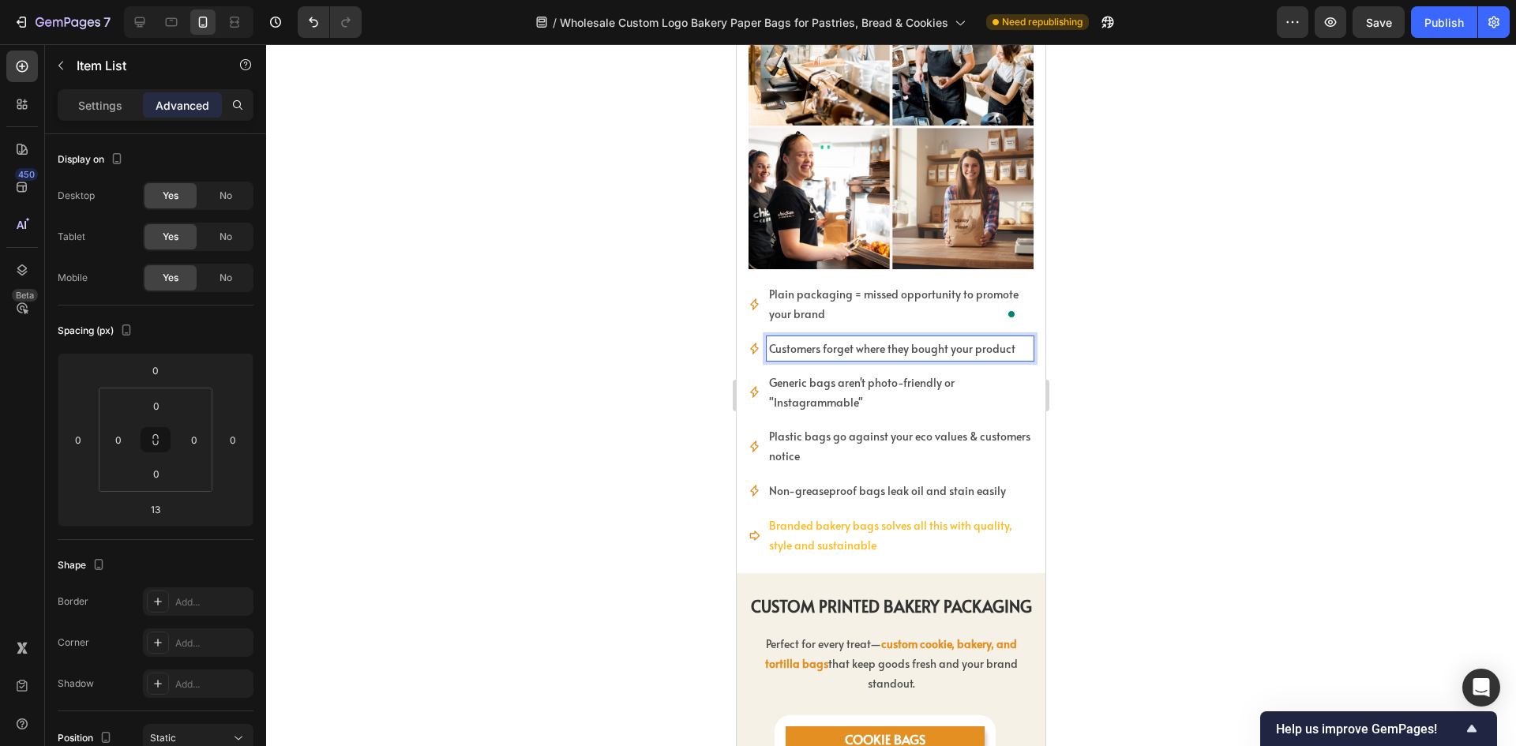
click at [895, 347] on div "Customers forget where they bought your product" at bounding box center [900, 348] width 267 height 24
click at [1162, 339] on div at bounding box center [891, 395] width 1250 height 702
